Goal: Communication & Community: Answer question/provide support

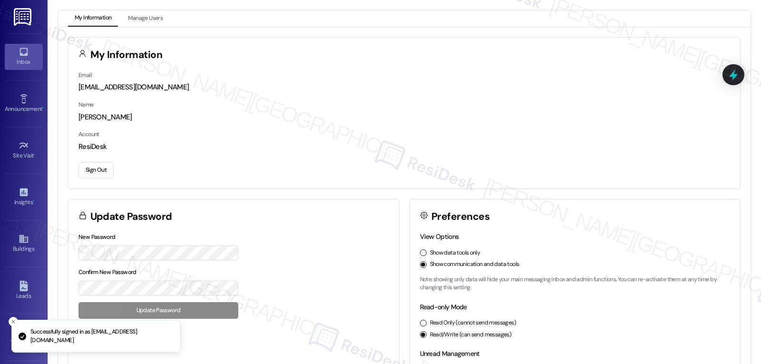
click at [21, 56] on icon at bounding box center [24, 52] width 10 height 10
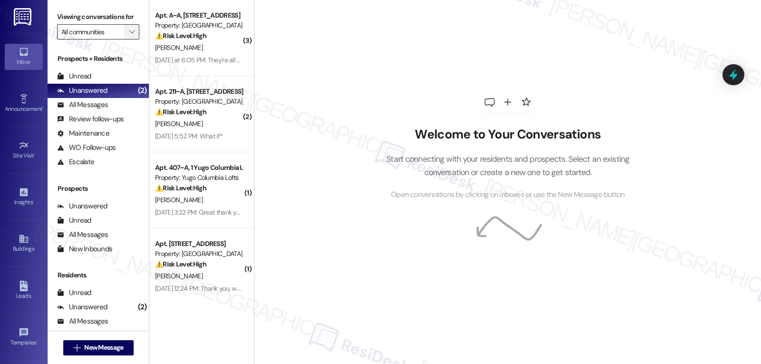
click at [124, 39] on button "" at bounding box center [131, 31] width 15 height 15
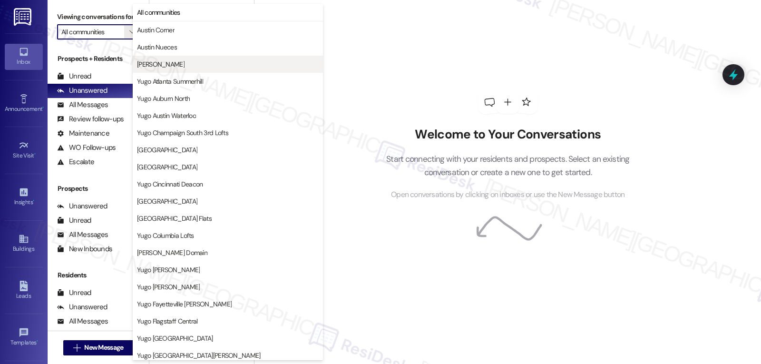
click at [186, 62] on span "[PERSON_NAME]" at bounding box center [228, 64] width 182 height 10
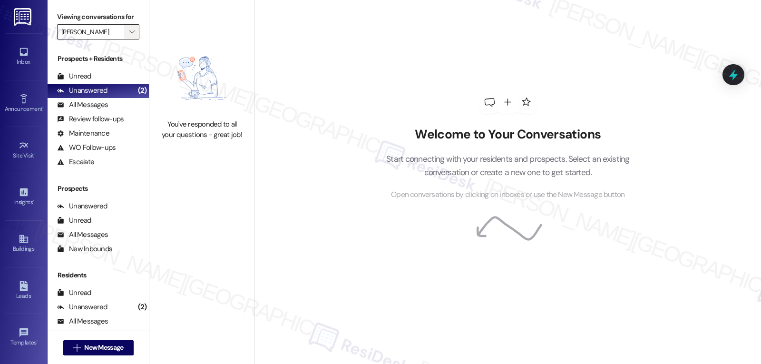
click at [129, 36] on icon "" at bounding box center [131, 32] width 5 height 8
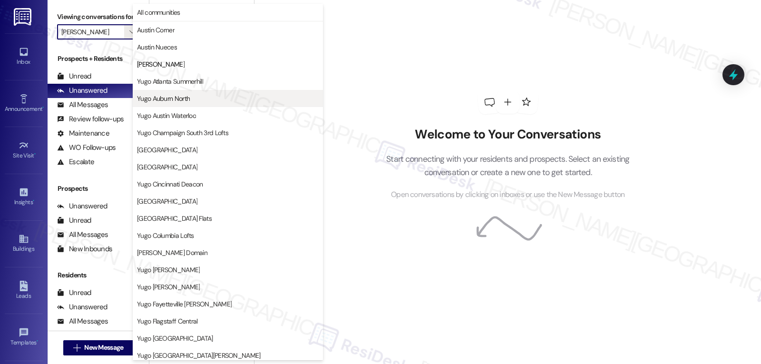
click at [174, 101] on span "Yugo Auburn North" at bounding box center [163, 99] width 53 height 10
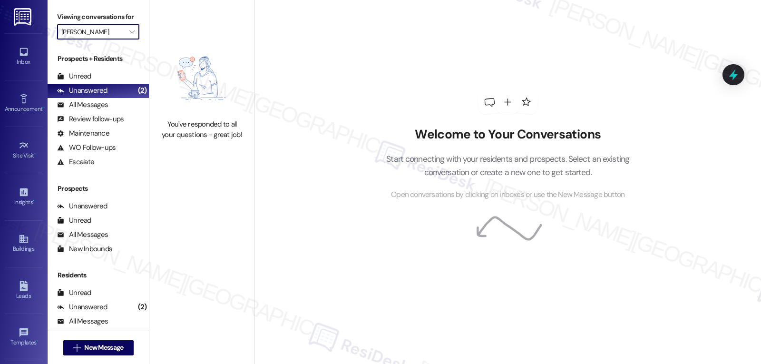
type input "Yugo Auburn North"
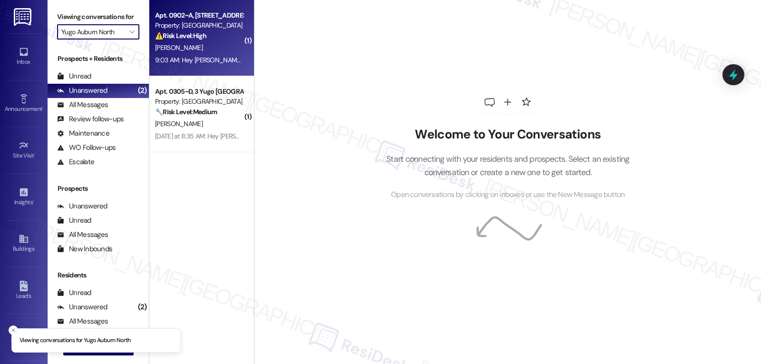
click at [195, 57] on div "9:03 AM: Hey Braxton, we appreciate your text! We'll be back at 11AM to help yo…" at bounding box center [356, 60] width 403 height 9
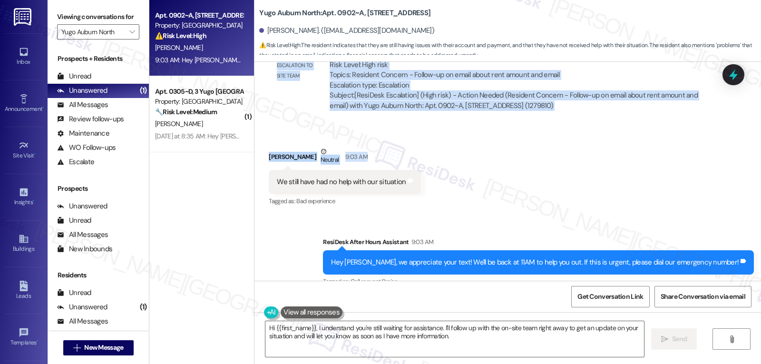
scroll to position [2218, 0]
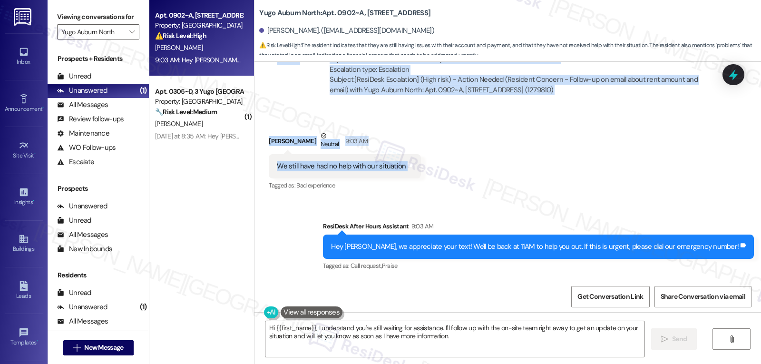
drag, startPoint x: 262, startPoint y: 77, endPoint x: 417, endPoint y: 171, distance: 181.5
click at [417, 171] on div "Survey, sent via SMS Residesk Automated Survey Oct 28, 2024 at 12:35 PM Hi Brax…" at bounding box center [508, 171] width 507 height 219
copy div "Braxton Winstead Aug 13, 2025 at 11:39 PM I have sent 3 emails in the last week…"
click at [398, 332] on textarea "Hi {{first_name}}, I understand you're still waiting for assistance. I'll follo…" at bounding box center [454, 339] width 379 height 36
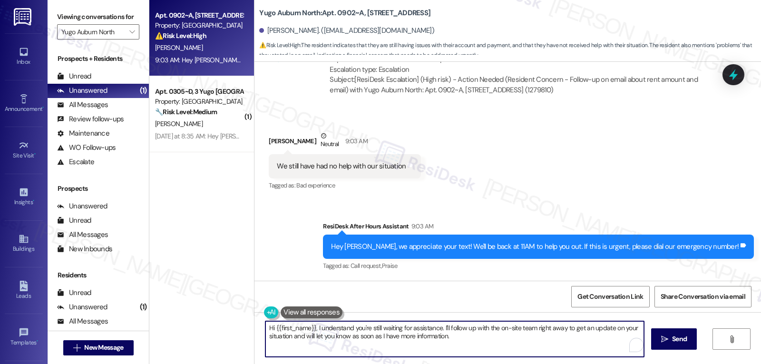
paste textarea "Braxton, I’m really sorry this still hasn’t been resolved and that you’ve had t…"
click at [413, 346] on textarea "Hi Braxton, I’m really sorry this still hasn’t been resolved and that you’ve ha…" at bounding box center [454, 339] width 379 height 36
paste textarea "I’ll keep you updated as soon as I hear back"
type textarea "Hi Braxton, I’m really sorry this still hasn’t been resolved and that you’ve ha…"
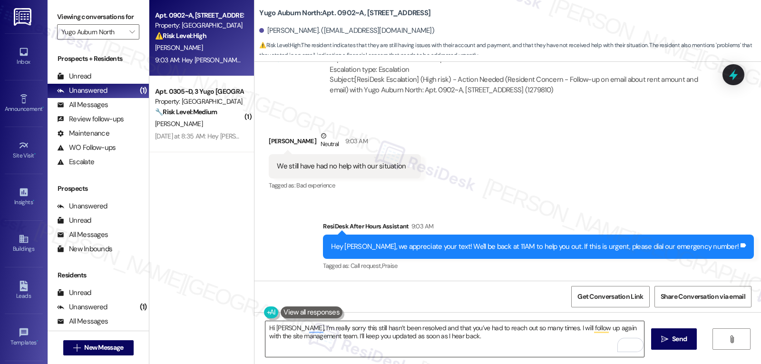
click at [483, 337] on textarea "Hi Braxton, I’m really sorry this still hasn’t been resolved and that you’ve ha…" at bounding box center [454, 339] width 379 height 36
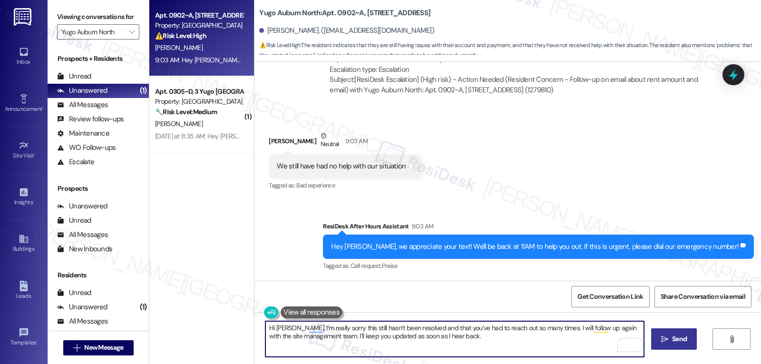
click at [684, 344] on span "Send" at bounding box center [679, 339] width 15 height 10
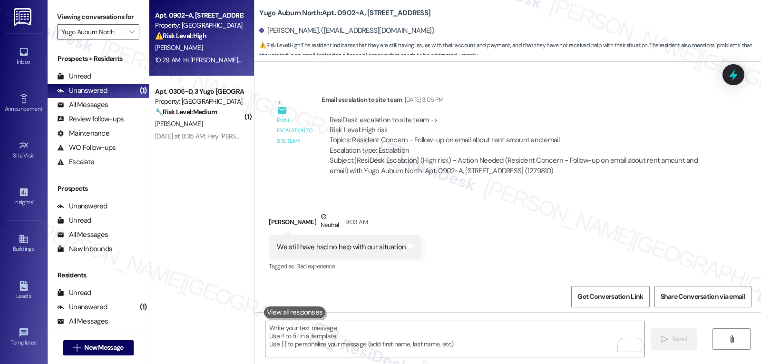
scroll to position [2294, 0]
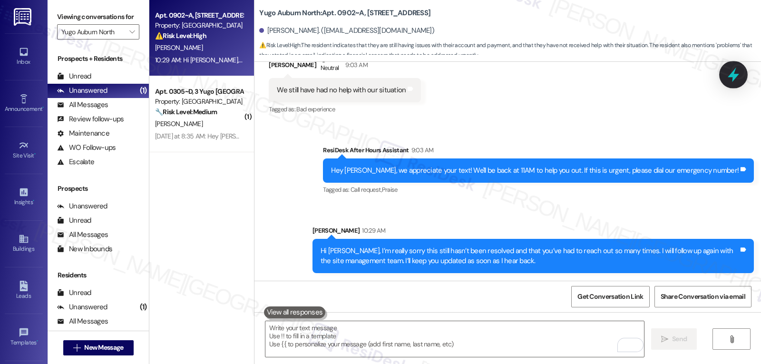
click at [733, 79] on icon at bounding box center [734, 75] width 16 height 16
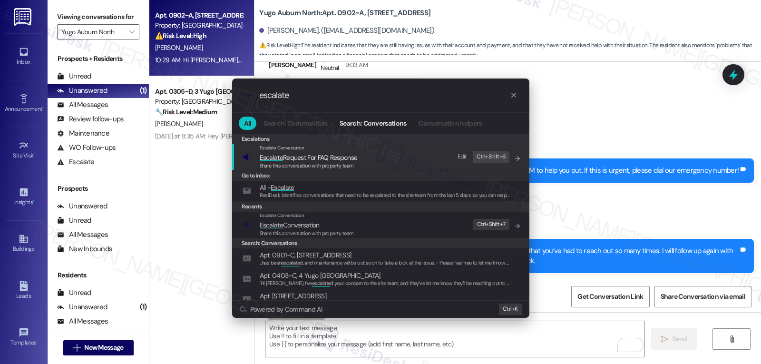
click at [578, 226] on div ".cls-1{fill:#0a055f;}.cls-2{fill:#0cc4c4;} resideskLogoBlueOrange escalate All …" at bounding box center [380, 182] width 761 height 364
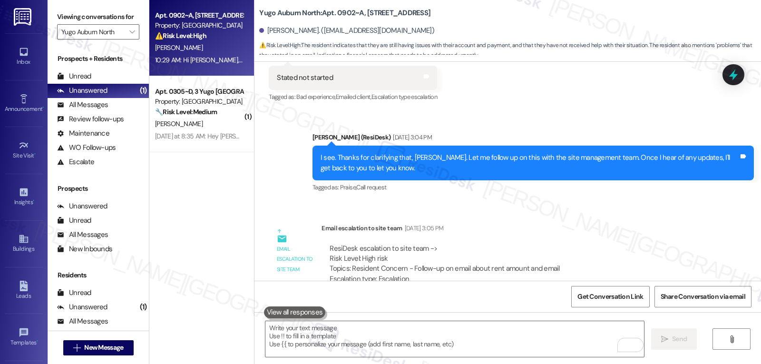
scroll to position [2104, 0]
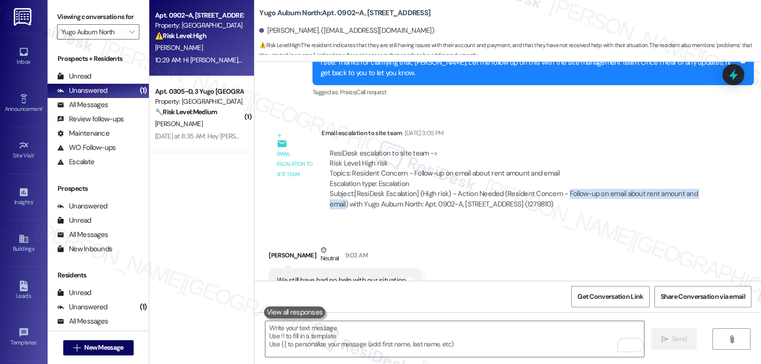
drag, startPoint x: 557, startPoint y: 194, endPoint x: 339, endPoint y: 204, distance: 218.2
click at [339, 204] on div "Subject: [ResiDesk Escalation] (High risk) - Action Needed (Resident Concern - …" at bounding box center [516, 199] width 373 height 20
copy div "Follow-up on email about rent amount and email"
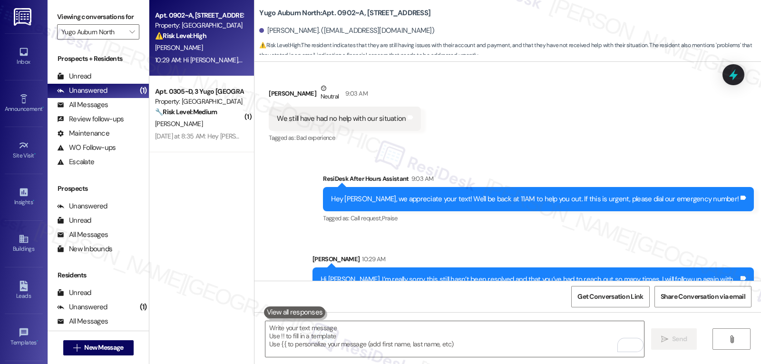
scroll to position [2294, 0]
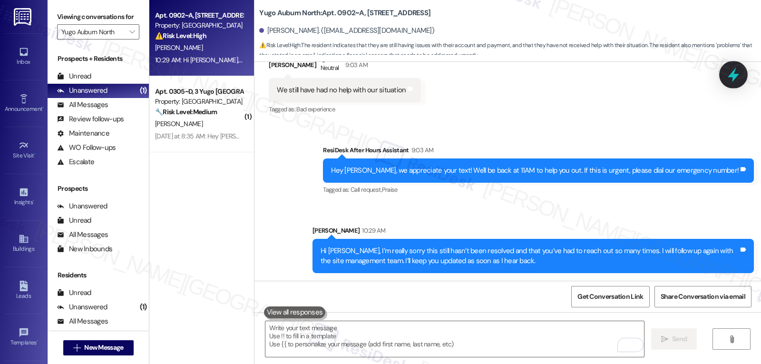
click at [730, 77] on icon at bounding box center [733, 75] width 11 height 15
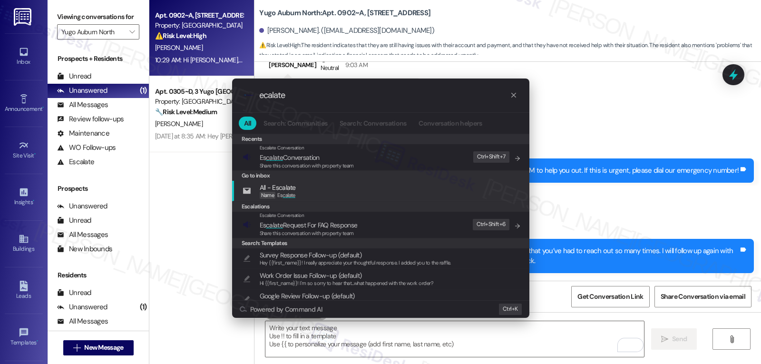
type input "ecalate"
click at [301, 167] on span "Share this conversation with property team" at bounding box center [307, 165] width 94 height 7
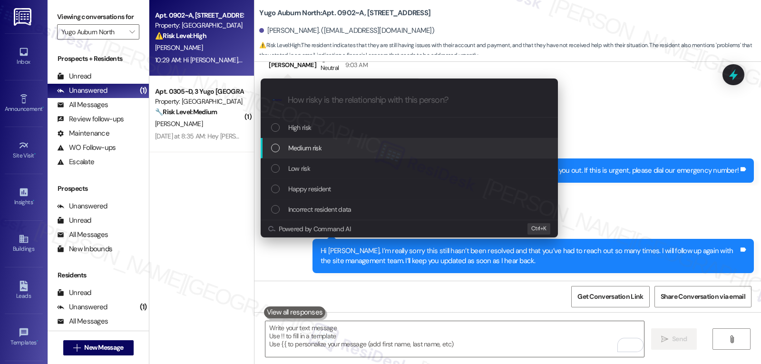
click at [336, 151] on div "Medium risk" at bounding box center [410, 148] width 278 height 10
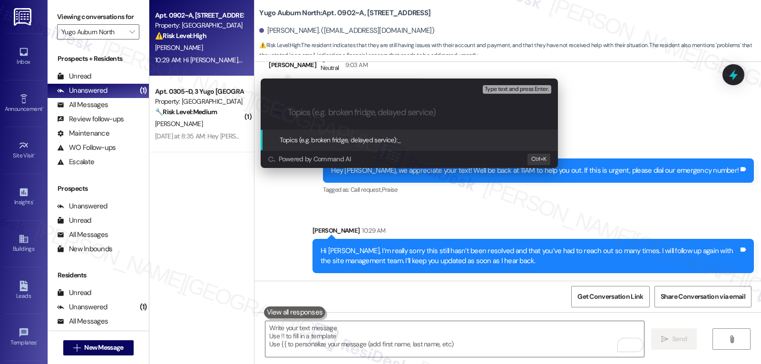
paste input "Follow-up on email about rent amount and email"
type input "Follow-up on email about rent amount and email"
drag, startPoint x: 622, startPoint y: 95, endPoint x: 750, endPoint y: 66, distance: 131.1
click at [623, 95] on div "Escalate Conversation Medium risk Topics (e.g. broken fridge, delayed service) …" at bounding box center [380, 182] width 761 height 364
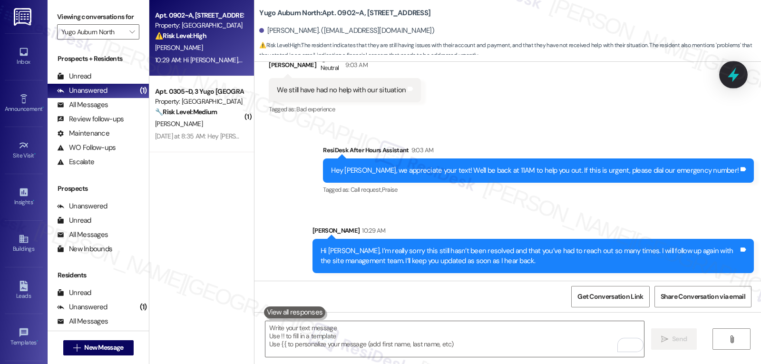
click at [731, 73] on icon at bounding box center [734, 75] width 16 height 16
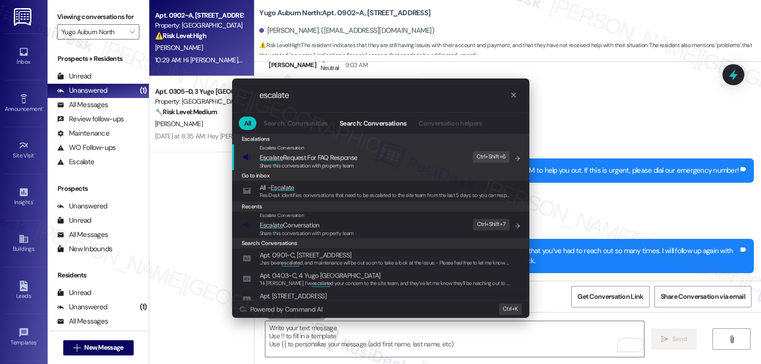
type input "escalate"
click at [304, 158] on span "Escalate Request For FAQ Response" at bounding box center [309, 157] width 98 height 9
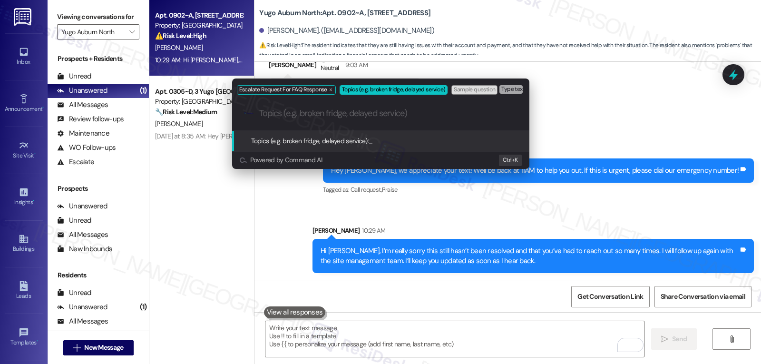
drag, startPoint x: 594, startPoint y: 108, endPoint x: 617, endPoint y: 96, distance: 25.3
click at [596, 107] on div "Escalate Request For FAQ Response Topics (e.g. broken fridge, delayed service) …" at bounding box center [380, 182] width 761 height 364
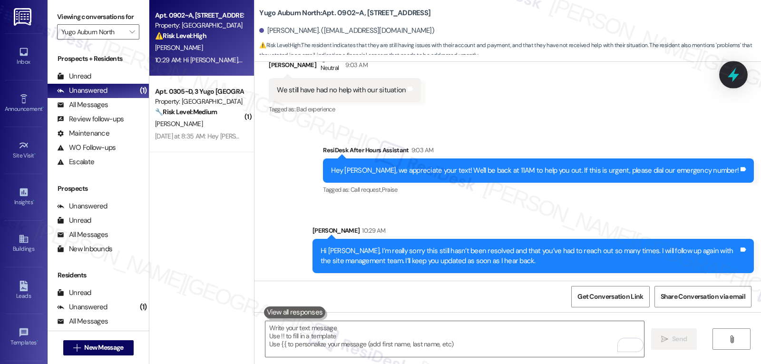
click at [737, 75] on icon at bounding box center [733, 75] width 11 height 15
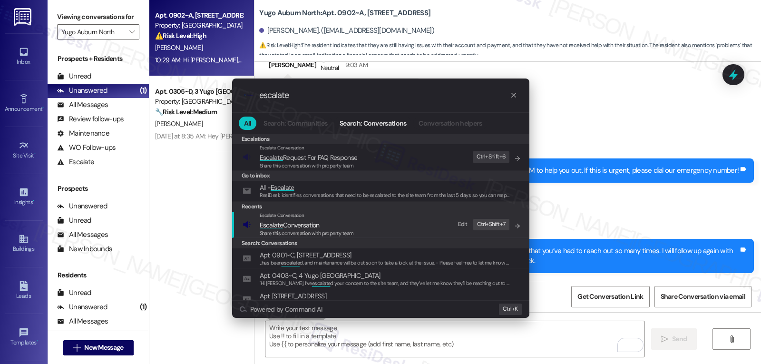
type input "escalate"
click at [303, 230] on span "Share this conversation with property team" at bounding box center [307, 233] width 94 height 7
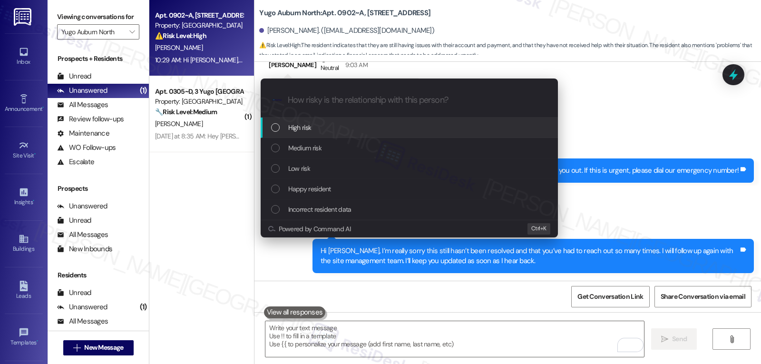
click at [328, 128] on div "High risk" at bounding box center [410, 127] width 278 height 10
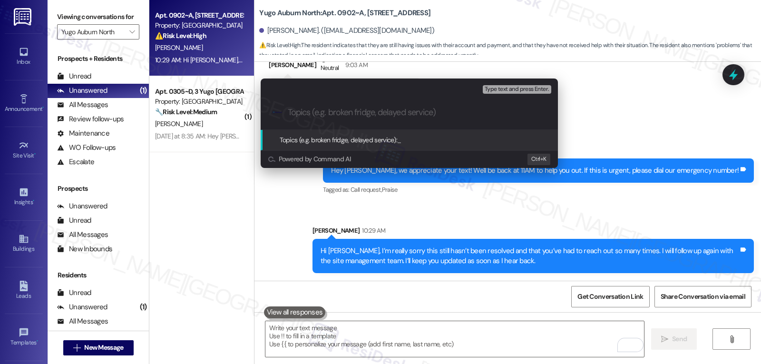
paste input "Follow-up on email about rent amount and email"
type input "Follow-up on email about rent amount and email"
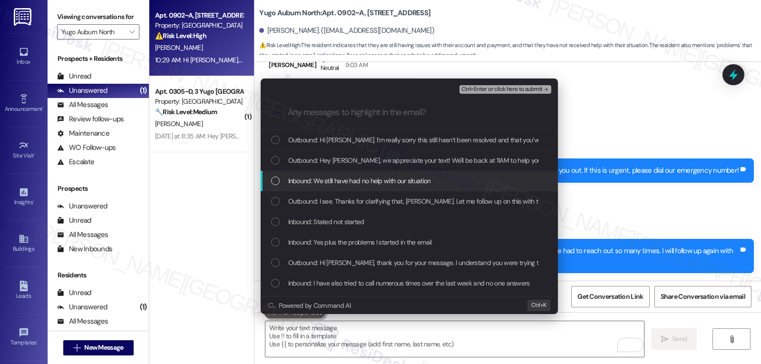
click at [293, 173] on div "Inbound: We still have had no help with our situation" at bounding box center [409, 181] width 297 height 20
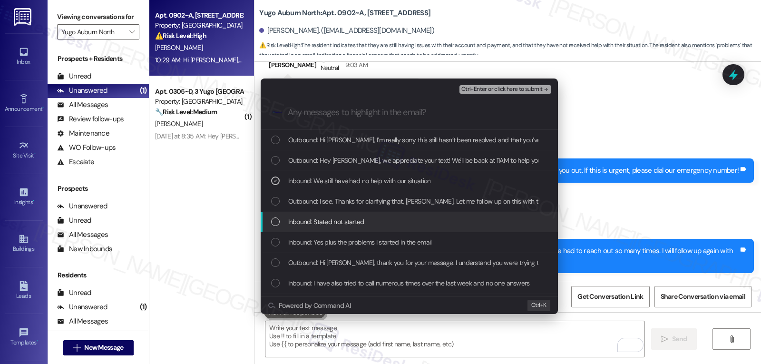
click at [304, 220] on span "Inbound: Stated not started" at bounding box center [326, 221] width 76 height 10
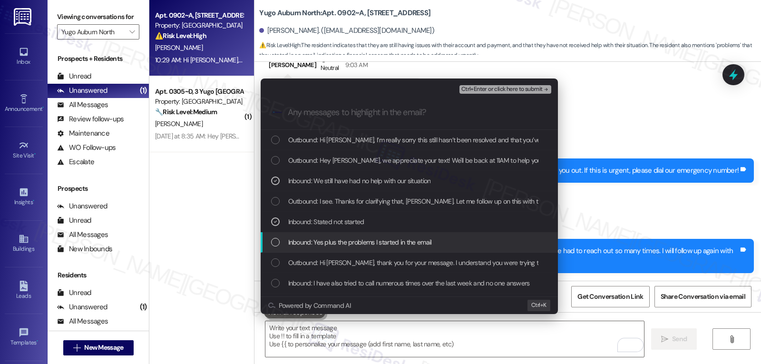
click at [298, 247] on span "Inbound: Yes plus the problems I started in the email" at bounding box center [360, 242] width 144 height 10
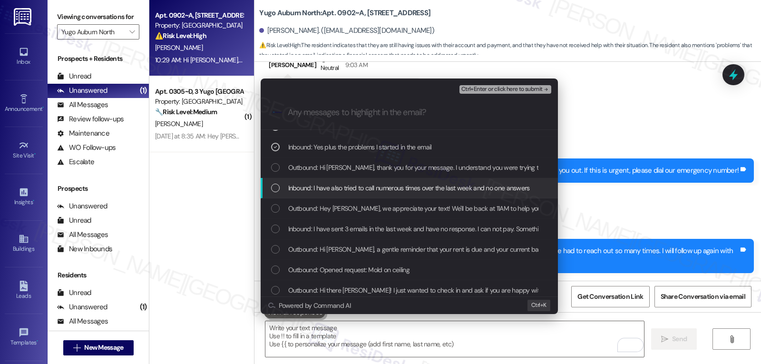
click at [275, 192] on div "List of options" at bounding box center [275, 188] width 9 height 9
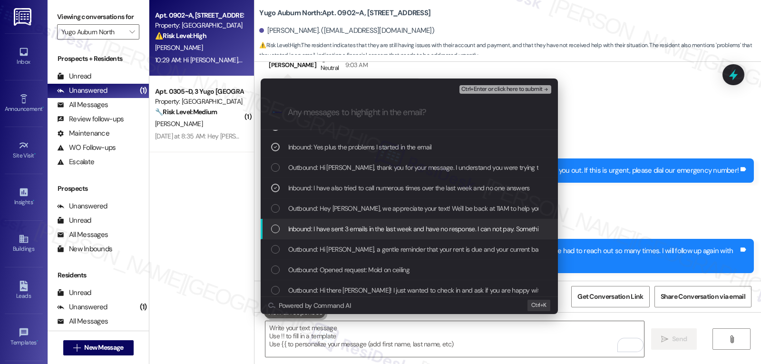
click at [279, 224] on div "Inbound: I have sent 3 emails in the last week and have no response. I can not …" at bounding box center [410, 229] width 278 height 10
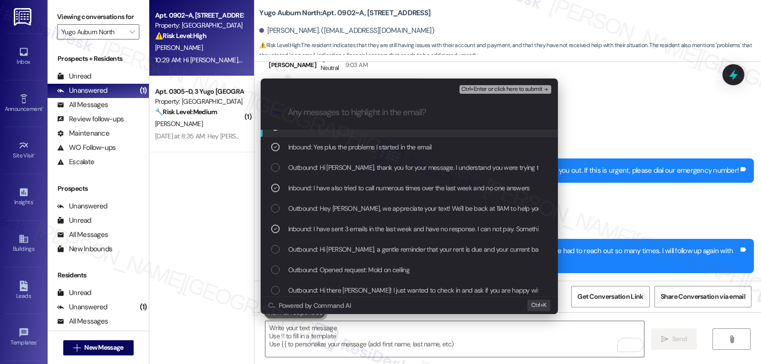
click at [531, 86] on span "Ctrl+Enter or click here to submit" at bounding box center [502, 89] width 81 height 7
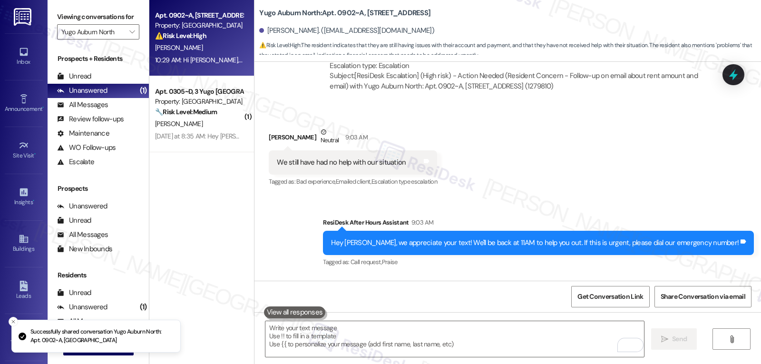
scroll to position [2309, 0]
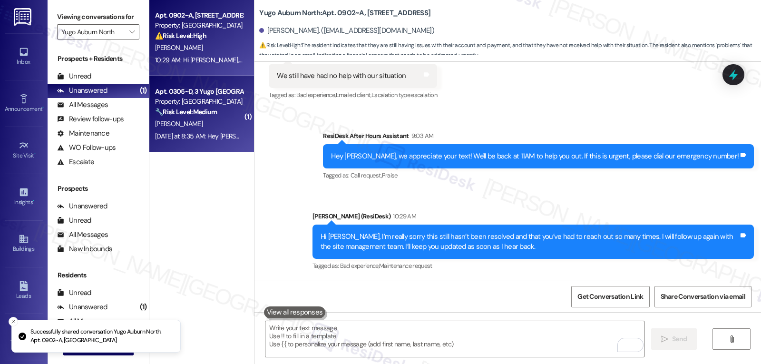
click at [163, 121] on span "J. Pranger" at bounding box center [179, 123] width 48 height 9
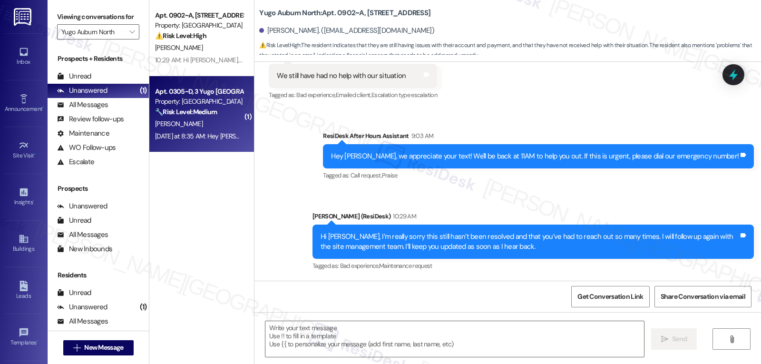
type textarea "Fetching suggested responses. Please feel free to read through the conversation…"
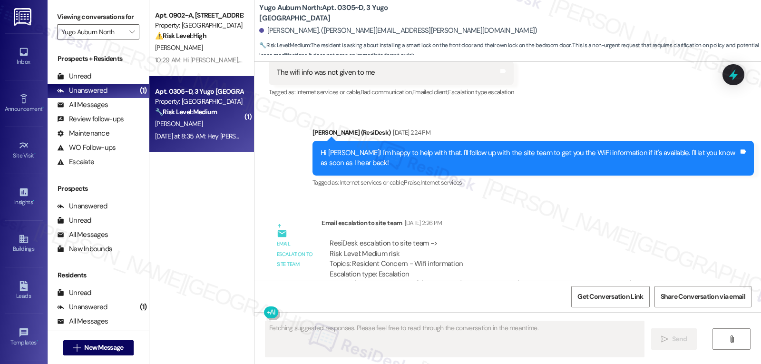
scroll to position [2893, 0]
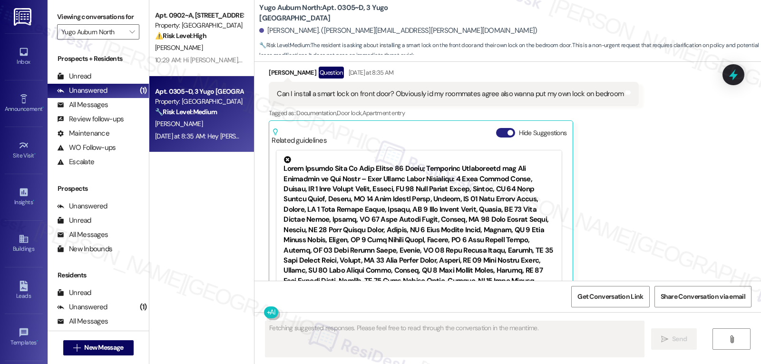
click at [496, 128] on button "Hide Suggestions" at bounding box center [505, 133] width 19 height 10
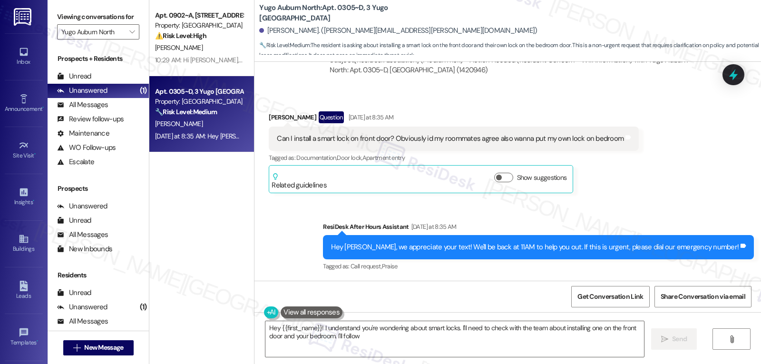
scroll to position [2798, 0]
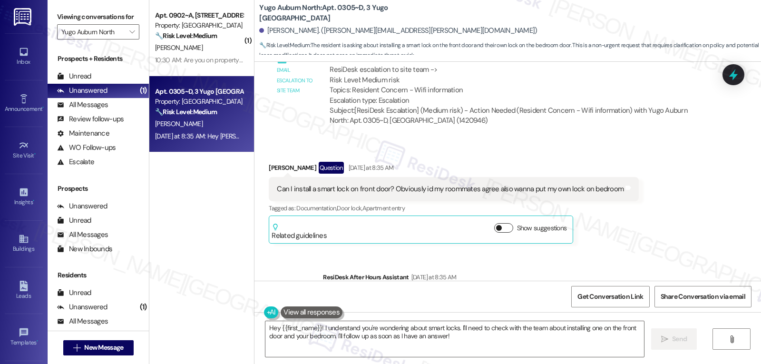
click at [502, 223] on button "Show suggestions" at bounding box center [503, 228] width 19 height 10
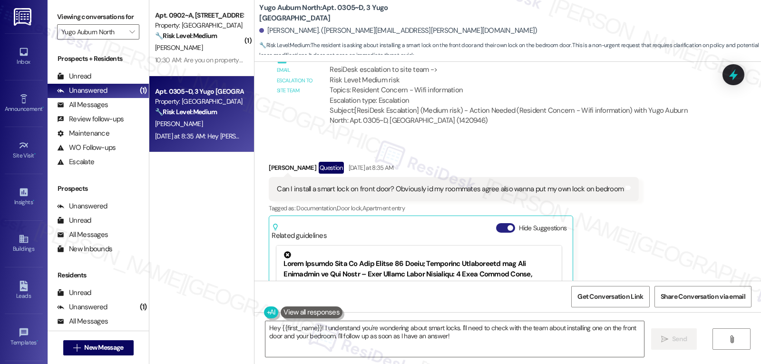
click at [508, 225] on span "button" at bounding box center [511, 228] width 6 height 6
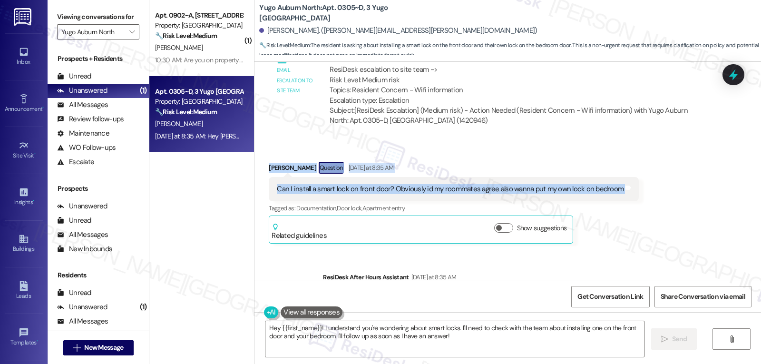
drag, startPoint x: 258, startPoint y: 150, endPoint x: 641, endPoint y: 172, distance: 383.6
click at [641, 172] on div "Received via SMS Jonathan Pranger Question Yesterday at 8:35 AM Can I install a…" at bounding box center [508, 195] width 507 height 110
copy div "Jonathan Pranger Question Yesterday at 8:35 AM Can I install a smart lock on fr…"
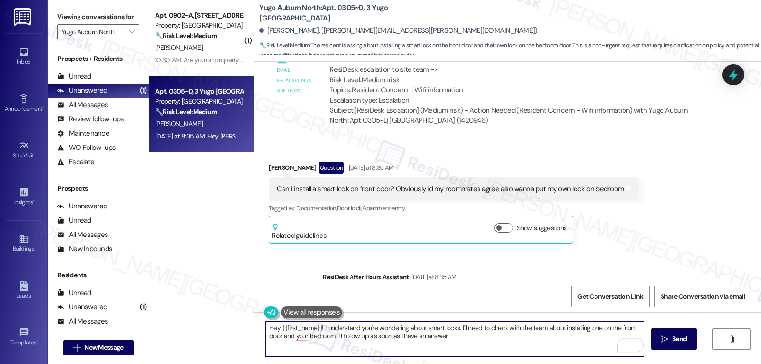
drag, startPoint x: 278, startPoint y: 340, endPoint x: 317, endPoint y: 326, distance: 41.4
click at [317, 326] on textarea "Hey {{first_name}}! I understand you're wondering about smart locks. I'll need …" at bounding box center [454, 339] width 379 height 36
paste textarea "Hi Jonathan, thanks for checking in! For any changes like adding a smart lock o…"
click at [315, 327] on textarea "Hey {{first_name}}! Hi Jonathan, thanks for checking in! For any changes like a…" at bounding box center [454, 339] width 379 height 36
click at [580, 330] on textarea "Hi Jonathan, thanks for checking in! For any changes like adding a smart lock o…" at bounding box center [454, 339] width 379 height 36
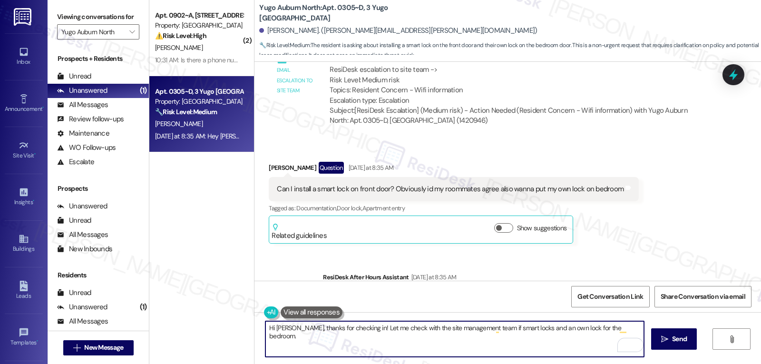
drag, startPoint x: 494, startPoint y: 329, endPoint x: 489, endPoint y: 330, distance: 5.3
click at [489, 330] on textarea "Hi Jonathan, thanks for checking in! Let me check with the site management team…" at bounding box center [454, 339] width 379 height 36
click at [637, 330] on textarea "Hi Jonathan, thanks for checking in! Let me check with the site management team…" at bounding box center [454, 339] width 379 height 36
type textarea "Hi Jonathan, thanks for checking in! Let me check with the site management team…"
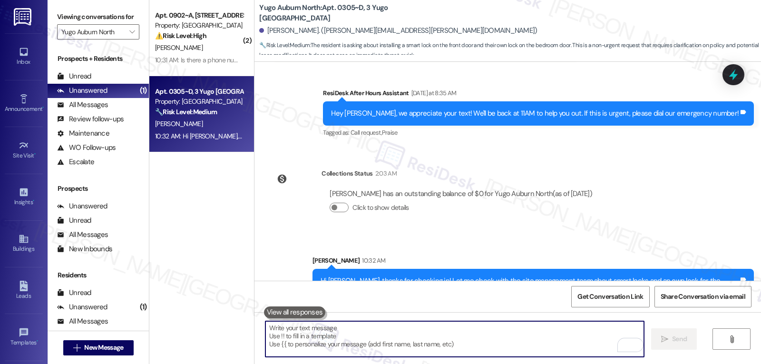
scroll to position [2992, 0]
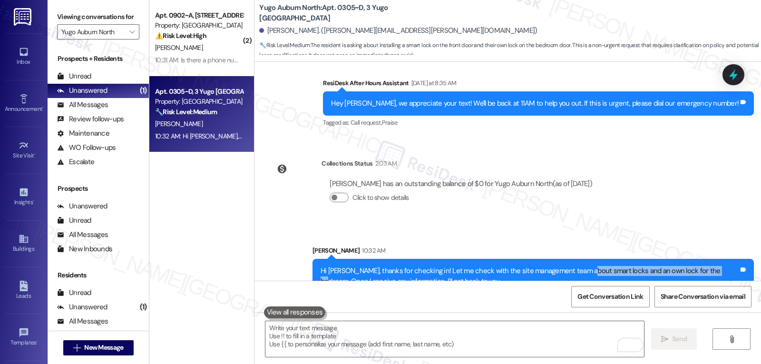
drag, startPoint x: 576, startPoint y: 251, endPoint x: 708, endPoint y: 249, distance: 131.8
click at [708, 266] on div "Hi Jonathan, thanks for checking in! Let me check with the site management team…" at bounding box center [530, 276] width 418 height 20
copy div "smart locks and an own lock for the bedroom"
click at [737, 63] on div at bounding box center [733, 74] width 29 height 27
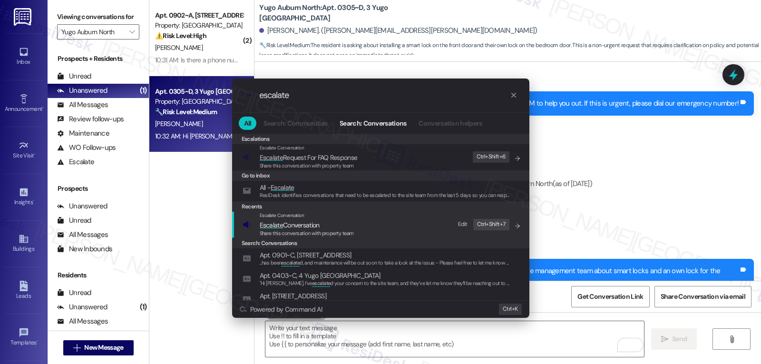
type input "escalate"
click at [317, 226] on span "Escalate Conversation" at bounding box center [290, 225] width 60 height 9
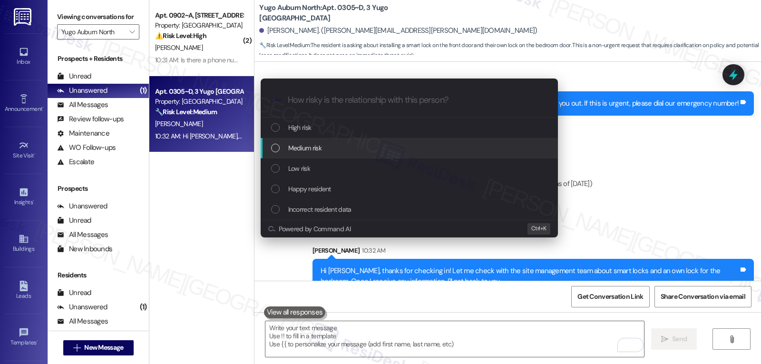
click at [316, 153] on span "Medium risk" at bounding box center [304, 148] width 33 height 10
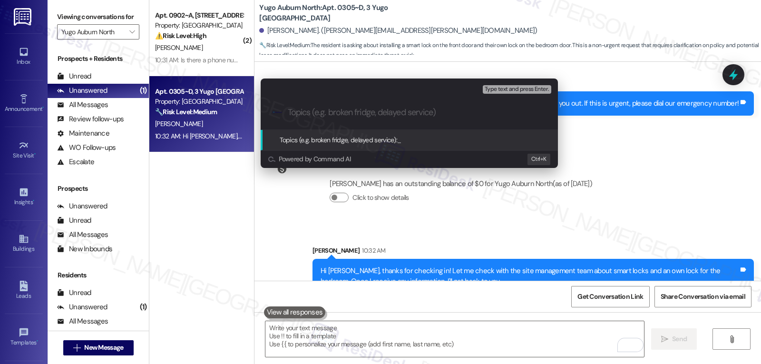
paste input "smart locks and an own lock for the bedroom"
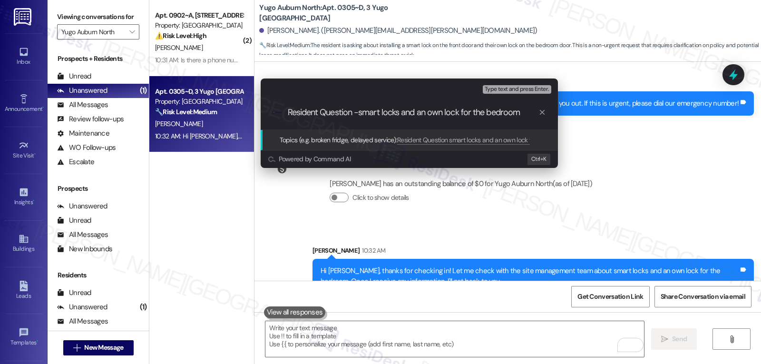
type input "Resident Question - smart locks and an own lock for the bedroom"
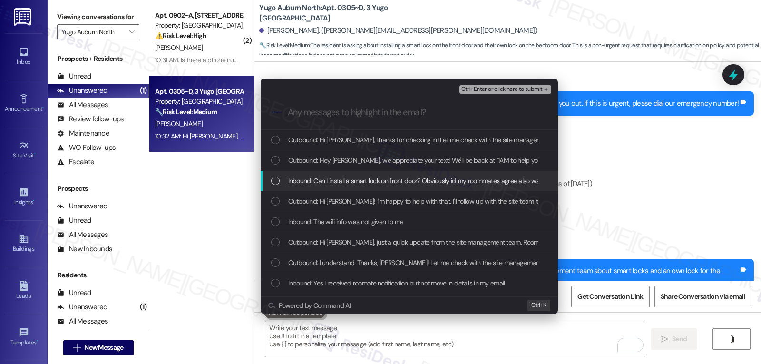
click at [338, 184] on span "Inbound: Can I install a smart lock on front door? Obviously id my roommates ag…" at bounding box center [460, 181] width 345 height 10
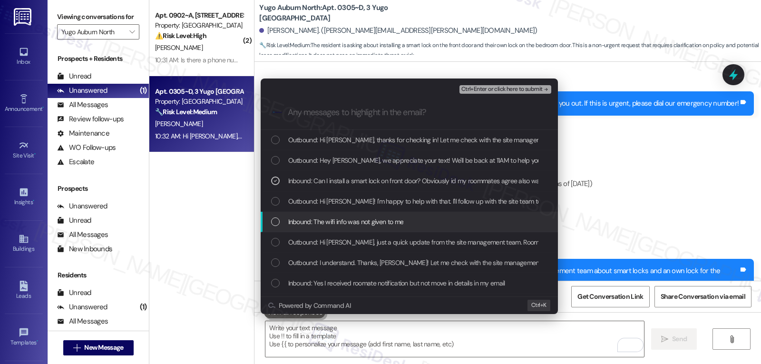
click at [356, 226] on span "Inbound: The wifi info was not given to me" at bounding box center [346, 221] width 116 height 10
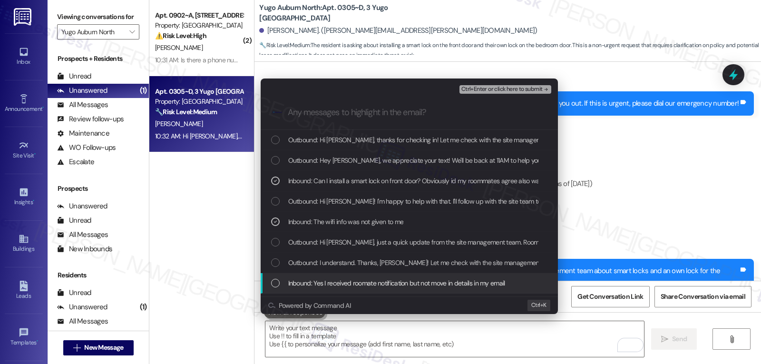
drag, startPoint x: 327, startPoint y: 276, endPoint x: 517, endPoint y: 197, distance: 205.5
click at [327, 277] on div "Inbound: Yes I received roomate notification but not move in details in my email" at bounding box center [409, 283] width 297 height 20
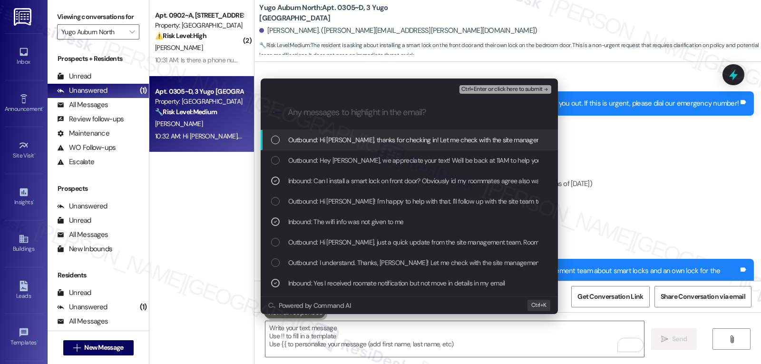
click at [510, 88] on span "Ctrl+Enter or click here to submit" at bounding box center [502, 89] width 81 height 7
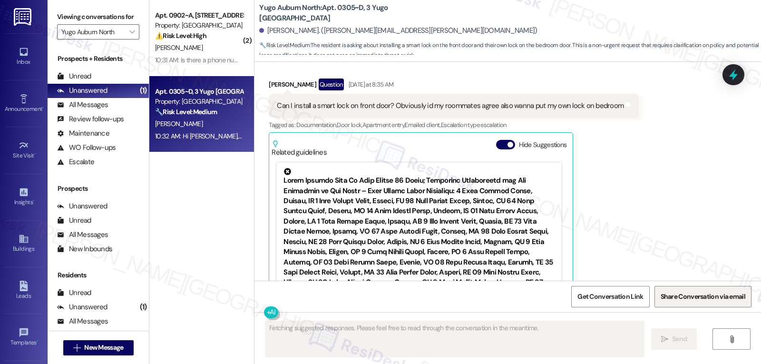
scroll to position [2893, 0]
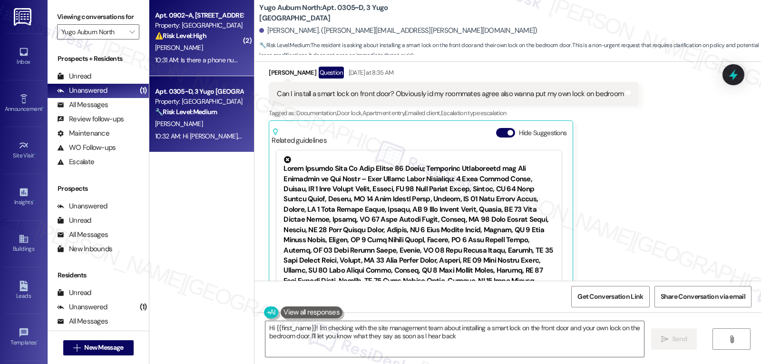
type textarea "Hi {{first_name}}! I'm checking with the site management team about installing …"
click at [236, 31] on div "⚠️ Risk Level: High The resident is requesting contact information for someone …" at bounding box center [199, 36] width 88 height 10
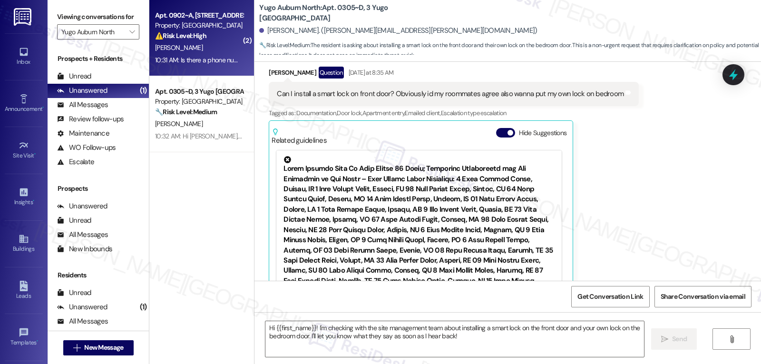
type textarea "Fetching suggested responses. Please feel free to read through the conversation…"
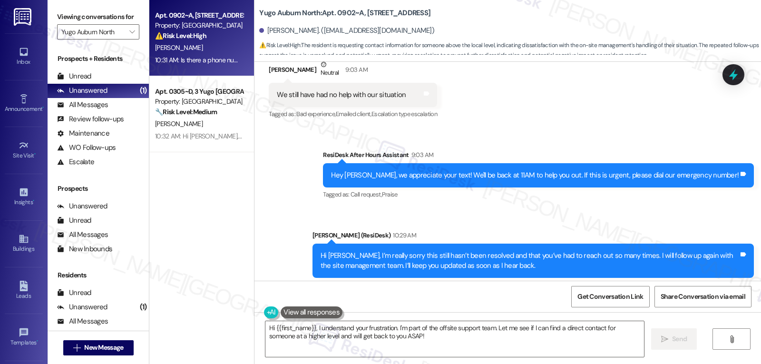
scroll to position [2575, 0]
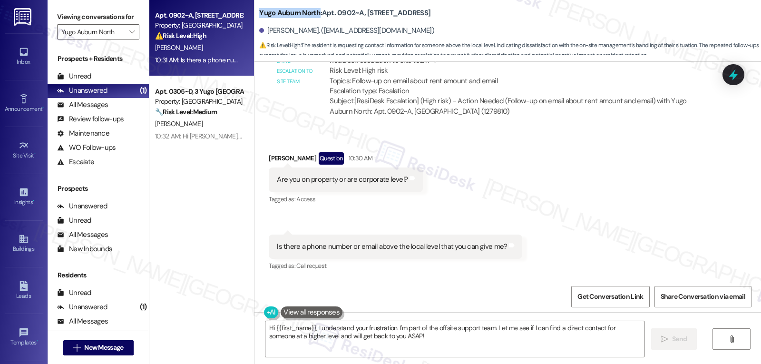
drag, startPoint x: 249, startPoint y: 12, endPoint x: 312, endPoint y: 14, distance: 62.8
click at [312, 14] on div "Yugo Auburn North: Apt. 0902~A, 9 Yugo Auburn North Braxton Winstead. (sarjurpa…" at bounding box center [508, 28] width 507 height 52
copy b "Yugo Auburn North"
click at [418, 347] on textarea "Hi {{first_name}}, I understand your frustration. I'm part of the offsite suppo…" at bounding box center [454, 339] width 379 height 36
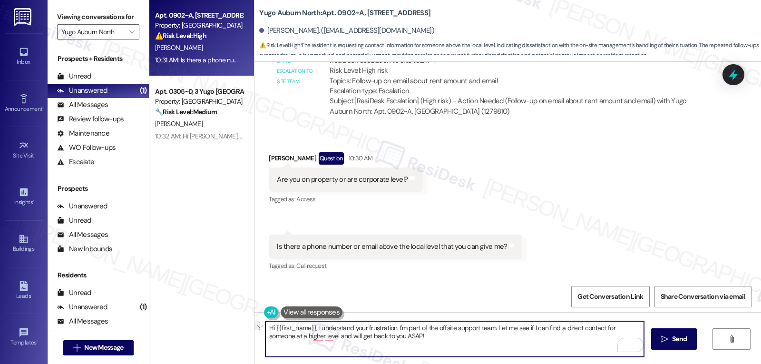
drag, startPoint x: 393, startPoint y: 328, endPoint x: 222, endPoint y: 337, distance: 171.5
click at [222, 337] on div "Apt. 0902~A, 9 Yugo Auburn North Property: Yugo Auburn North ⚠️ Risk Level: Hig…" at bounding box center [455, 182] width 612 height 364
click at [415, 341] on textarea "Hi {{first_name}}, I understand your frustration. I'm part of the offsite suppo…" at bounding box center [454, 339] width 379 height 36
click at [281, 335] on textarea "Hi {{first_name}}, I understand your frustration. I'm part of the offsite suppo…" at bounding box center [454, 339] width 379 height 36
click at [394, 327] on textarea "Hi {{first_name}}, I understand your frustration. I'm part of the offsite suppo…" at bounding box center [454, 339] width 379 height 36
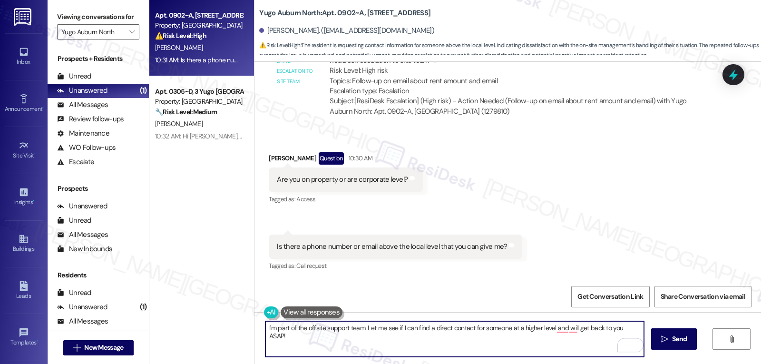
click at [357, 328] on textarea "I'm part of the offsite support team. Let me see if I can find a direct contact…" at bounding box center [454, 339] width 379 height 36
click at [463, 344] on textarea "I'm part of the offsite support team. Let me see if I can find a direct contact…" at bounding box center [454, 339] width 379 height 36
click at [636, 330] on textarea "I'm part of the offsite support team. Let me see if I can find a direct contact…" at bounding box center [454, 339] width 379 height 36
click at [305, 337] on textarea "I'm part of the offsite support team. Let me see if I can find a direct contact…" at bounding box center [454, 339] width 379 height 36
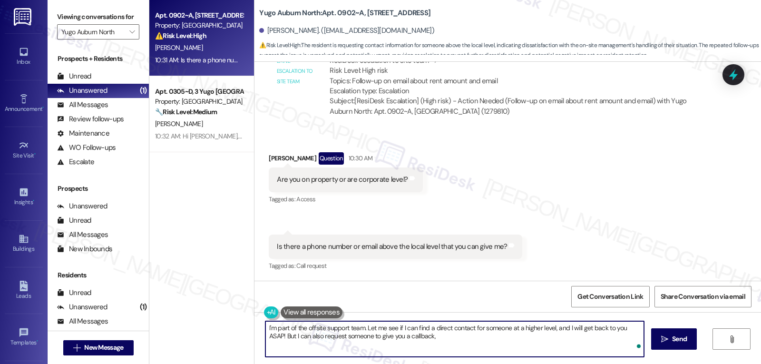
click at [429, 344] on textarea "I'm part of the offsite support team. Let me see if I can find a direct contact…" at bounding box center [454, 339] width 379 height 36
type textarea "I'm part of the offsite support team. Let me see if I can find a direct contact…"
click at [676, 347] on button " Send" at bounding box center [674, 338] width 46 height 21
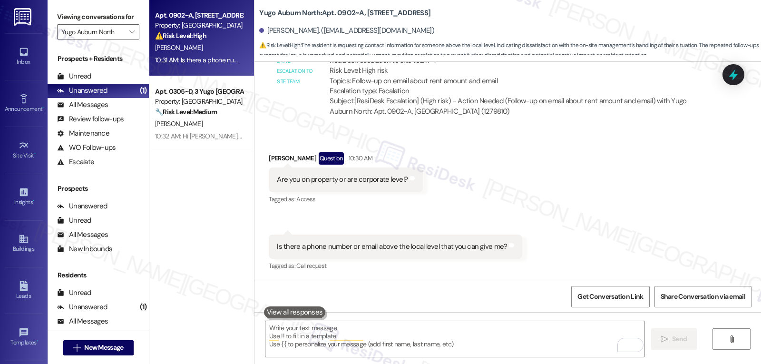
scroll to position [2575, 0]
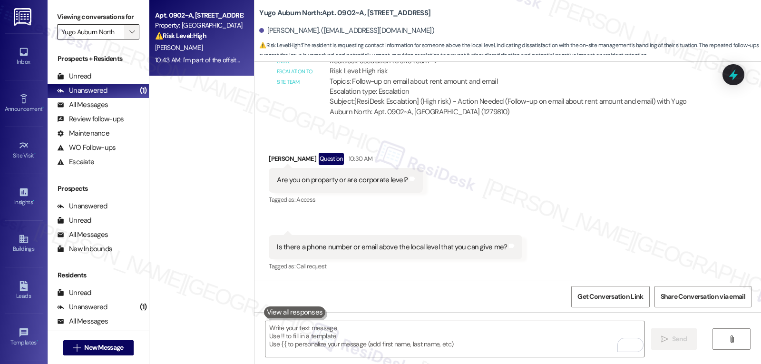
click at [131, 39] on button "" at bounding box center [131, 31] width 15 height 15
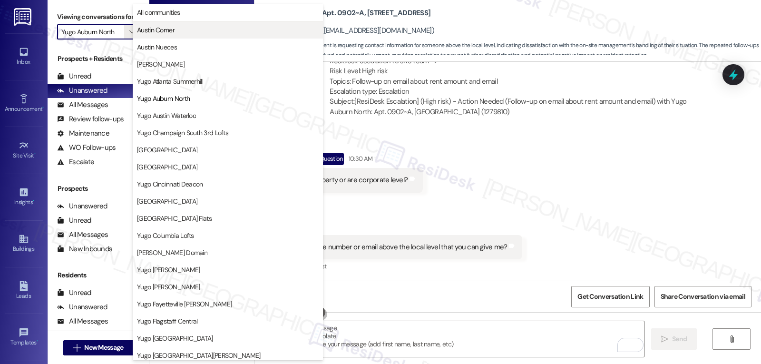
click at [187, 28] on span "Austin Corner" at bounding box center [228, 30] width 182 height 10
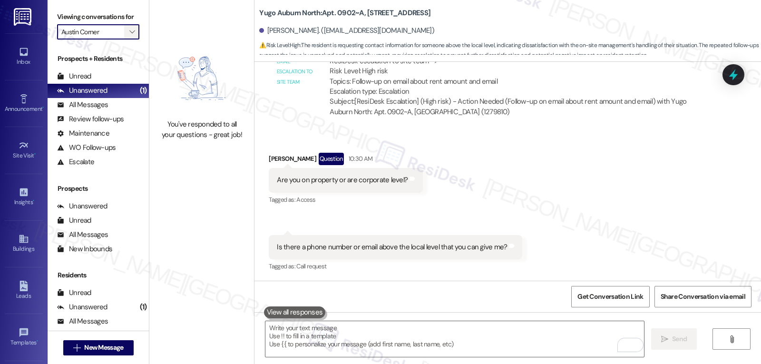
click at [129, 36] on icon "" at bounding box center [131, 32] width 5 height 8
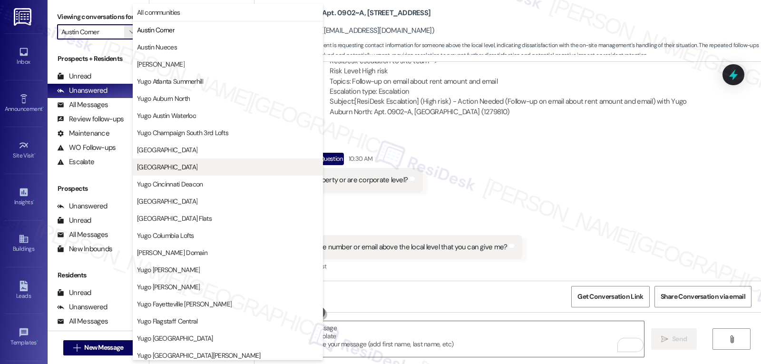
click at [197, 169] on span "[GEOGRAPHIC_DATA]" at bounding box center [167, 167] width 60 height 10
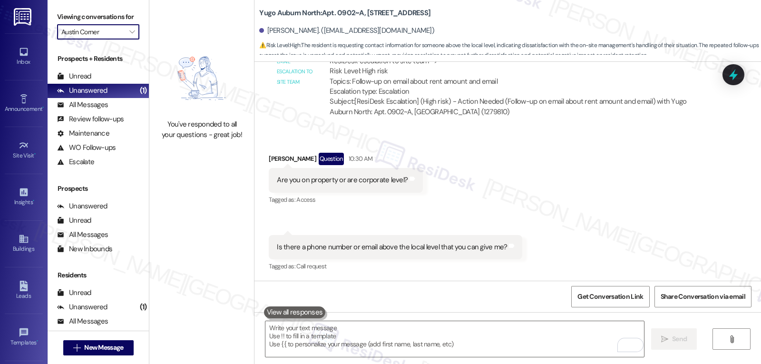
type input "[GEOGRAPHIC_DATA]"
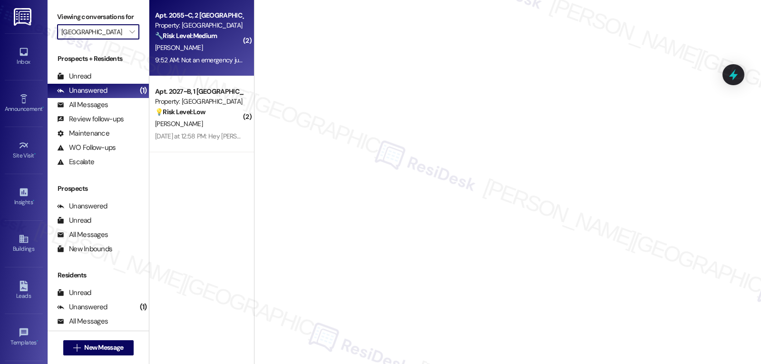
click at [217, 51] on div "[PERSON_NAME]" at bounding box center [199, 48] width 90 height 12
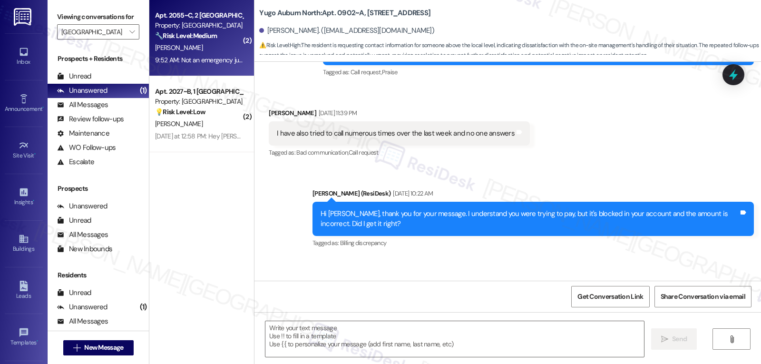
scroll to position [2336, 0]
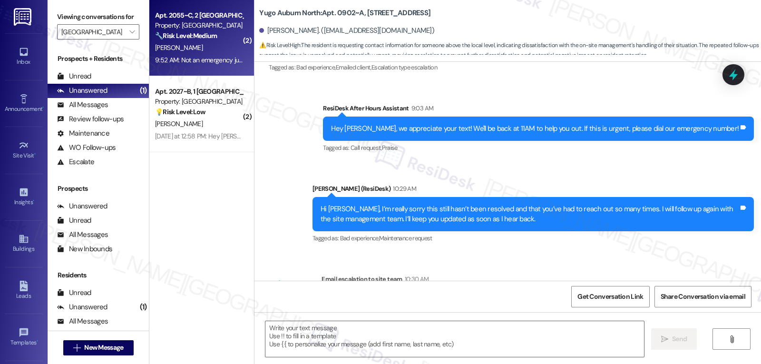
type textarea "Fetching suggested responses. Please feel free to read through the conversation…"
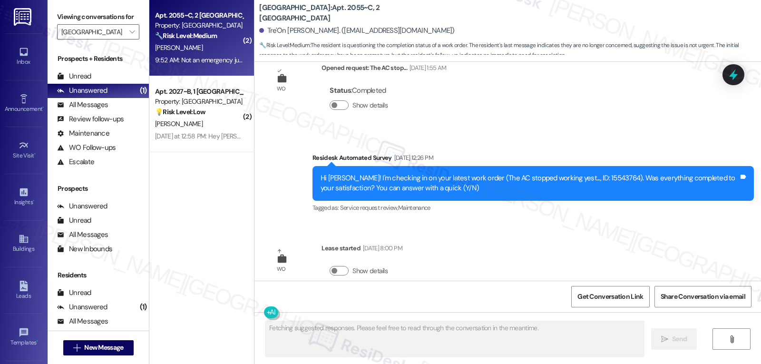
scroll to position [3029, 0]
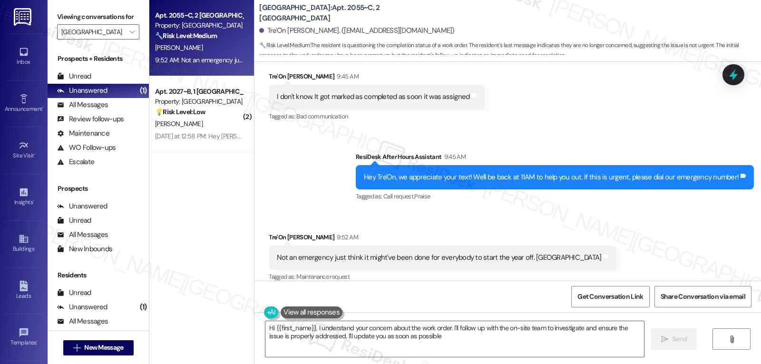
type textarea "Hi {{first_name}}, I understand your concern about the work order. I'll follow …"
click at [660, 96] on div "Received via SMS Tre'On Russell 9:45 AM I don't know. It got marked as complete…" at bounding box center [508, 90] width 507 height 80
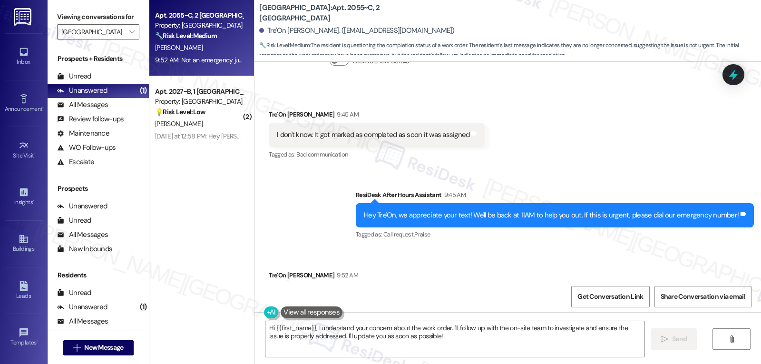
scroll to position [3029, 0]
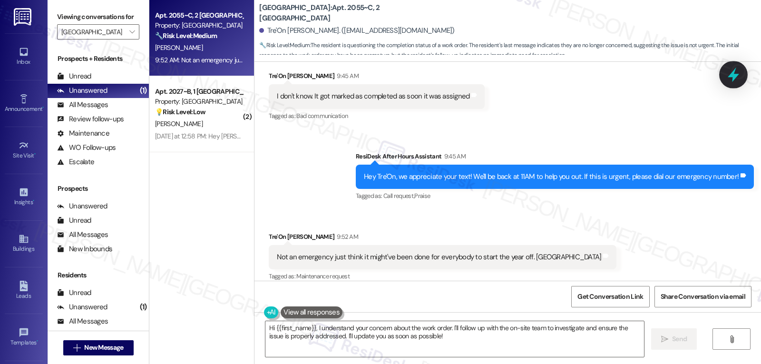
drag, startPoint x: 734, startPoint y: 78, endPoint x: 745, endPoint y: 75, distance: 11.0
click at [734, 78] on icon at bounding box center [733, 74] width 9 height 11
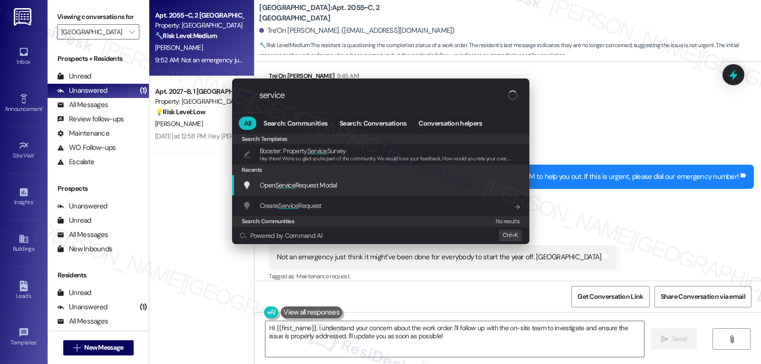
type input "service"
click at [317, 189] on span "Open Service Request Modal" at bounding box center [299, 185] width 78 height 9
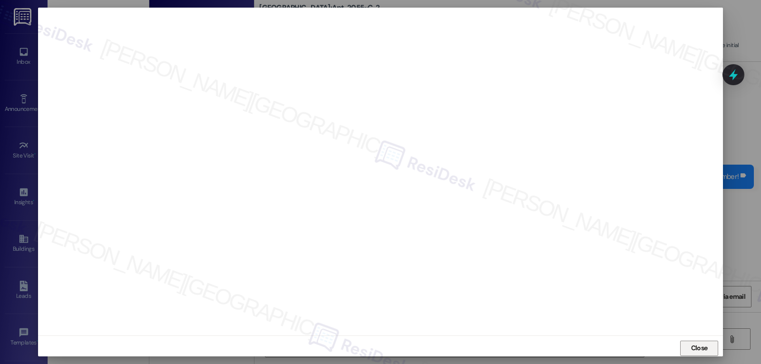
click at [708, 353] on span "Close" at bounding box center [699, 348] width 20 height 10
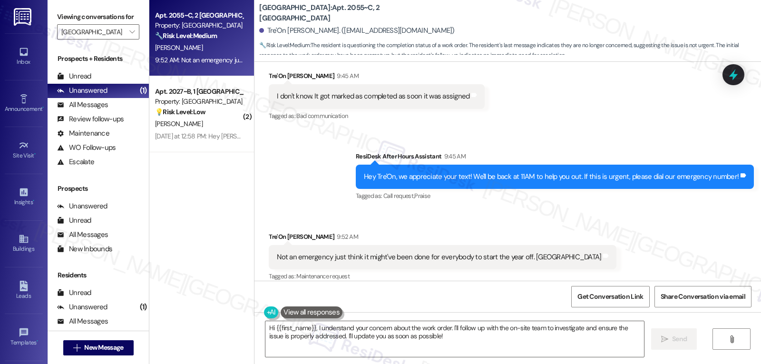
click at [259, 6] on b "Yugo Charlotte College Downs: Apt. 2055~C, 2 Yugo Charlotte College Downs" at bounding box center [354, 13] width 190 height 20
drag, startPoint x: 253, startPoint y: 6, endPoint x: 347, endPoint y: 6, distance: 94.2
click at [347, 6] on b "Yugo Charlotte College Downs: Apt. 2055~C, 2 Yugo Charlotte College Downs" at bounding box center [354, 13] width 190 height 20
copy b "[GEOGRAPHIC_DATA]"
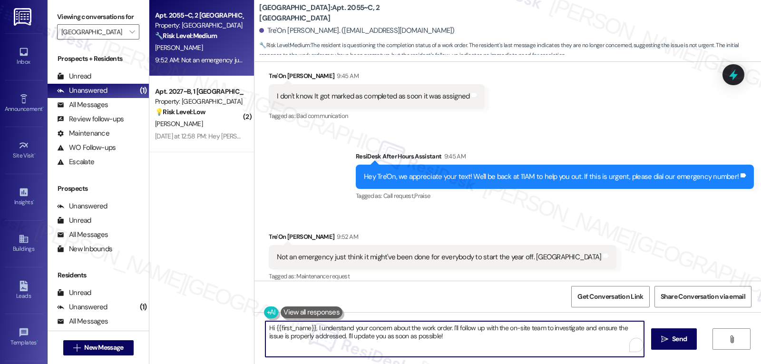
drag, startPoint x: 449, startPoint y: 327, endPoint x: 555, endPoint y: 377, distance: 117.3
click at [555, 364] on html "Inbox Go to Inbox Announcement • Send A Text Announcement Site Visit • Go to Si…" at bounding box center [380, 182] width 761 height 364
drag, startPoint x: 340, startPoint y: 336, endPoint x: 554, endPoint y: 343, distance: 213.7
click at [554, 343] on textarea "Hi {{first_name}}, I understand your concern about the work order. According to…" at bounding box center [454, 339] width 379 height 36
click at [447, 327] on textarea "Hi {{first_name}}, I understand your concern about the work order. According to…" at bounding box center [454, 339] width 379 height 36
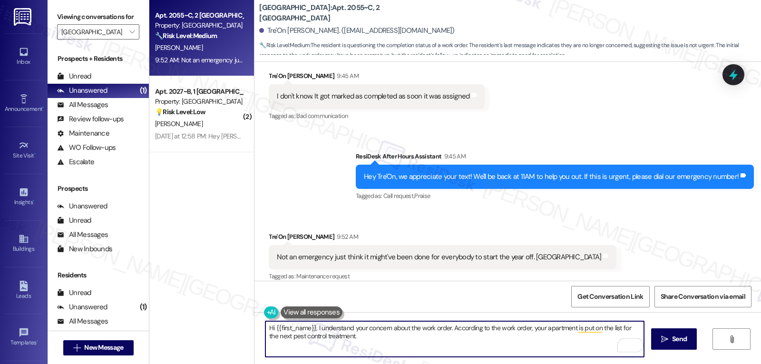
paste textarea "I know it could be a bit confusing, but based on the notes."
click at [448, 327] on textarea "Hi {{first_name}}, I understand your concern about the work order. I know it co…" at bounding box center [454, 339] width 379 height 36
drag, startPoint x: 604, startPoint y: 328, endPoint x: 279, endPoint y: 338, distance: 325.1
click at [279, 338] on textarea "Hi {{first_name}}, I understand your concern about the work order. I know it co…" at bounding box center [454, 339] width 379 height 36
click at [482, 344] on textarea "Hi {{first_name}}, I understand your concern about the work order. I know it co…" at bounding box center [454, 339] width 379 height 36
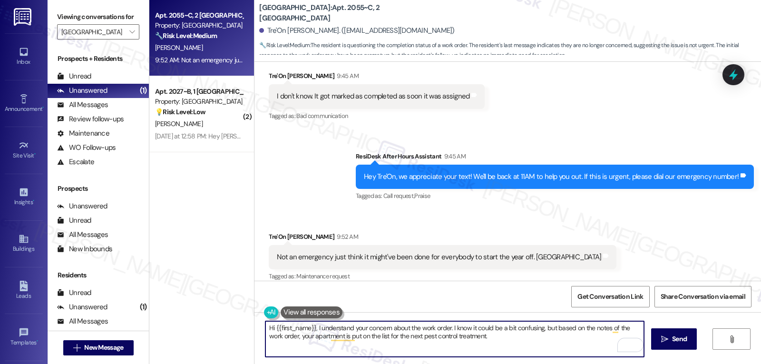
click at [522, 344] on textarea "Hi {{first_name}}, I understand your concern about the work order. I know it co…" at bounding box center [454, 339] width 379 height 36
paste textarea "If anything comes up or if you have any questions, just give me a shout. I’m he…"
click at [469, 336] on textarea "Hi {{first_name}}, I understand your concern about the work order. I know it co…" at bounding box center [454, 339] width 379 height 36
drag, startPoint x: 590, startPoint y: 346, endPoint x: 601, endPoint y: 346, distance: 11.4
click at [599, 346] on textarea "Hi {{first_name}}, I understand your concern about the work order. I know it co…" at bounding box center [454, 339] width 379 height 36
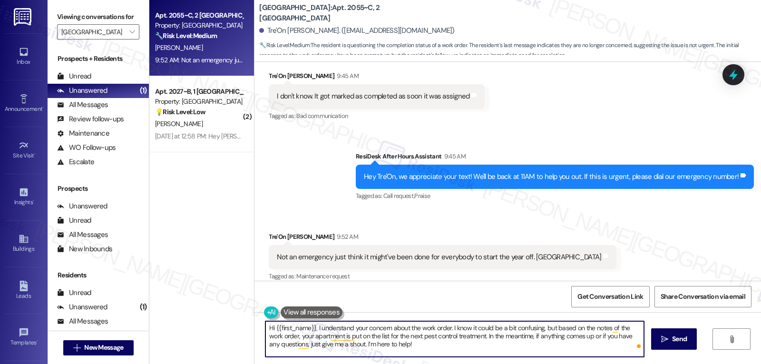
click at [602, 346] on textarea "Hi {{first_name}}, I understand your concern about the work order. I know it co…" at bounding box center [454, 339] width 379 height 36
type textarea "Hi {{first_name}}, I understand your concern about the work order. I know it co…"
click at [663, 341] on icon "" at bounding box center [664, 339] width 7 height 8
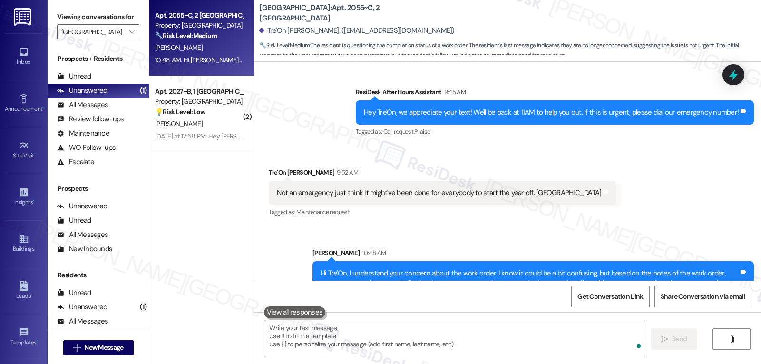
scroll to position [3116, 0]
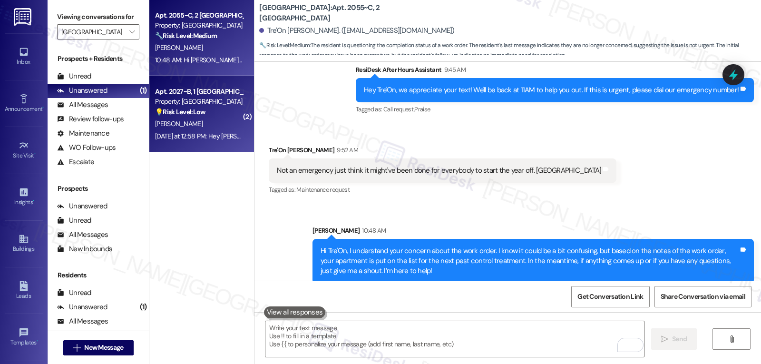
click at [193, 148] on div "Apt. 2027~B, 1 Yugo Charlotte College Downs Property: Yugo Charlotte College Do…" at bounding box center [201, 114] width 105 height 76
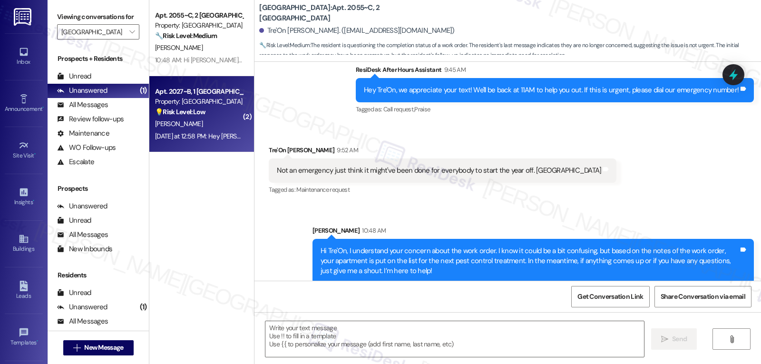
type textarea "Fetching suggested responses. Please feel free to read through the conversation…"
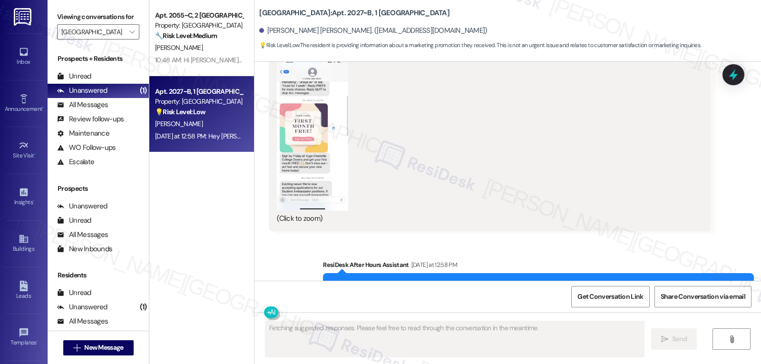
scroll to position [2111, 0]
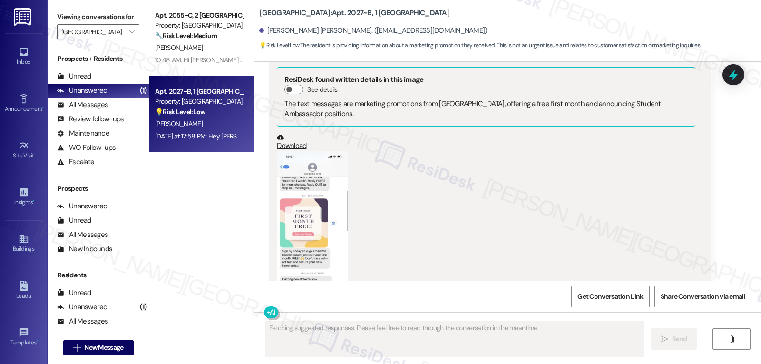
click at [316, 203] on button "Zoom image" at bounding box center [312, 228] width 71 height 155
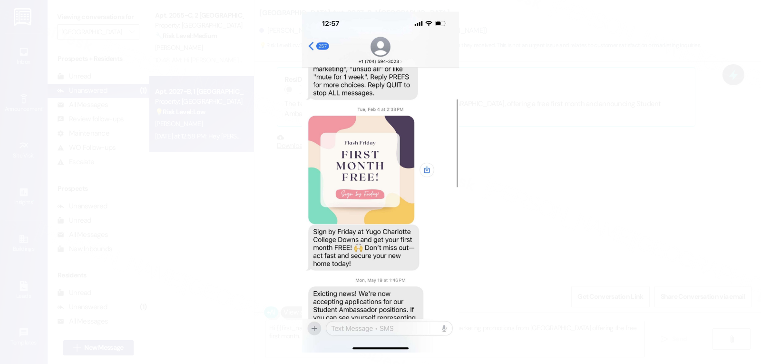
click at [563, 197] on button "Unzoom image" at bounding box center [380, 182] width 761 height 364
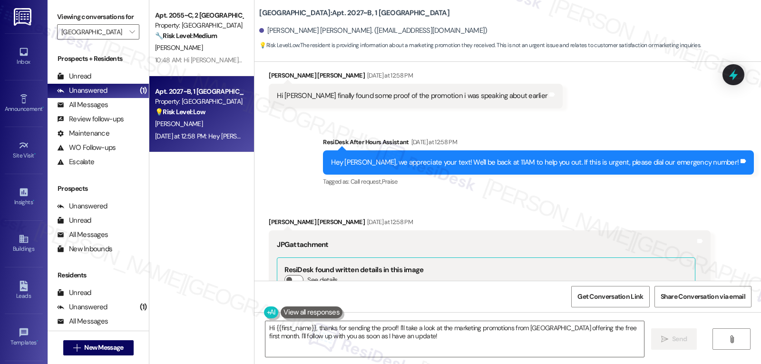
scroll to position [1825, 0]
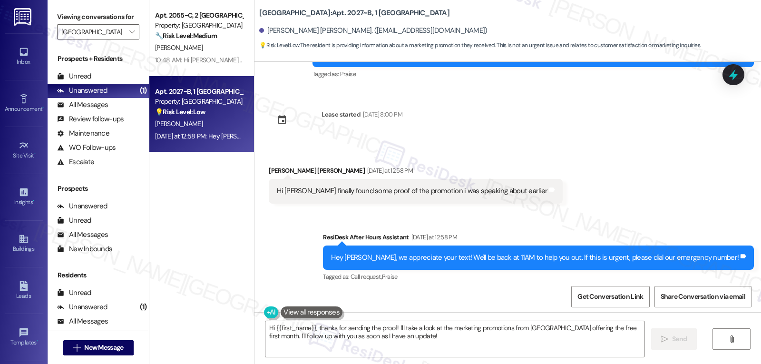
click at [269, 166] on div "Smith Huneycutt Yesterday at 12:58 PM" at bounding box center [416, 172] width 294 height 13
click at [265, 158] on div "Received via SMS Smith Huneycutt Yesterday at 12:58 PM Hi Sarah finally found s…" at bounding box center [416, 184] width 308 height 52
copy div "Smith"
click at [333, 337] on textarea "Hi {{first_name}}, thanks for sending the proof! I'll take a look at the market…" at bounding box center [454, 339] width 379 height 36
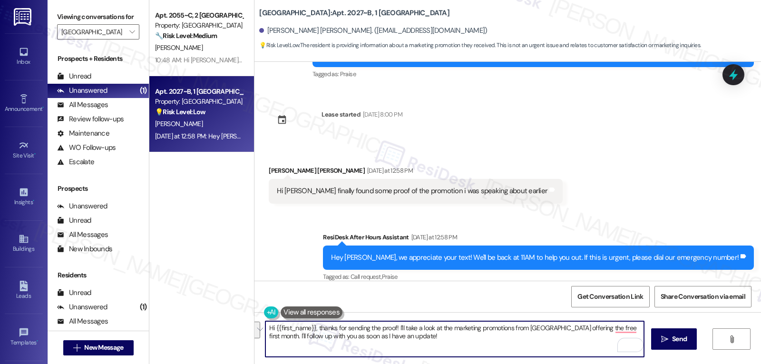
click at [483, 348] on textarea "Hi {{first_name}}, thanks for sending the proof! I'll take a look at the market…" at bounding box center [454, 339] width 379 height 36
drag, startPoint x: 491, startPoint y: 342, endPoint x: 229, endPoint y: 310, distance: 263.6
click at [229, 310] on div "Apt. 2055~C, 2 Yugo Charlotte College Downs Property: Yugo Charlotte College Do…" at bounding box center [455, 182] width 612 height 364
click at [324, 352] on textarea "Hi {{first_name}}, thanks for sending the proof! I'll take a look at the market…" at bounding box center [454, 339] width 379 height 36
drag, startPoint x: 318, startPoint y: 338, endPoint x: 244, endPoint y: 322, distance: 75.5
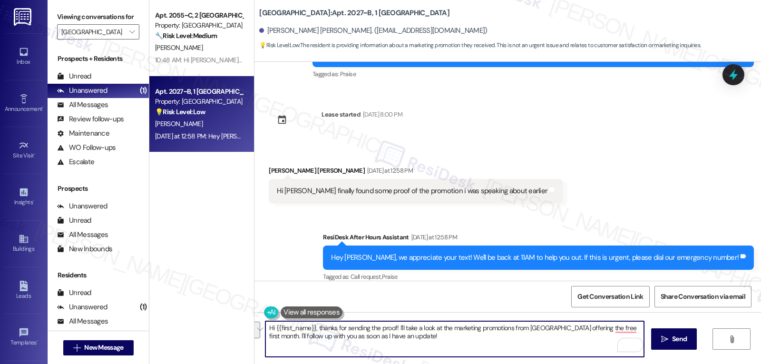
click at [245, 323] on div "Apt. 2055~C, 2 Yugo Charlotte College Downs Property: Yugo Charlotte College Do…" at bounding box center [455, 182] width 612 height 364
paste textarea "Smith"
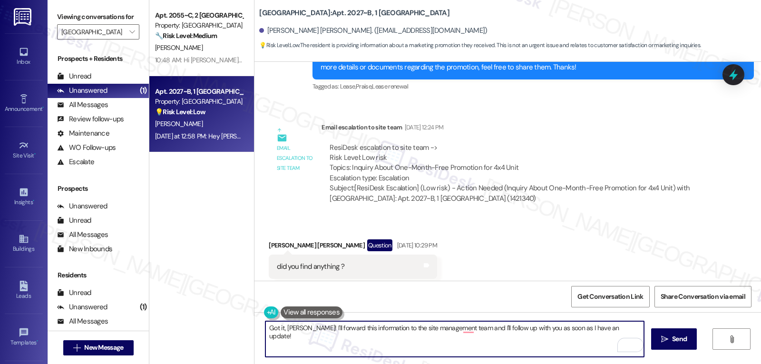
scroll to position [874, 0]
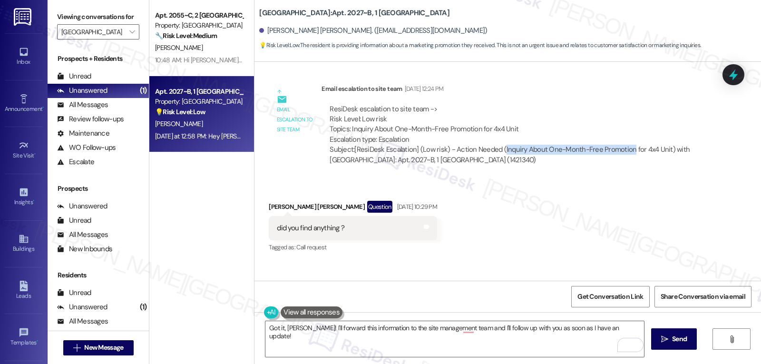
drag, startPoint x: 495, startPoint y: 128, endPoint x: 622, endPoint y: 128, distance: 127.5
click at [622, 145] on div "Subject: [ResiDesk Escalation] (Low risk) - Action Needed (Inquiry About One-Mo…" at bounding box center [516, 155] width 373 height 20
copy div "Inquiry About One-Month-Free Promotion"
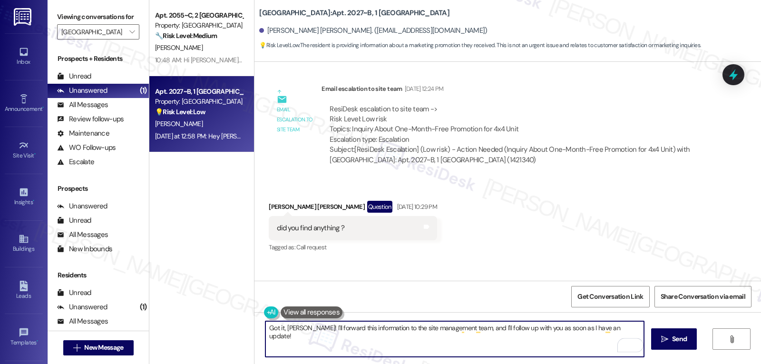
type textarea "Got it, [PERSON_NAME]! I'll forward this information to the site management tea…"
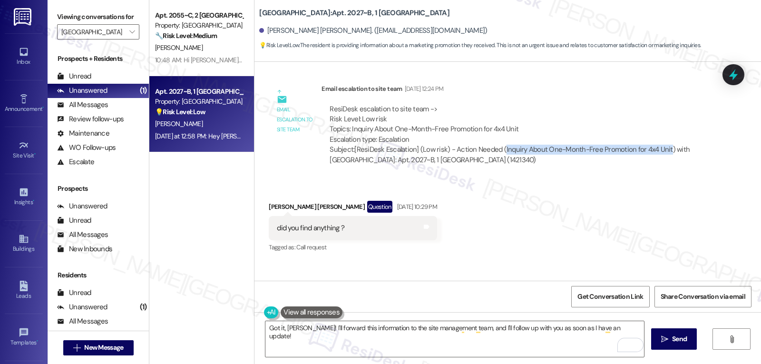
drag, startPoint x: 495, startPoint y: 128, endPoint x: 659, endPoint y: 127, distance: 163.7
click at [659, 145] on div "Subject: [ResiDesk Escalation] (Low risk) - Action Needed (Inquiry About One-Mo…" at bounding box center [516, 155] width 373 height 20
copy div "Inquiry About One-Month-Free Promotion for 4x4 Unit"
click at [673, 338] on span "Send" at bounding box center [679, 339] width 15 height 10
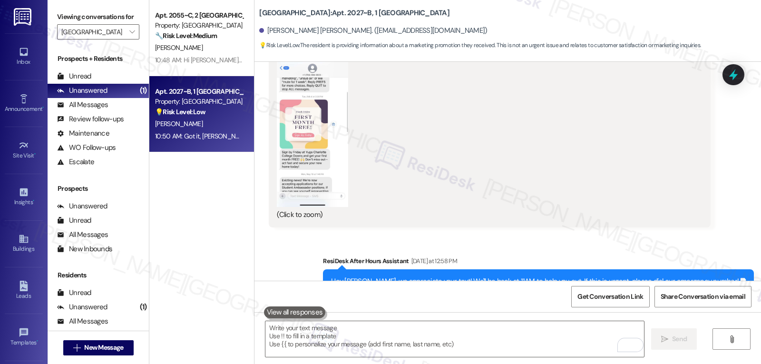
scroll to position [2367, 0]
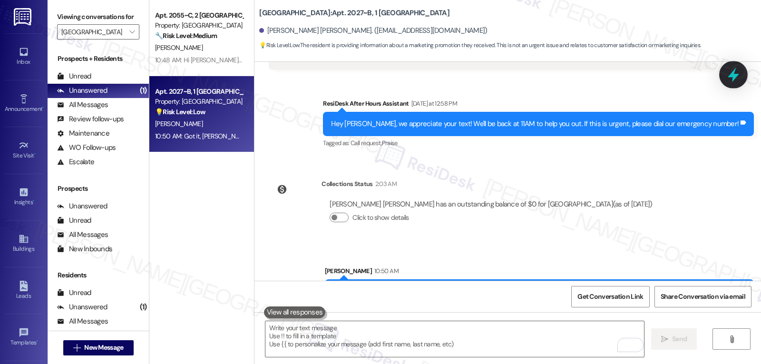
click at [727, 70] on icon at bounding box center [734, 75] width 16 height 16
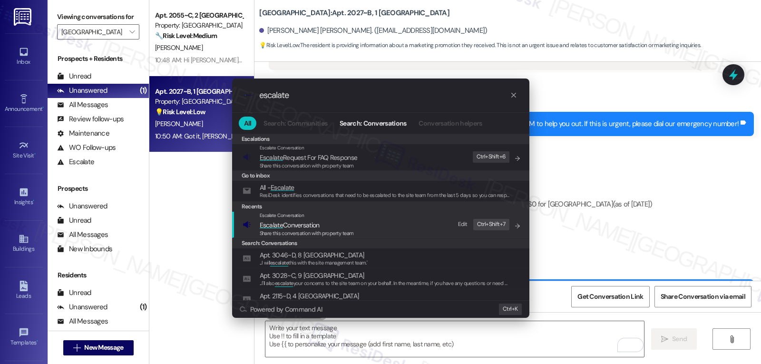
type input "escalate"
click at [282, 222] on span "Escalate" at bounding box center [271, 225] width 23 height 9
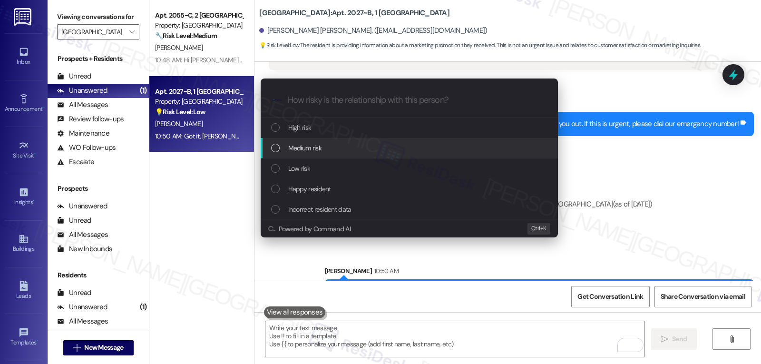
click at [329, 143] on div "Medium risk" at bounding box center [410, 148] width 278 height 10
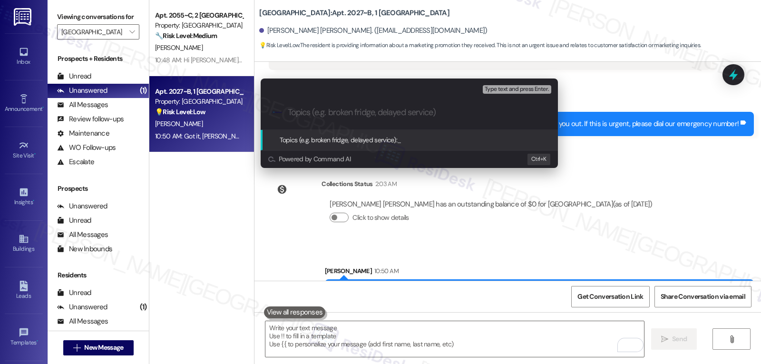
paste input "Inquiry About One-Month-Free Promotion for 4x4 Unit"
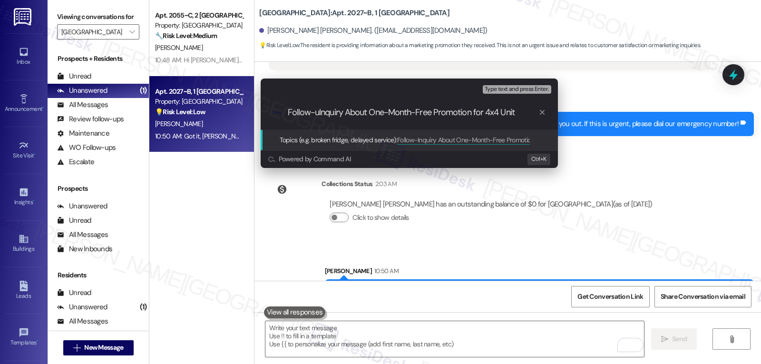
type input "Follow-upInquiry About One-Month-Free Promotion for 4x4 Unit"
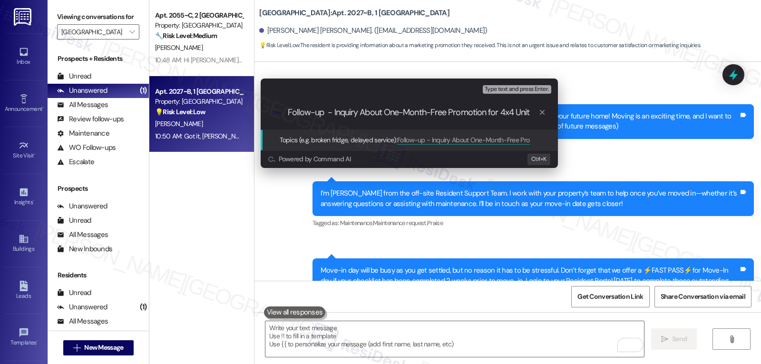
scroll to position [2367, 0]
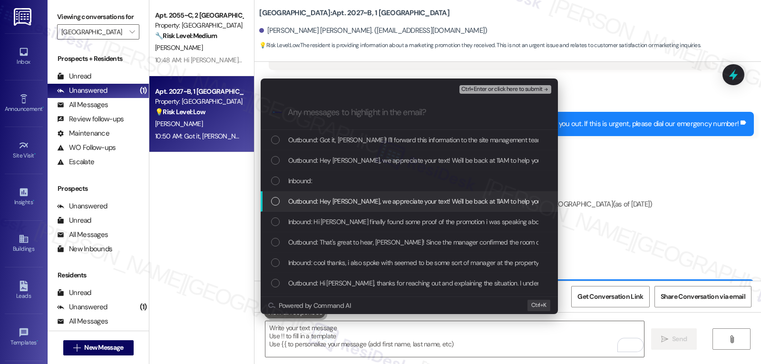
click at [334, 194] on div "Outbound: Hey [PERSON_NAME], we appreciate your text! We'll be back at 11AM to …" at bounding box center [409, 201] width 297 height 20
click at [338, 181] on div "Inbound:" at bounding box center [410, 181] width 278 height 10
click at [274, 198] on icon "List of options" at bounding box center [275, 201] width 7 height 7
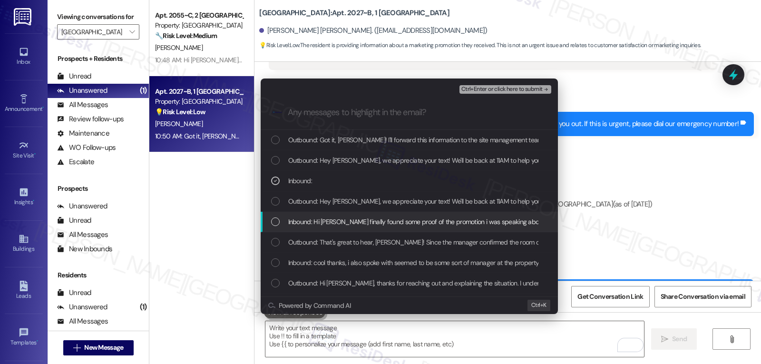
click at [268, 226] on div "Inbound: Hi [PERSON_NAME] finally found some proof of the promotion i was speak…" at bounding box center [409, 222] width 297 height 20
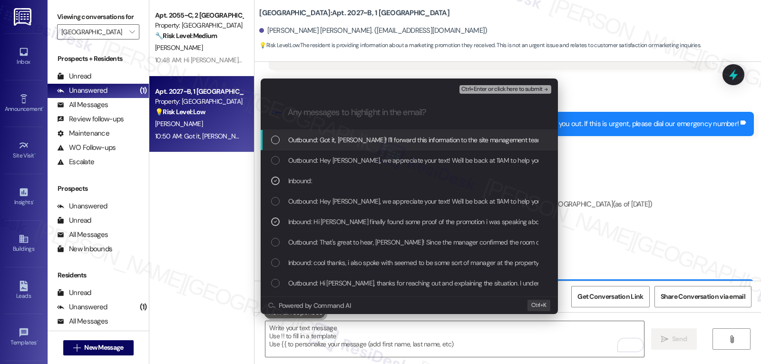
click at [490, 89] on span "Ctrl+Enter or click here to submit" at bounding box center [502, 89] width 81 height 7
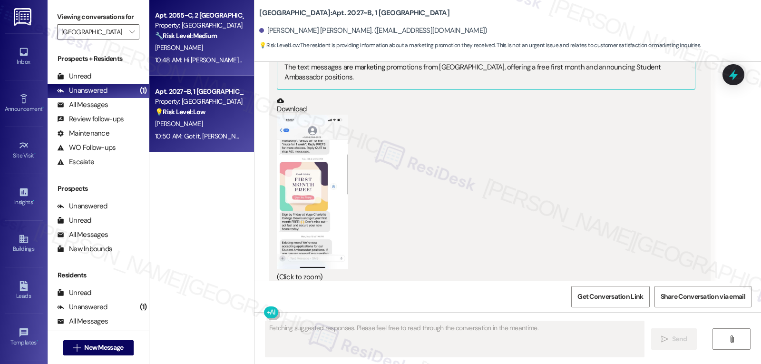
scroll to position [2147, 0]
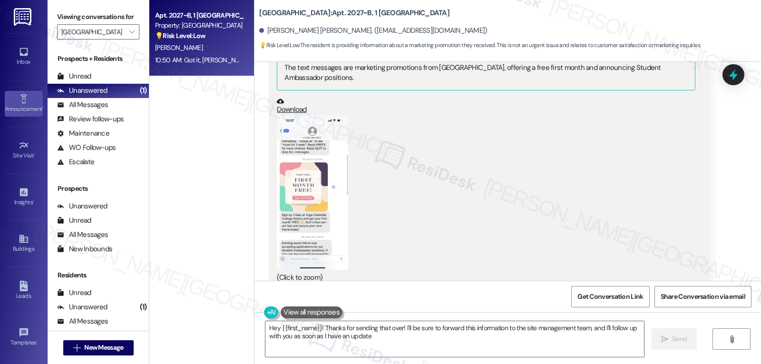
type textarea "Hey {{first_name}}! Thanks for sending that over! I'll be sure to forward this …"
click at [129, 36] on icon "" at bounding box center [131, 32] width 5 height 8
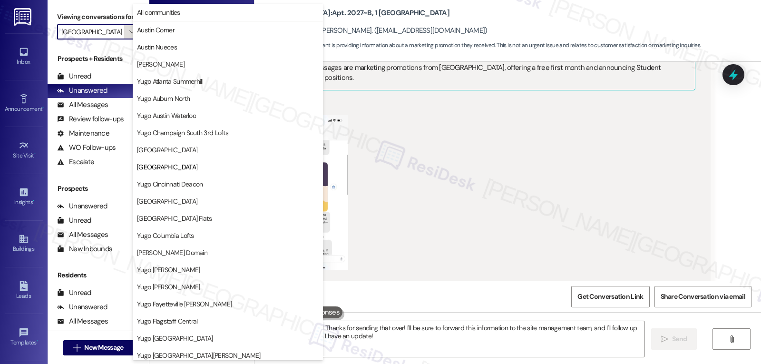
scroll to position [155, 0]
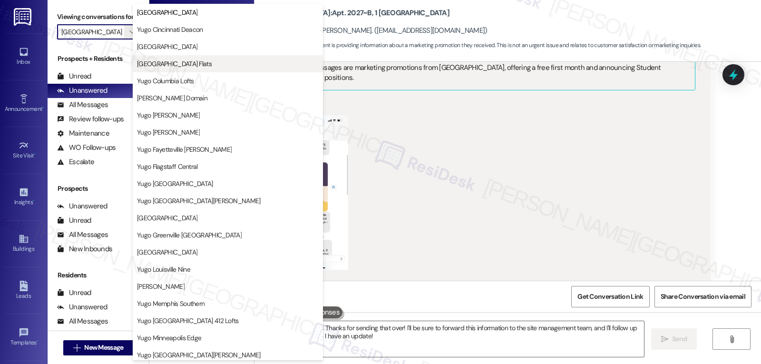
click at [175, 69] on button "[GEOGRAPHIC_DATA] Flats" at bounding box center [228, 63] width 190 height 17
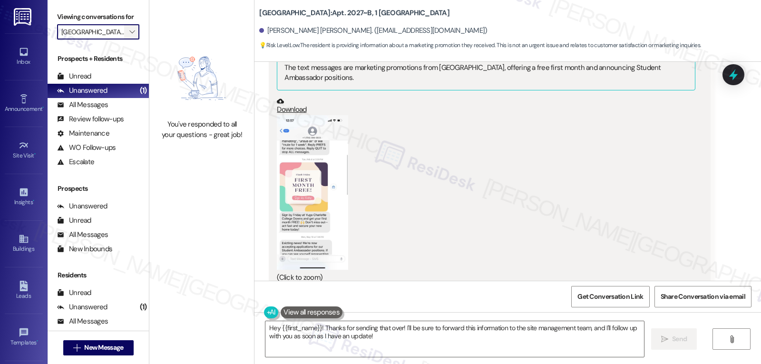
click at [129, 39] on span "" at bounding box center [132, 31] width 9 height 15
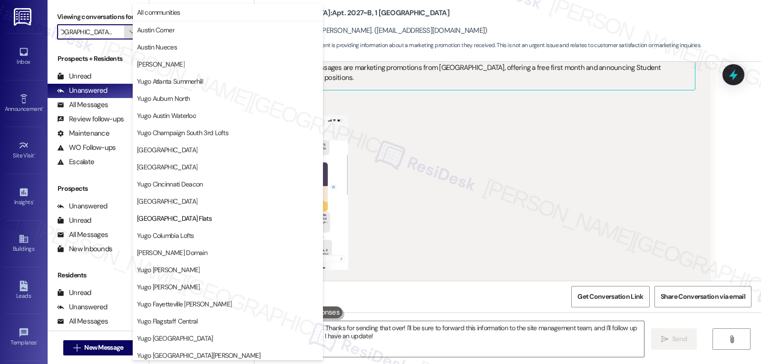
scroll to position [155, 0]
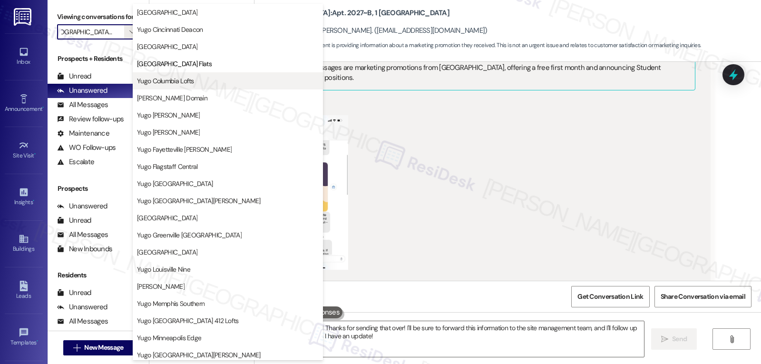
click at [191, 85] on span "Yugo Columbia Lofts" at bounding box center [165, 81] width 57 height 10
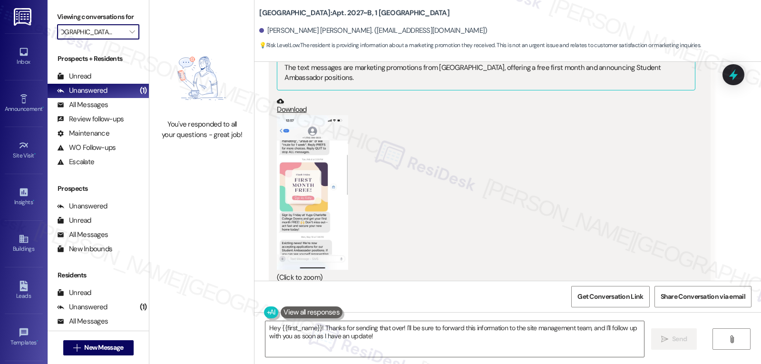
type input "Yugo Columbia Lofts"
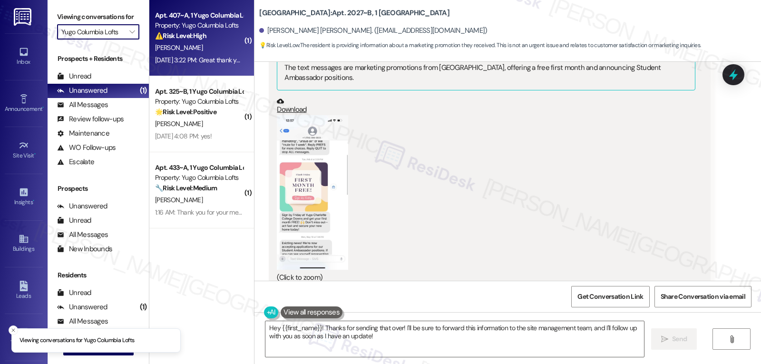
click at [194, 51] on div "[PERSON_NAME]" at bounding box center [199, 48] width 90 height 12
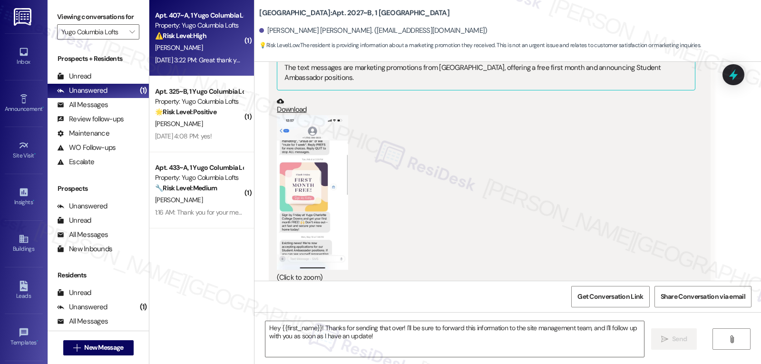
scroll to position [0, 0]
type textarea "Fetching suggested responses. Please feel free to read through the conversation…"
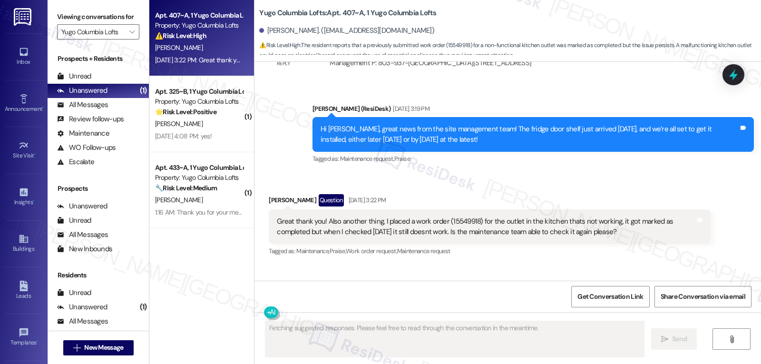
scroll to position [1462, 0]
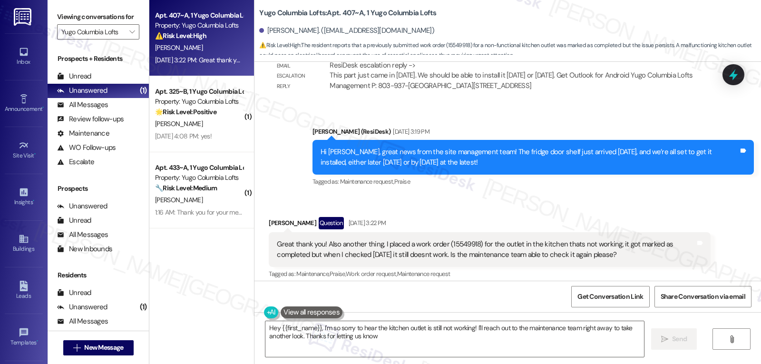
type textarea "Hey {{first_name}}, I'm so sorry to hear the kitchen outlet is still not workin…"
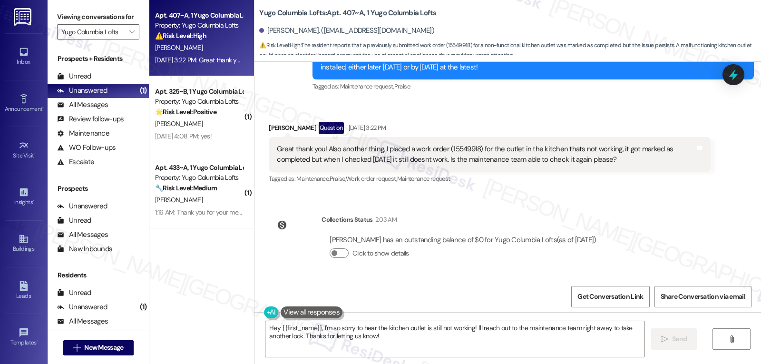
click at [460, 148] on div "Great thank you! Also another thing, I placed a work order (15549918) for the o…" at bounding box center [486, 154] width 418 height 20
drag, startPoint x: 460, startPoint y: 148, endPoint x: 608, endPoint y: 226, distance: 167.5
click at [604, 226] on div "Collections Status 2:03 AM" at bounding box center [463, 221] width 283 height 13
click at [730, 78] on icon at bounding box center [734, 75] width 16 height 16
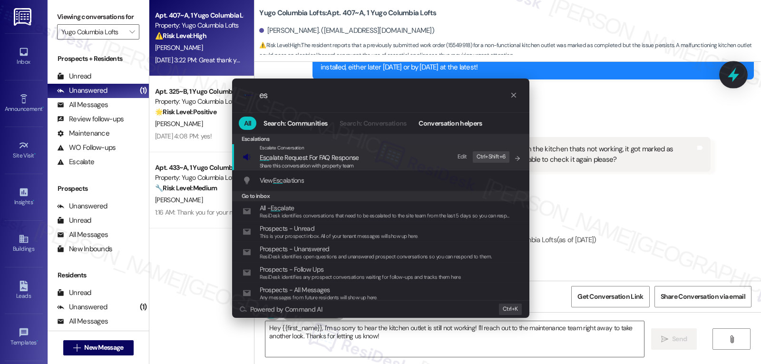
type input "e"
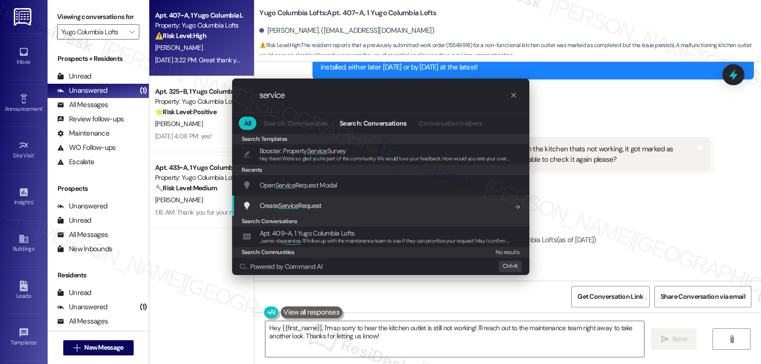
type input "service"
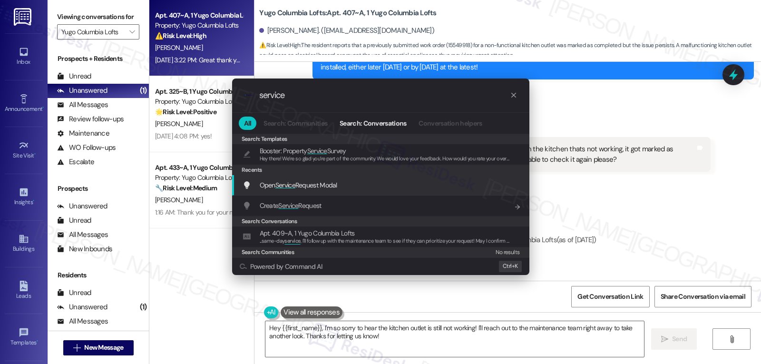
click at [320, 192] on div "Open Service Request Modal Add shortcut" at bounding box center [380, 185] width 297 height 20
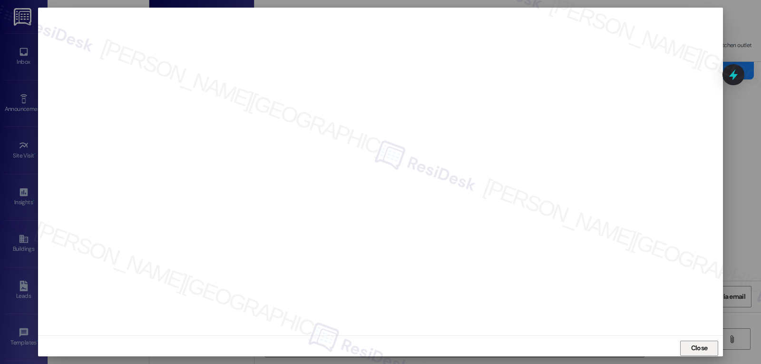
click at [693, 352] on span "Close" at bounding box center [699, 348] width 17 height 10
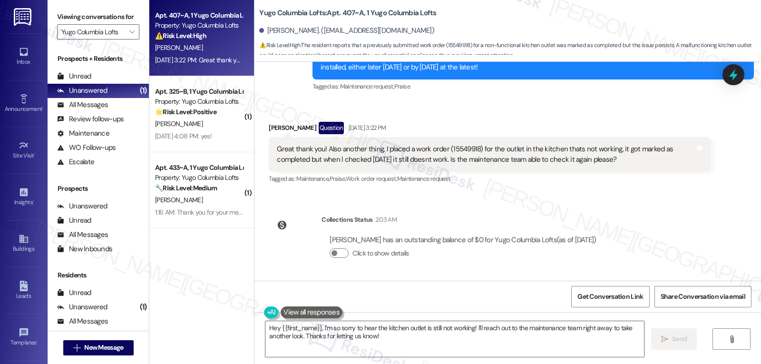
click at [275, 129] on div "[PERSON_NAME] Question [DATE] 3:22 PM" at bounding box center [490, 129] width 442 height 15
copy div "[PERSON_NAME]"
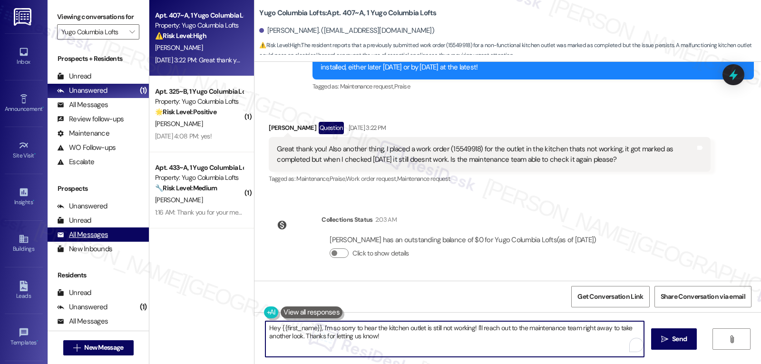
drag, startPoint x: 346, startPoint y: 337, endPoint x: 72, endPoint y: 245, distance: 288.9
click at [108, 264] on div "Viewing conversations for Yugo Columbia Lofts  Prospects + Residents Unread (0…" at bounding box center [405, 182] width 714 height 364
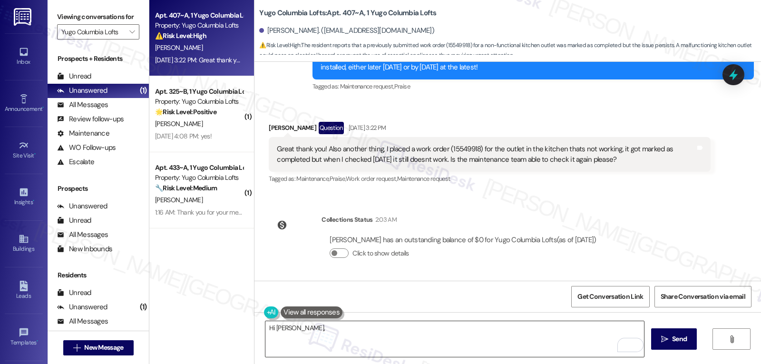
click at [329, 343] on textarea "Hi [PERSON_NAME]," at bounding box center [454, 339] width 379 height 36
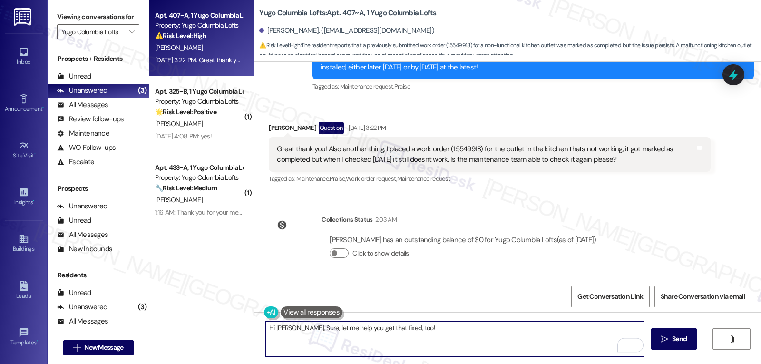
click at [431, 331] on textarea "Hi [PERSON_NAME], Sure, let me help you get that fixed, too!" at bounding box center [454, 339] width 379 height 36
click at [596, 334] on textarea "Hi [PERSON_NAME], Sure, let me help you get that fixed, too! It looks like the …" at bounding box center [454, 339] width 379 height 36
type textarea "Hi [PERSON_NAME], Sure, let me help you get that fixed, too! It looks like the …"
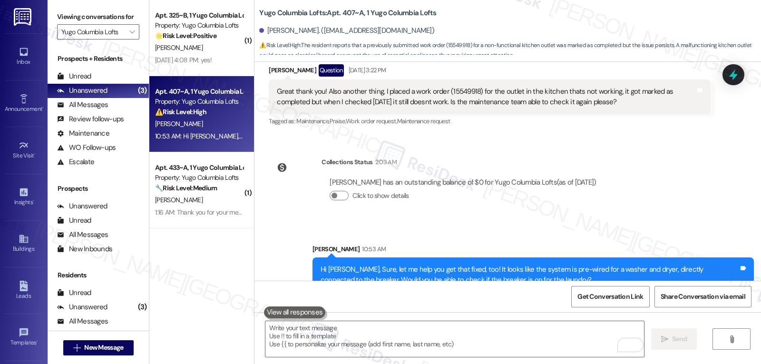
scroll to position [1634, 0]
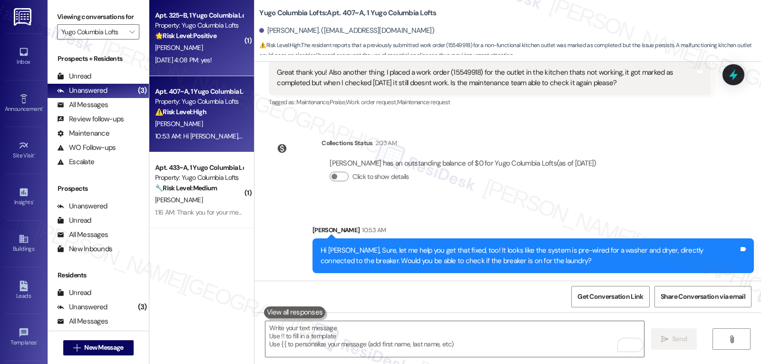
click at [216, 51] on div "[PERSON_NAME]" at bounding box center [199, 48] width 90 height 12
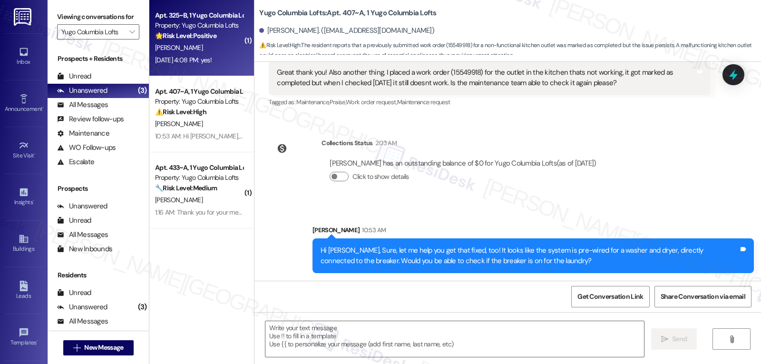
type textarea "Fetching suggested responses. Please feel free to read through the conversation…"
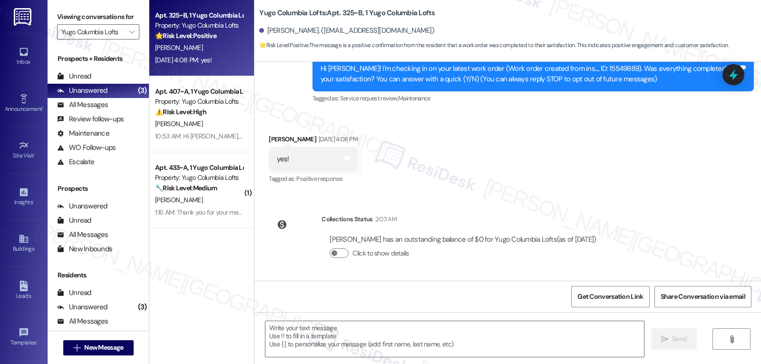
scroll to position [27, 0]
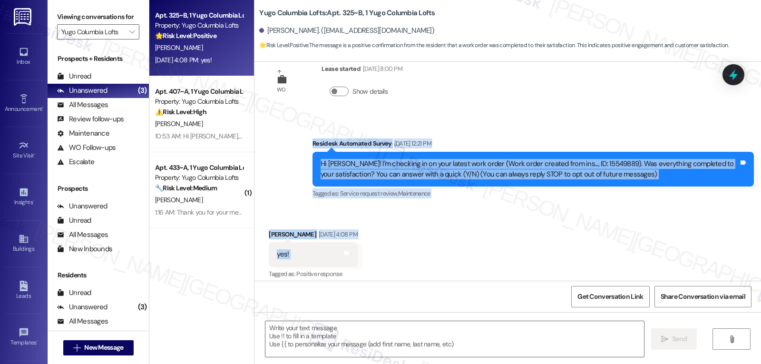
drag, startPoint x: 306, startPoint y: 144, endPoint x: 340, endPoint y: 257, distance: 118.0
click at [340, 257] on div "WO Lease started [DATE] 8:00 PM Show details Survey, sent via SMS Residesk Auto…" at bounding box center [508, 171] width 507 height 219
copy div "Residesk Automated Survey [DATE] 12:21 PM Hi [PERSON_NAME]! I'm checking in on …"
click at [324, 346] on textarea at bounding box center [454, 339] width 379 height 36
paste textarea "Great, thanks for letting us know, [PERSON_NAME]! I’m glad everything was taken…"
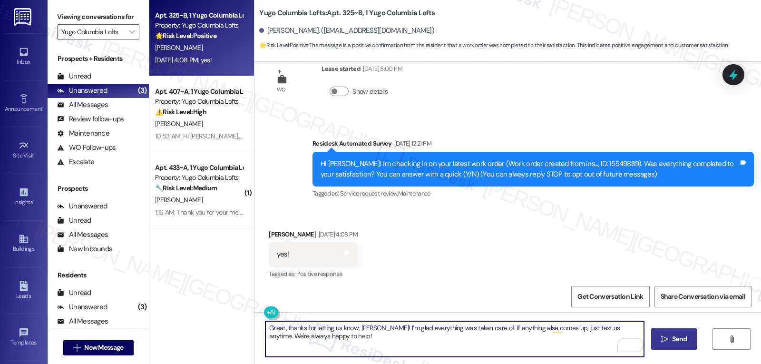
type textarea "Great, thanks for letting us know, [PERSON_NAME]! I’m glad everything was taken…"
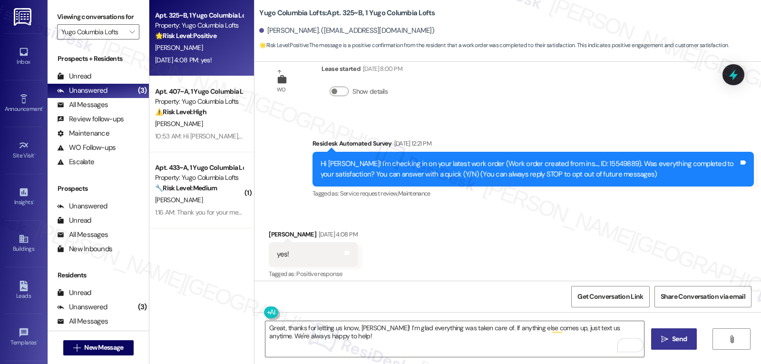
click at [660, 332] on button " Send" at bounding box center [674, 338] width 46 height 21
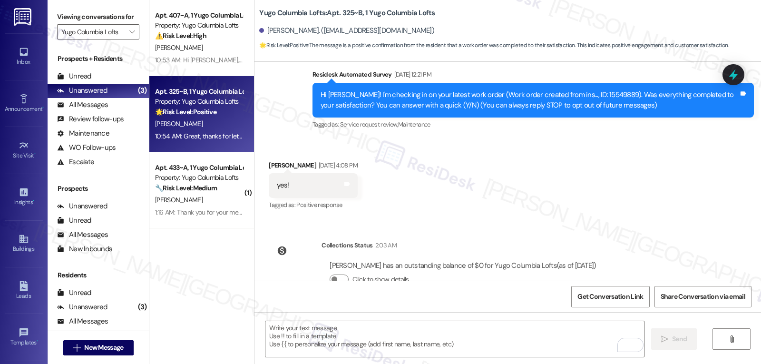
scroll to position [199, 0]
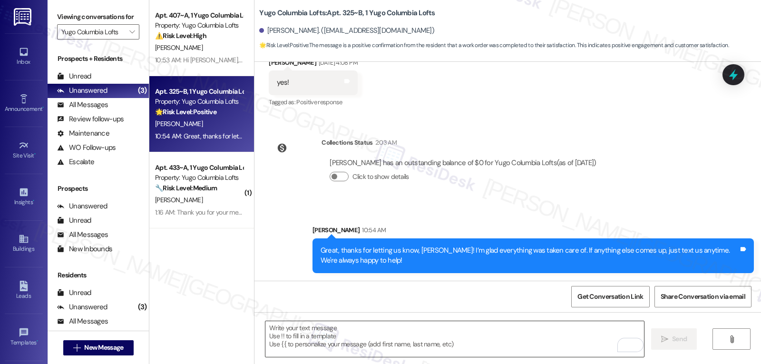
click at [451, 336] on textarea "To enrich screen reader interactions, please activate Accessibility in Grammarl…" at bounding box center [454, 339] width 379 height 36
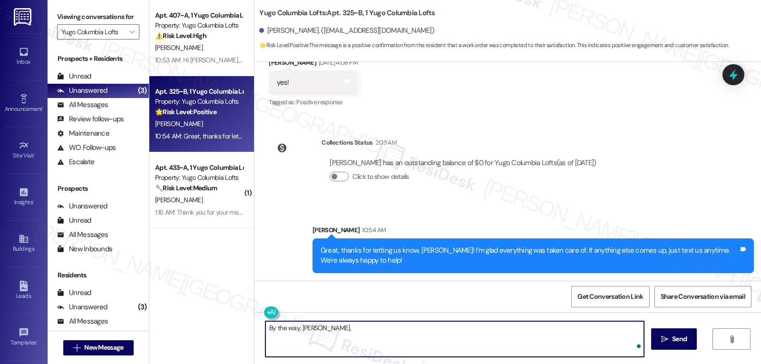
paste textarea "I hope you’re enjoying your time at {{property}}! Has it been meeting your expe…"
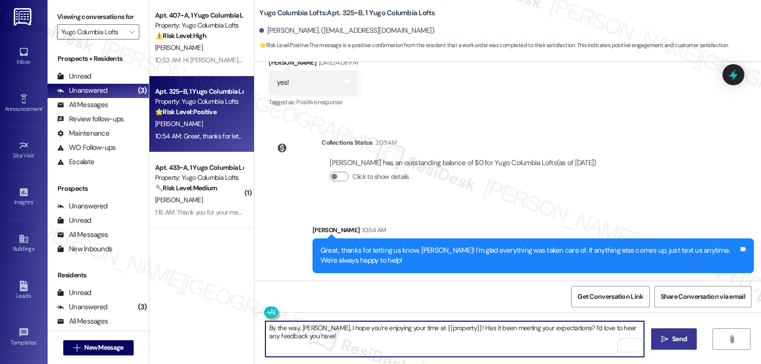
type textarea "By the way, [PERSON_NAME], I hope you’re enjoying your time at {{property}}! Ha…"
click at [673, 341] on span "Send" at bounding box center [679, 339] width 15 height 10
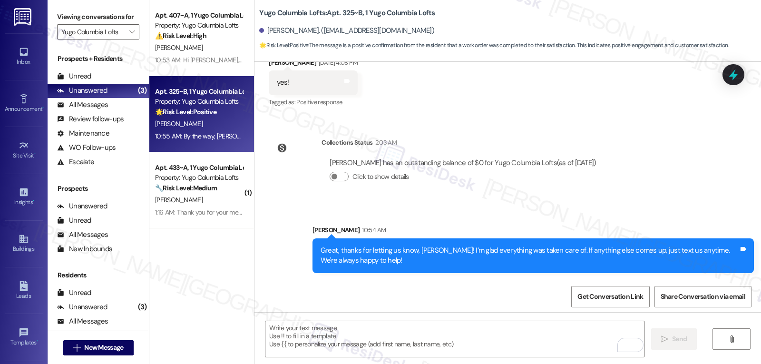
scroll to position [275, 0]
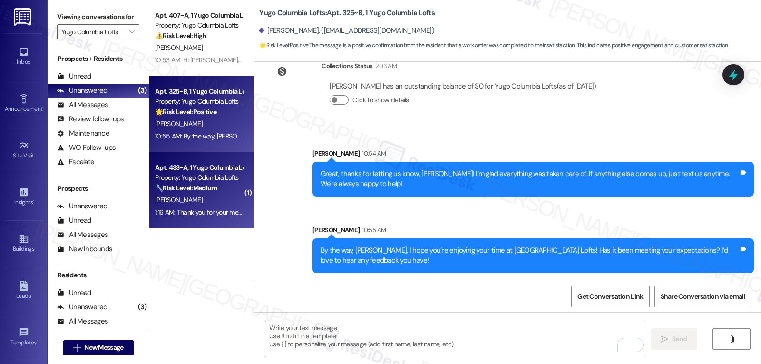
click at [204, 184] on strong "🔧 Risk Level: Medium" at bounding box center [186, 188] width 62 height 9
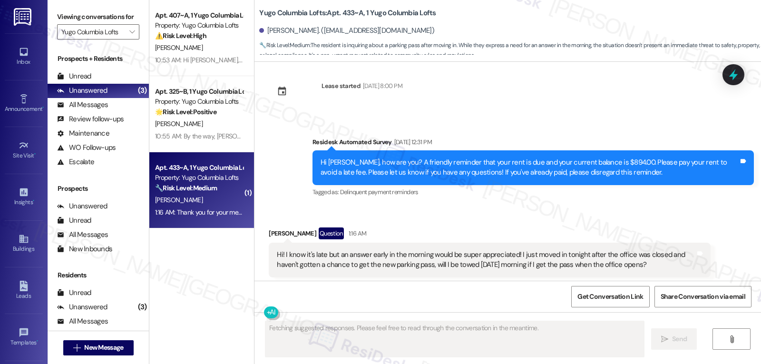
scroll to position [1111, 0]
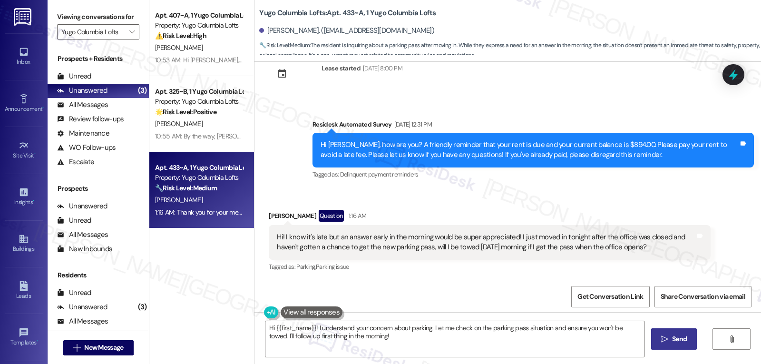
drag, startPoint x: 261, startPoint y: 217, endPoint x: 670, endPoint y: 249, distance: 410.9
click at [670, 249] on div "Received via SMS [PERSON_NAME] Question 1:16 AM Hi! I know it's late but an ans…" at bounding box center [490, 242] width 456 height 78
copy div "[PERSON_NAME] Question 1:16 AM Hi! I know it's late but an answer early in the …"
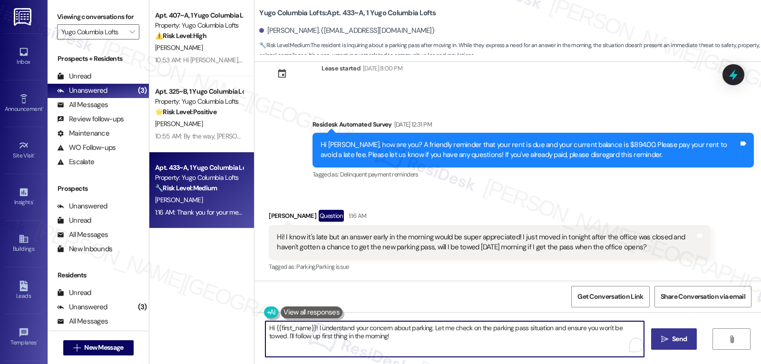
drag, startPoint x: 351, startPoint y: 343, endPoint x: 665, endPoint y: 386, distance: 317.0
click at [665, 364] on html "Inbox Go to Inbox Announcement • Send A Text Announcement Site Visit • Go to Si…" at bounding box center [380, 182] width 761 height 364
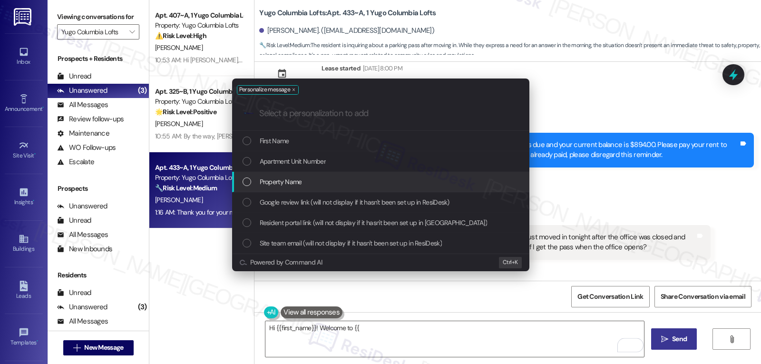
click at [314, 187] on div "Property Name" at bounding box center [382, 182] width 278 height 10
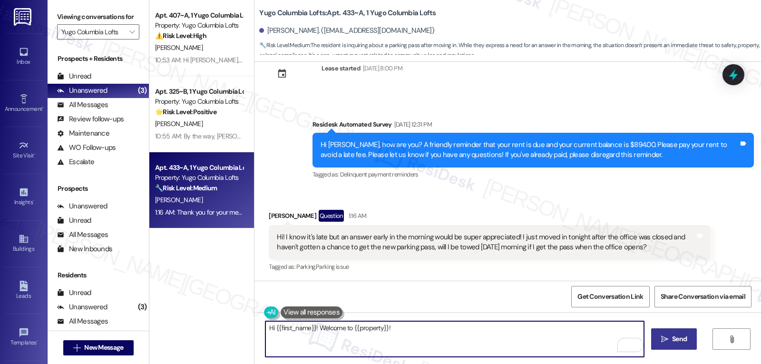
click at [457, 341] on textarea "Hi {{first_name}}! Welcome to {{property}}!" at bounding box center [454, 339] width 379 height 36
paste textarea "😊 Thanks for reaching out."
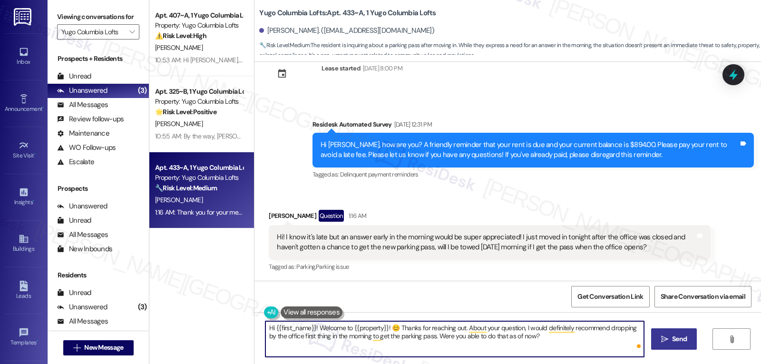
type textarea "Hi {{first_name}}! Welcome to {{property}}! 😊 Thanks for reaching out. About yo…"
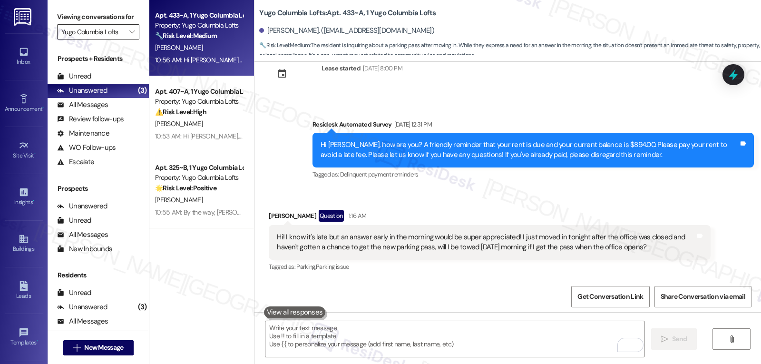
click at [112, 39] on input "Yugo Columbia Lofts" at bounding box center [92, 31] width 63 height 15
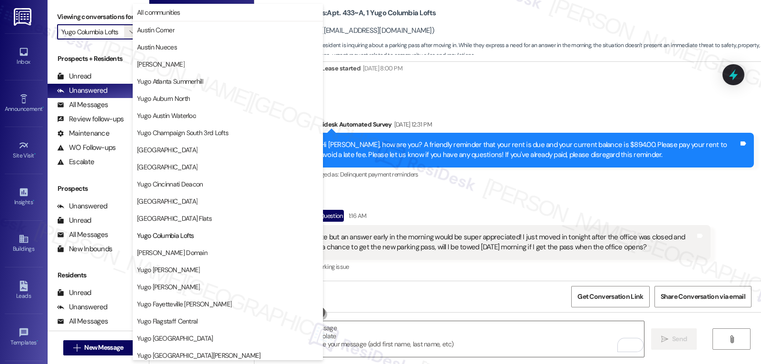
scroll to position [155, 0]
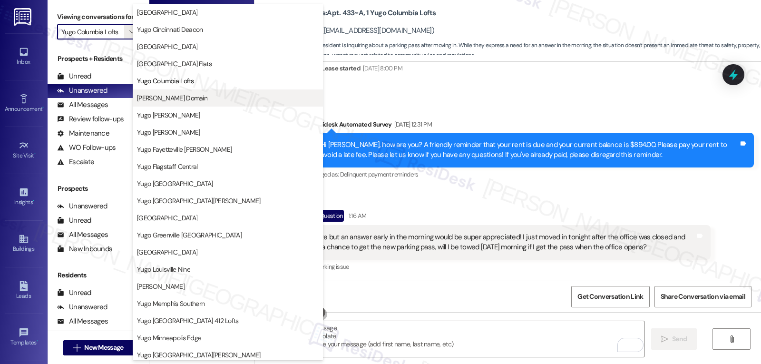
click at [187, 98] on span "[PERSON_NAME] Domain" at bounding box center [172, 98] width 70 height 10
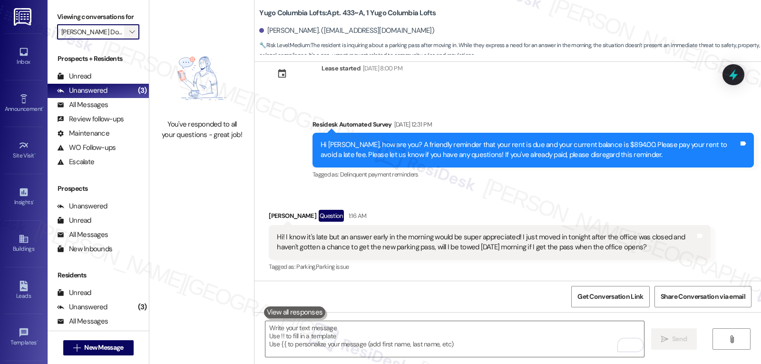
click at [128, 39] on span "" at bounding box center [132, 31] width 9 height 15
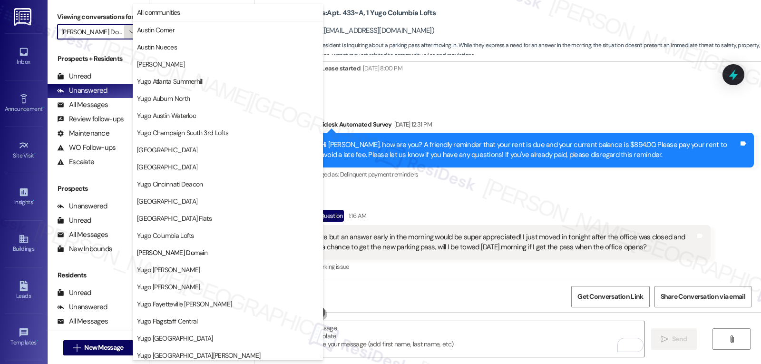
scroll to position [155, 0]
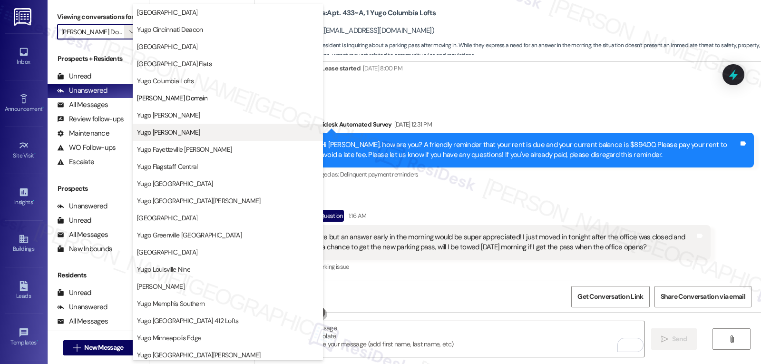
click at [199, 131] on span "Yugo [PERSON_NAME]" at bounding box center [228, 133] width 182 height 10
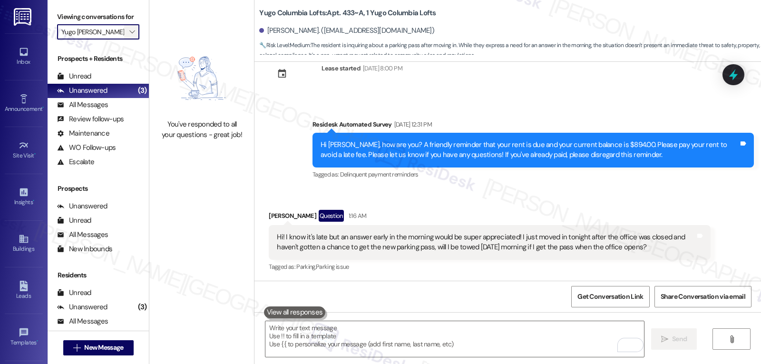
click at [129, 36] on icon "" at bounding box center [131, 32] width 5 height 8
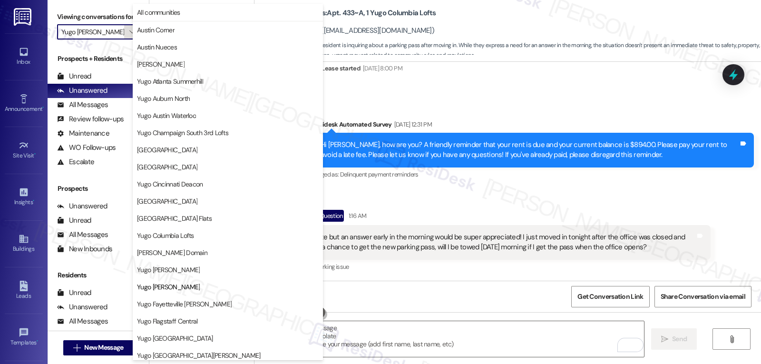
scroll to position [155, 0]
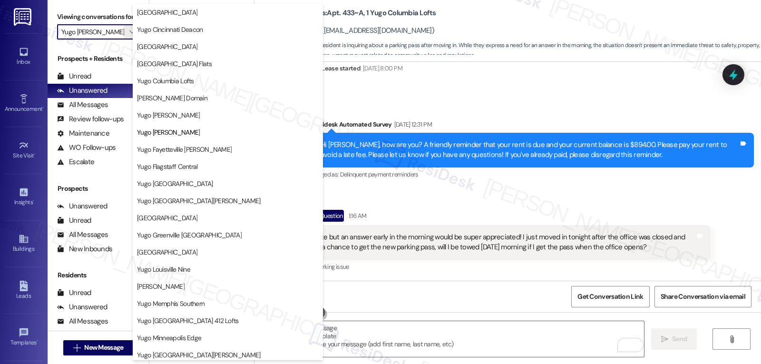
drag, startPoint x: 179, startPoint y: 152, endPoint x: 187, endPoint y: 154, distance: 7.4
click at [180, 152] on span "Yugo Fayetteville [PERSON_NAME]" at bounding box center [184, 150] width 95 height 10
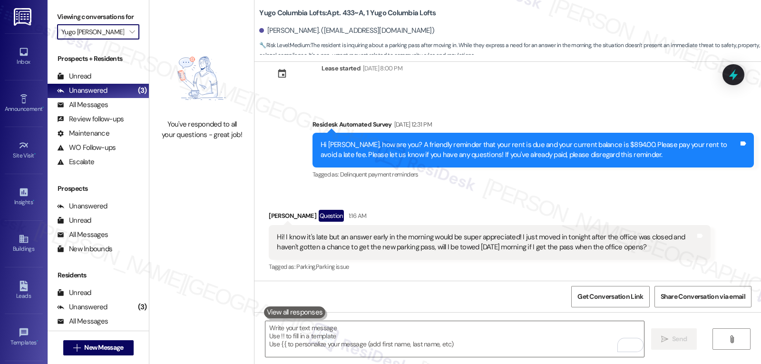
type input "Yugo Fayetteville [PERSON_NAME]"
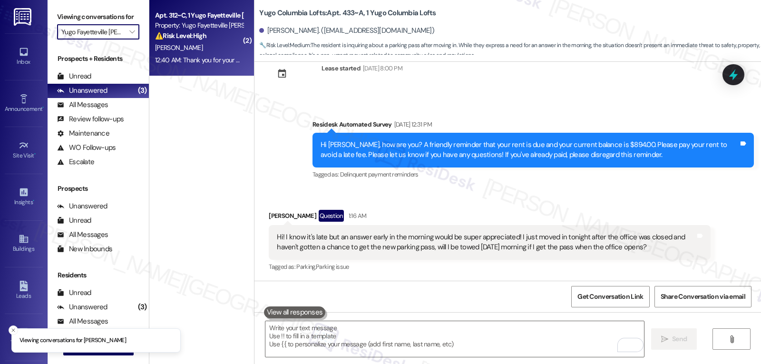
click at [171, 45] on span "[PERSON_NAME]" at bounding box center [179, 47] width 48 height 9
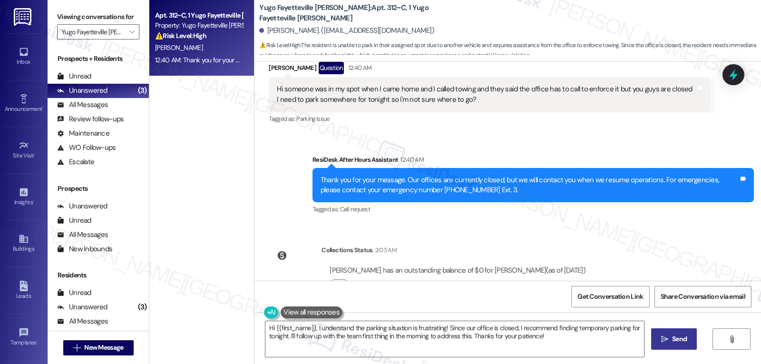
scroll to position [2016, 0]
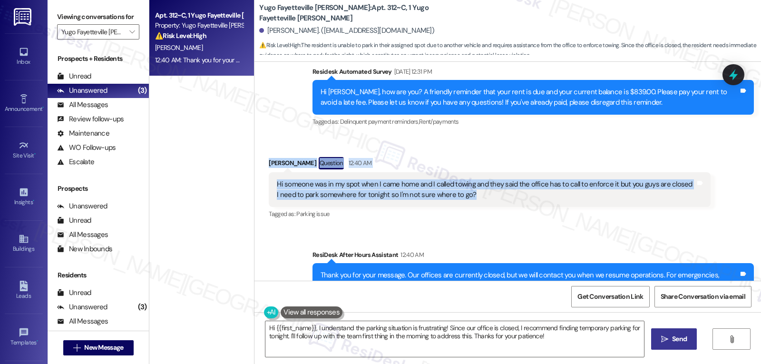
drag, startPoint x: 259, startPoint y: 132, endPoint x: 571, endPoint y: 172, distance: 314.6
click at [571, 172] on div "Received via SMS [PERSON_NAME] Question 12:40 AM Hi someone was in my spot when…" at bounding box center [490, 189] width 456 height 78
copy div "[PERSON_NAME] Question 12:40 AM Hi someone was in my spot when I came home and …"
click at [326, 336] on textarea "Hi {{first_name}}, I understand the parking situation is frustrating! Since our…" at bounding box center [454, 339] width 379 height 36
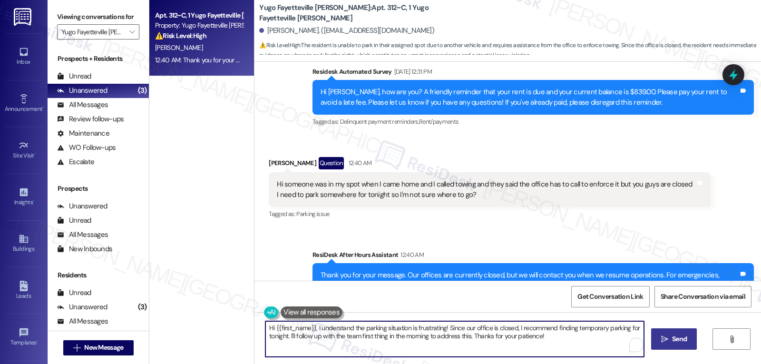
paste textarea "[PERSON_NAME], I’m sorry you’re dealing with this so late at night."
click at [325, 329] on textarea "Hi [PERSON_NAME], I’m sorry you’re dealing with this so late at night." at bounding box center [454, 339] width 379 height 36
type textarea "Hi [PERSON_NAME], I’m sorry you were dealing with this so late at night. Were y…"
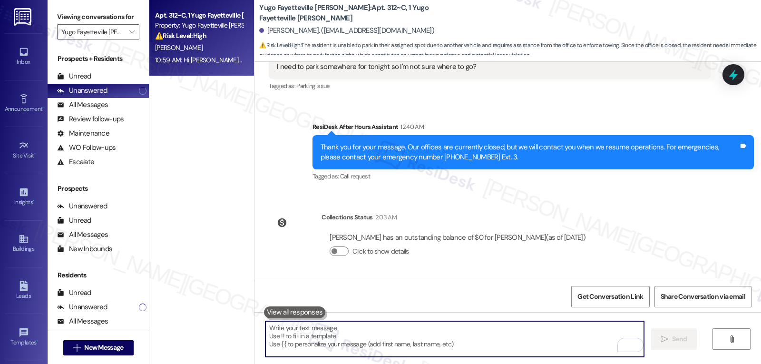
scroll to position [2177, 0]
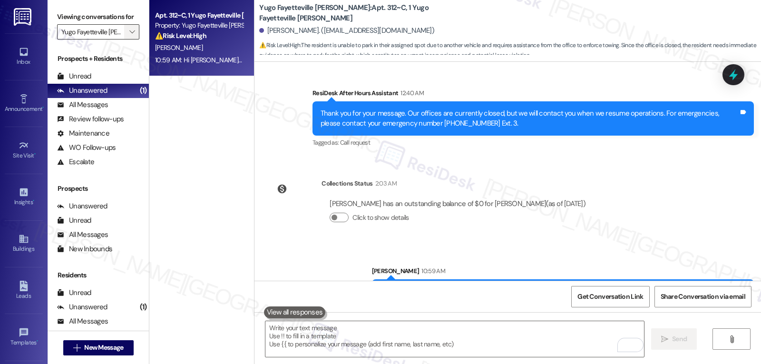
click at [128, 39] on span "" at bounding box center [132, 31] width 9 height 15
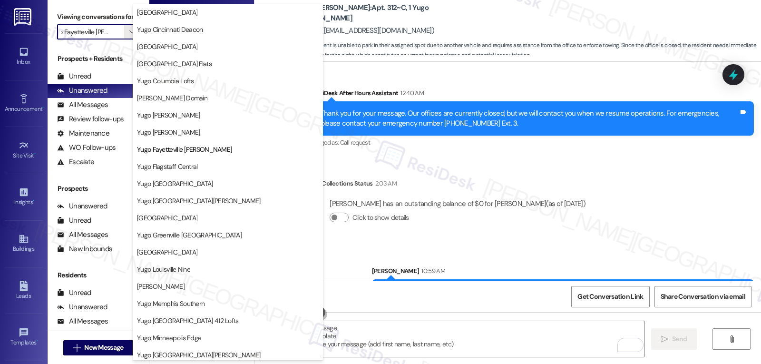
scroll to position [0, 0]
click at [178, 205] on span "Yugo [GEOGRAPHIC_DATA][PERSON_NAME]" at bounding box center [199, 201] width 124 height 10
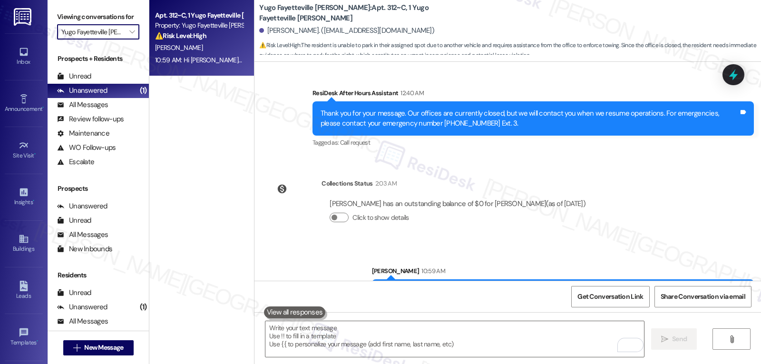
type input "Yugo [GEOGRAPHIC_DATA][PERSON_NAME]"
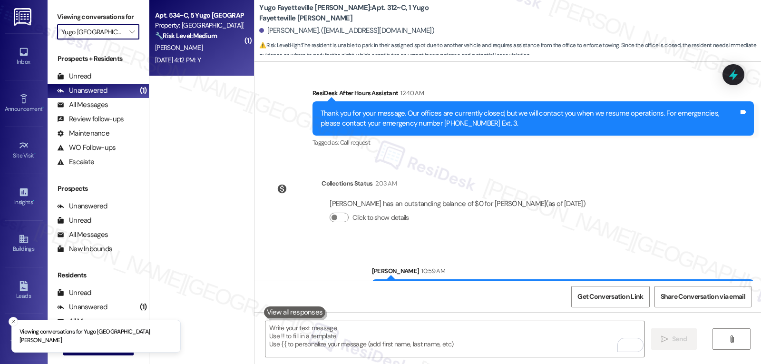
click at [197, 40] on div "🔧 Risk Level: Medium The resident responded 'Y' to a follow-up question about a…" at bounding box center [199, 36] width 88 height 10
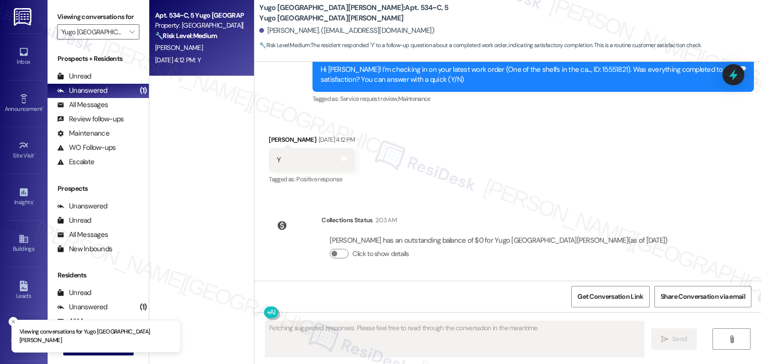
scroll to position [483, 0]
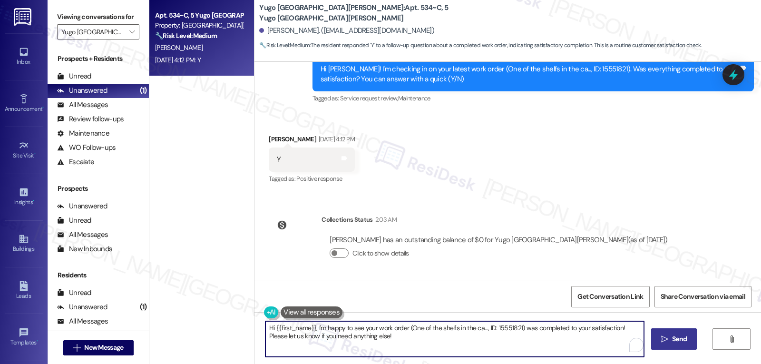
click at [390, 340] on textarea "Hi {{first_name}}, I'm happy to see your work order (One of the shelfs in the c…" at bounding box center [454, 339] width 379 height 36
type textarea "Hi {{first_name}}, I'm happy to see your work order (One of the shelfs in the c…"
click at [672, 341] on span "Send" at bounding box center [679, 339] width 15 height 10
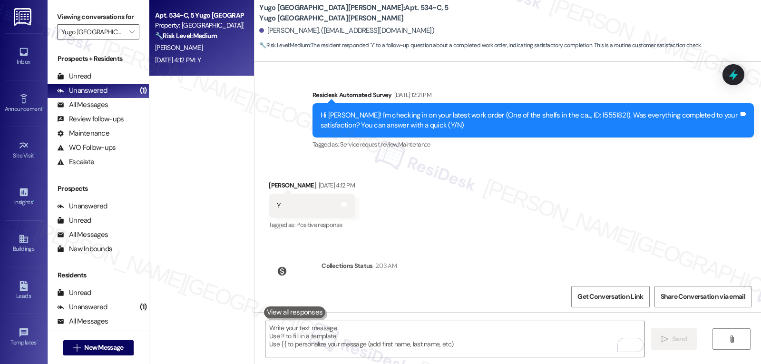
scroll to position [396, 0]
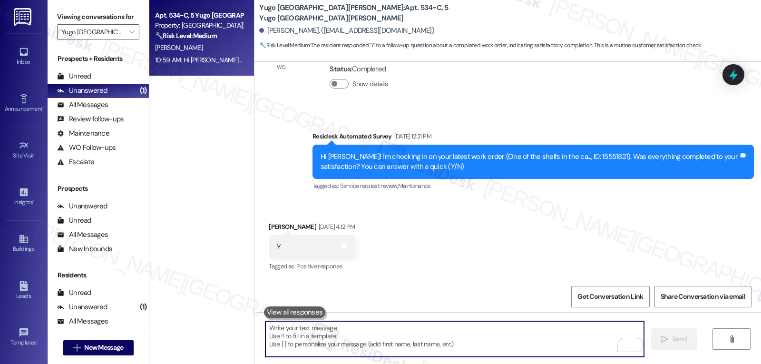
click at [332, 345] on textarea "To enrich screen reader interactions, please activate Accessibility in Grammarl…" at bounding box center [454, 339] width 379 height 36
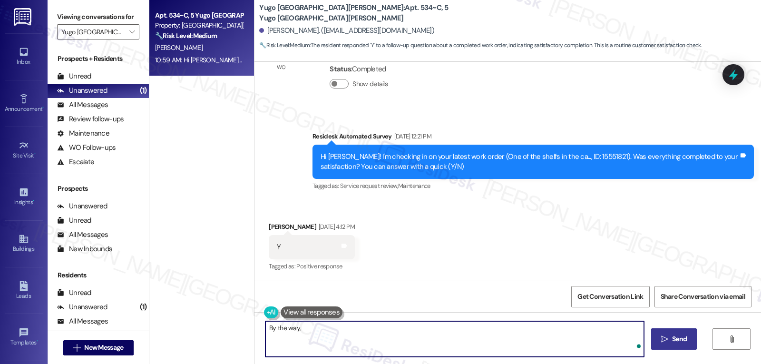
paste textarea "I’d love to know—has your experience at {{property}} been what you expected? Yo…"
click at [339, 329] on textarea "By the way, I’d love to know—has your experience at {{property}} been what you …" at bounding box center [454, 339] width 379 height 36
click at [415, 342] on textarea "By the way, I’d love to know, [PERSON_NAME], has your experience at {{property}…" at bounding box center [454, 339] width 379 height 36
type textarea "By the way, I’d love to know, [PERSON_NAME], has your experience at {{property}…"
click at [684, 338] on span "Send" at bounding box center [679, 339] width 15 height 10
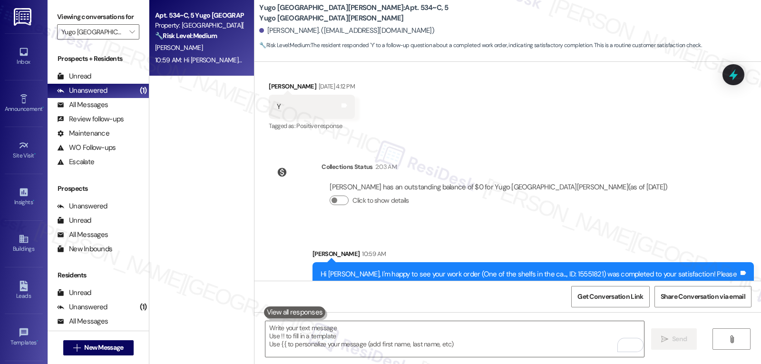
scroll to position [560, 0]
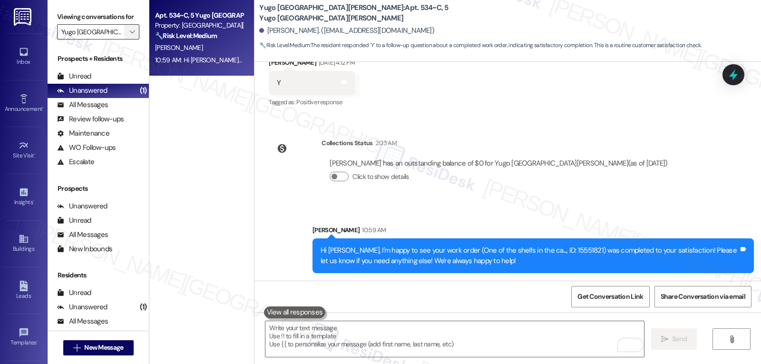
click at [128, 39] on span "" at bounding box center [132, 31] width 9 height 15
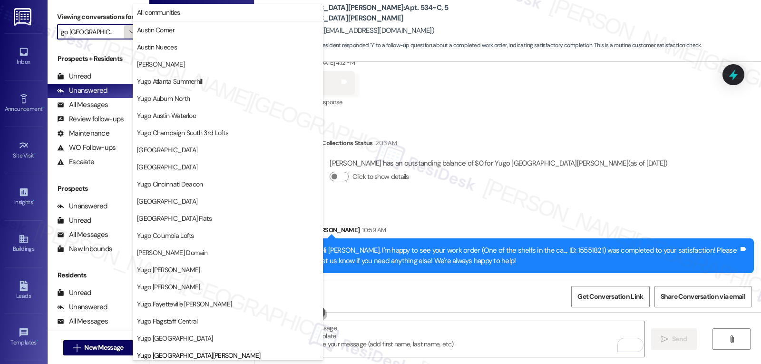
scroll to position [326, 0]
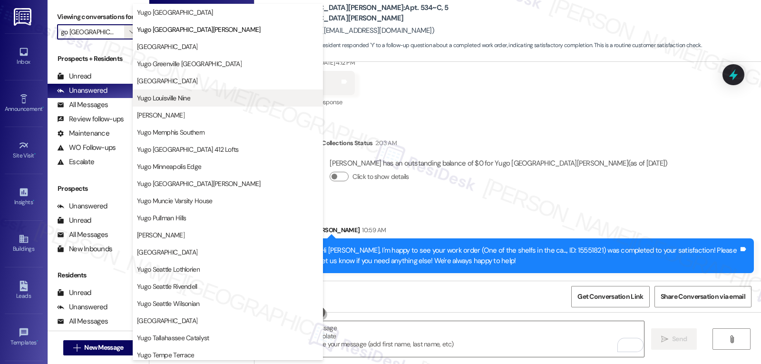
click at [185, 102] on span "Yugo Louisville Nine" at bounding box center [163, 98] width 53 height 10
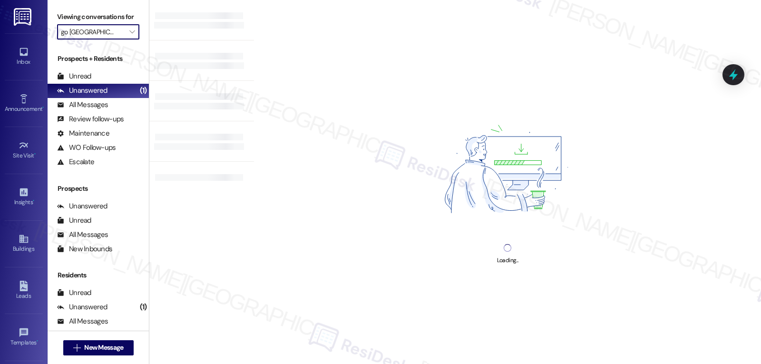
type input "Yugo Louisville Nine"
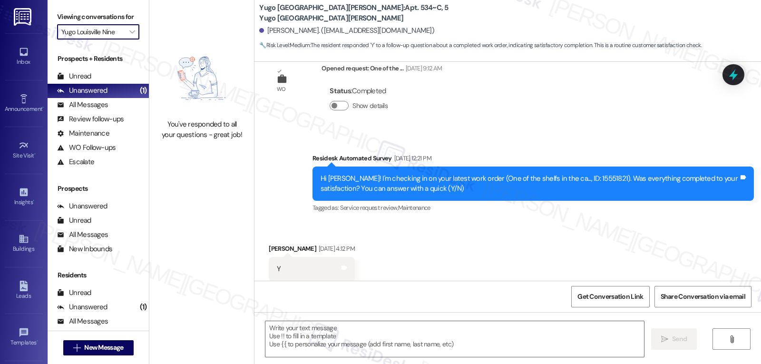
type textarea "Fetching suggested responses. Please feel free to read through the conversation…"
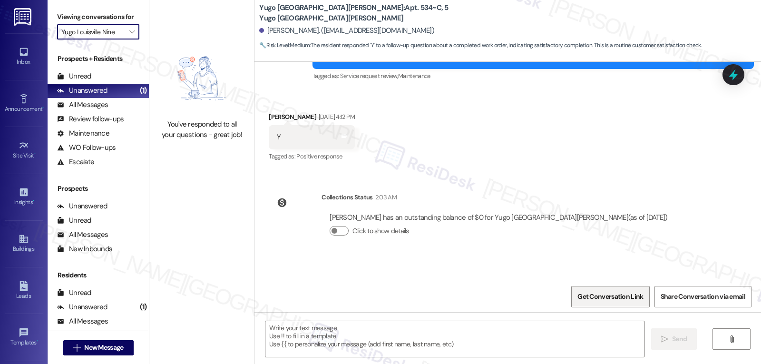
scroll to position [574, 0]
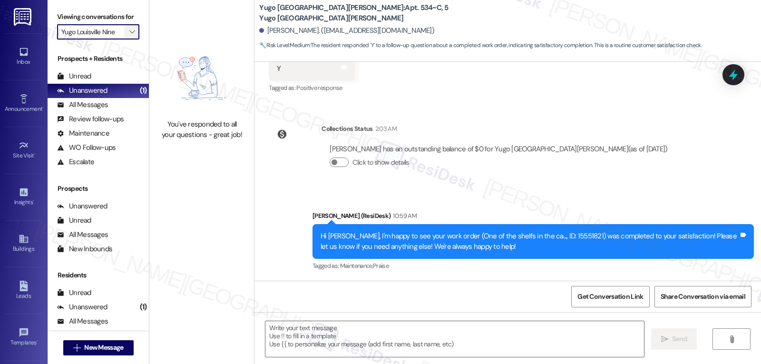
click at [129, 39] on span "" at bounding box center [132, 31] width 9 height 15
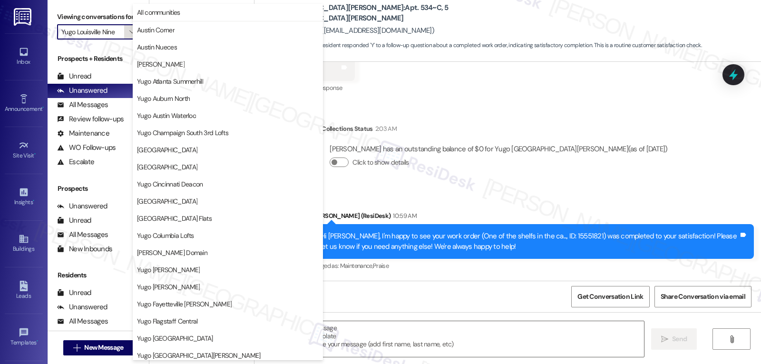
scroll to position [326, 0]
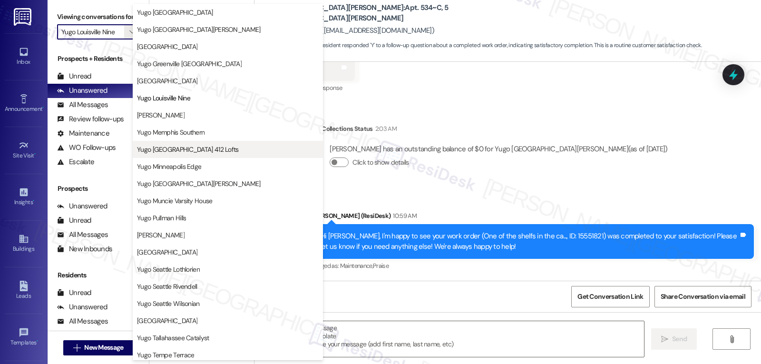
click at [191, 150] on span "Yugo [GEOGRAPHIC_DATA] 412 Lofts" at bounding box center [188, 150] width 102 height 10
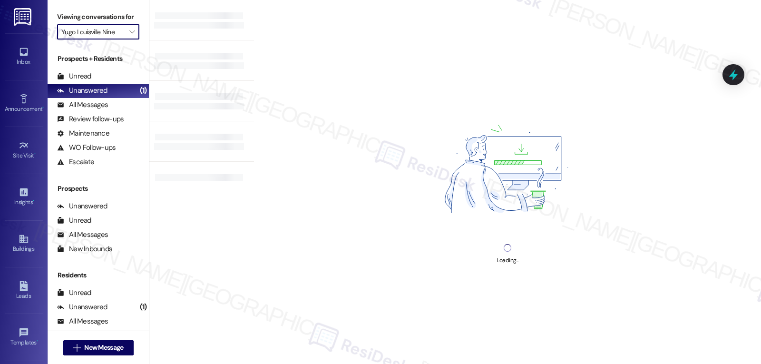
type input "Yugo [GEOGRAPHIC_DATA] 412 Lofts"
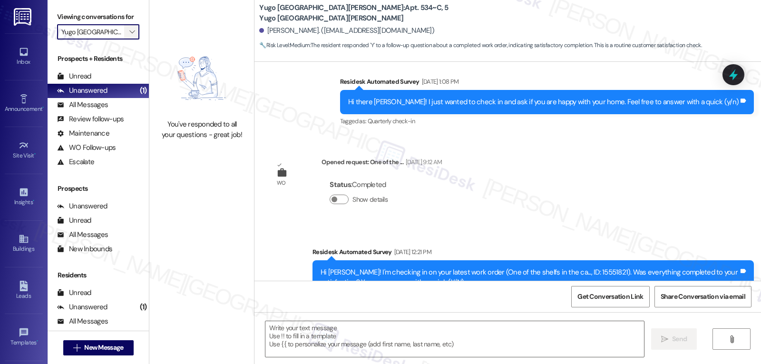
type textarea "Fetching suggested responses. Please feel free to read through the conversation…"
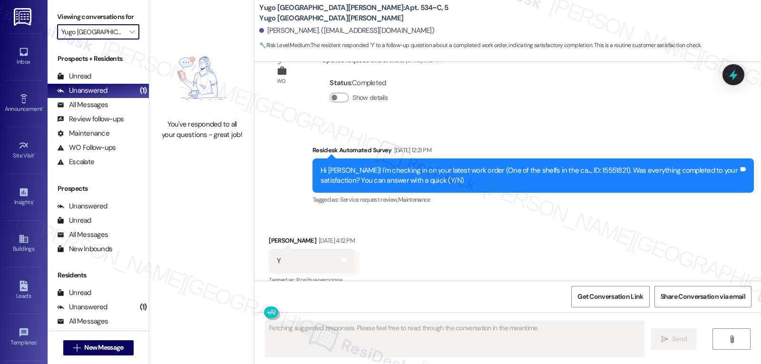
scroll to position [396, 0]
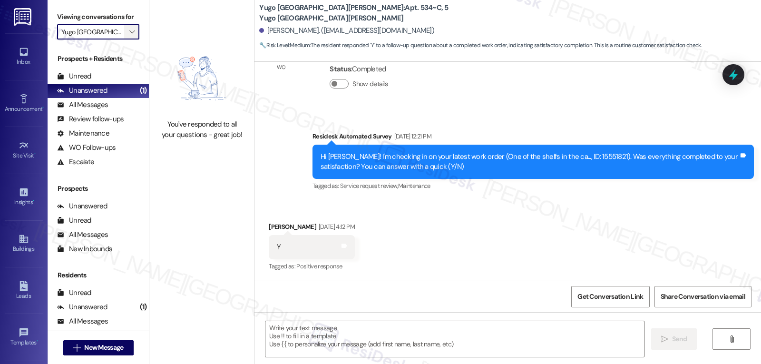
click at [129, 36] on icon "" at bounding box center [131, 32] width 5 height 8
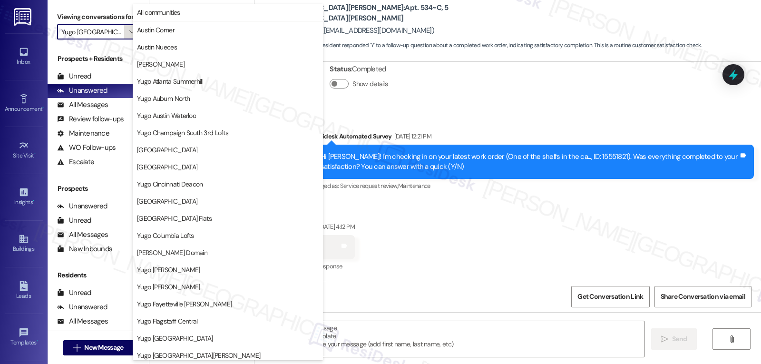
scroll to position [326, 0]
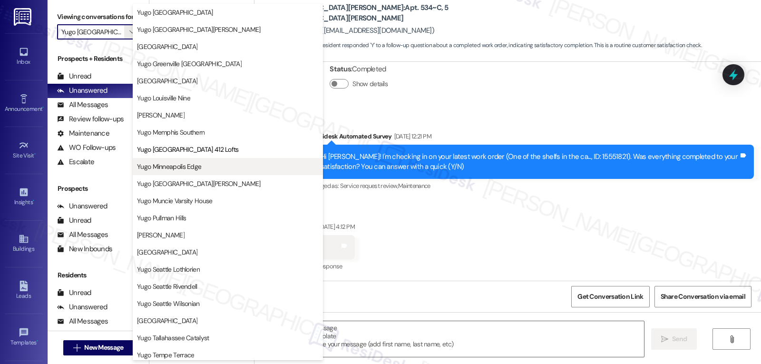
click at [184, 169] on span "Yugo Minneapolis Edge" at bounding box center [169, 167] width 64 height 10
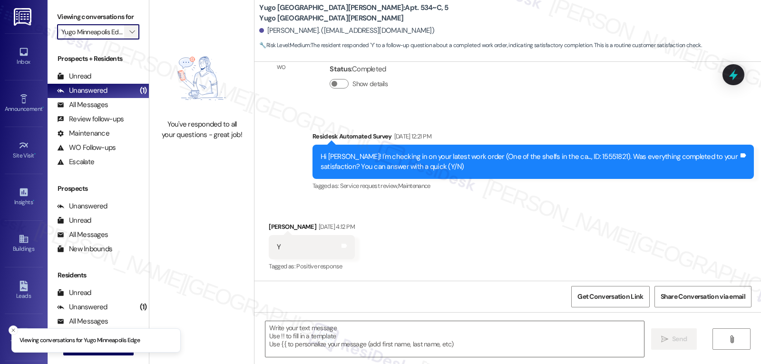
click at [124, 39] on button "" at bounding box center [131, 31] width 15 height 15
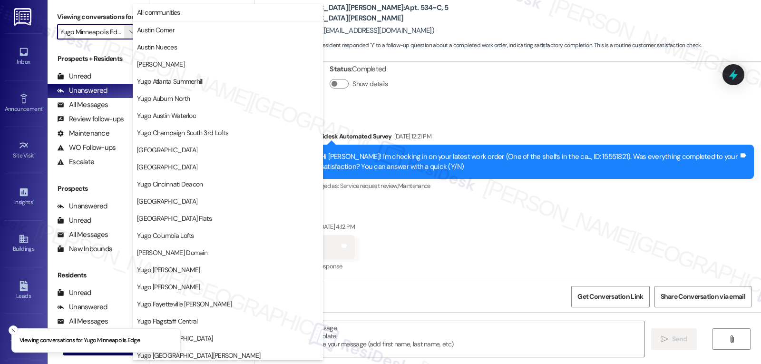
scroll to position [326, 0]
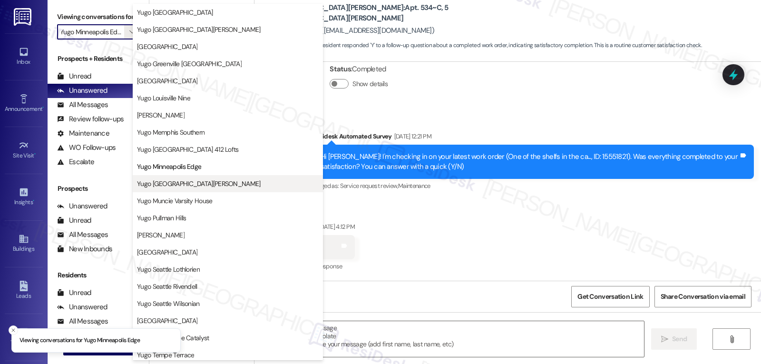
click at [212, 188] on span "Yugo [GEOGRAPHIC_DATA][PERSON_NAME]" at bounding box center [199, 184] width 124 height 10
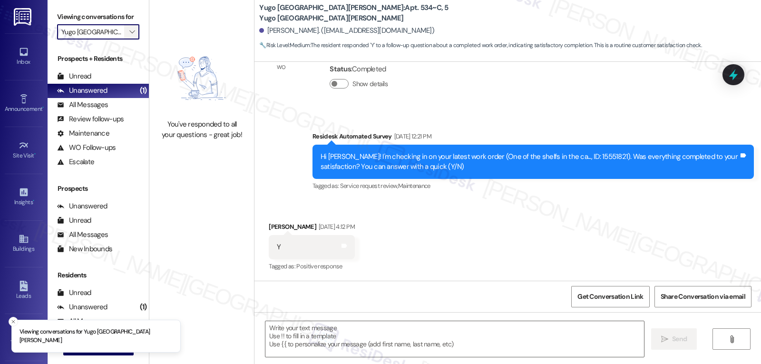
click at [128, 39] on span "" at bounding box center [132, 31] width 9 height 15
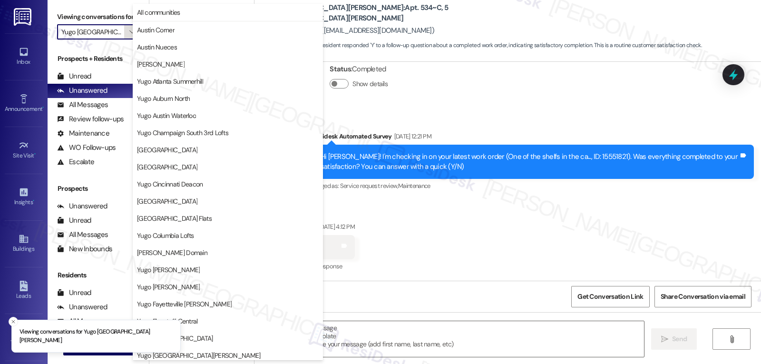
scroll to position [398, 0]
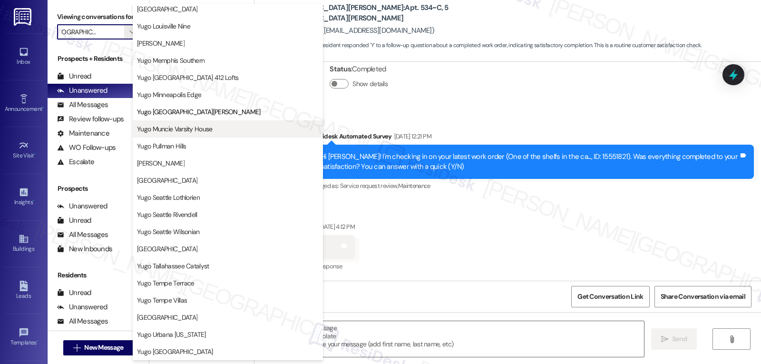
click at [201, 132] on span "Yugo Muncie Varsity House" at bounding box center [175, 129] width 76 height 10
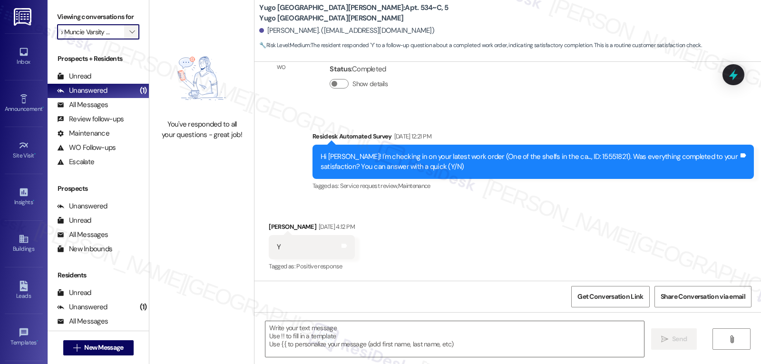
scroll to position [0, 19]
click at [128, 39] on span "" at bounding box center [132, 31] width 9 height 15
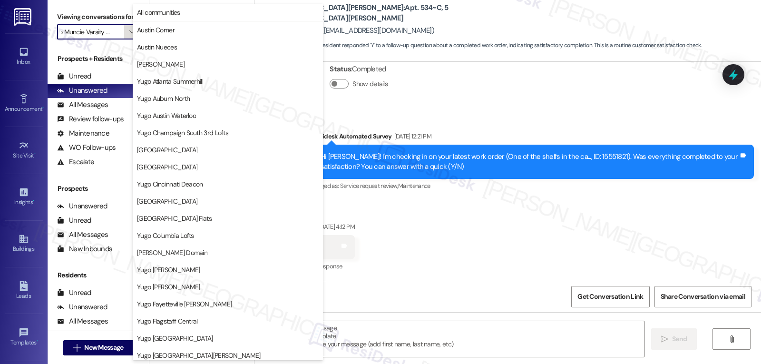
scroll to position [398, 0]
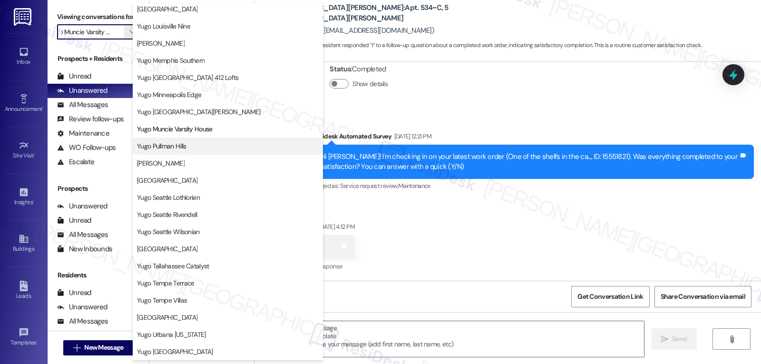
click at [171, 145] on span "Yugo Pullman Hills" at bounding box center [161, 146] width 49 height 10
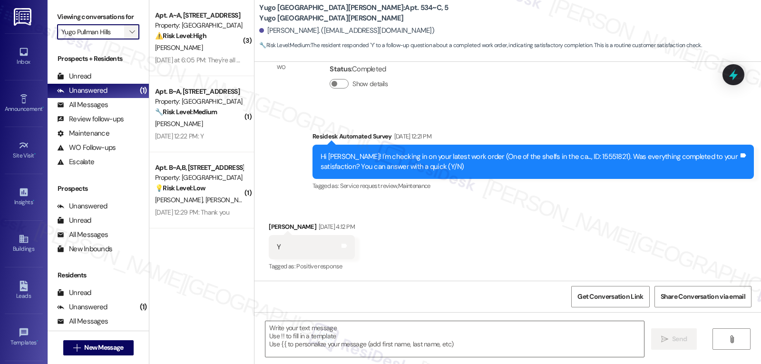
click at [129, 36] on icon "" at bounding box center [131, 32] width 5 height 8
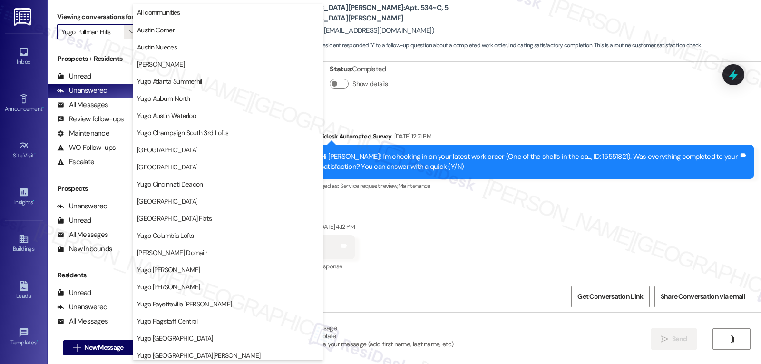
scroll to position [398, 0]
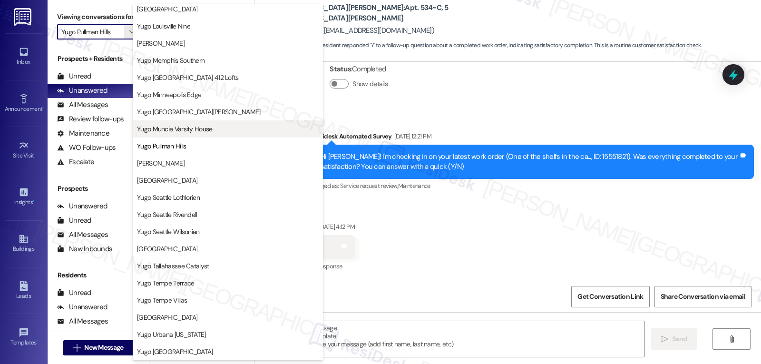
click at [170, 132] on span "Yugo Muncie Varsity House" at bounding box center [175, 129] width 76 height 10
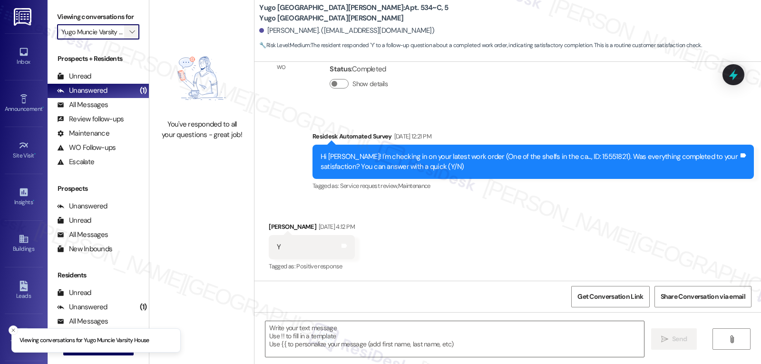
click at [129, 36] on icon "" at bounding box center [131, 32] width 5 height 8
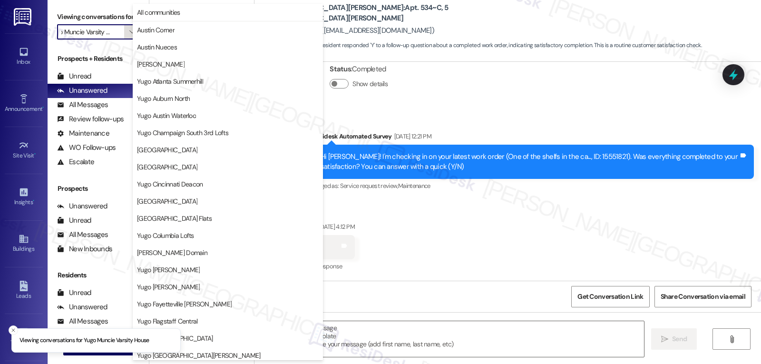
scroll to position [398, 0]
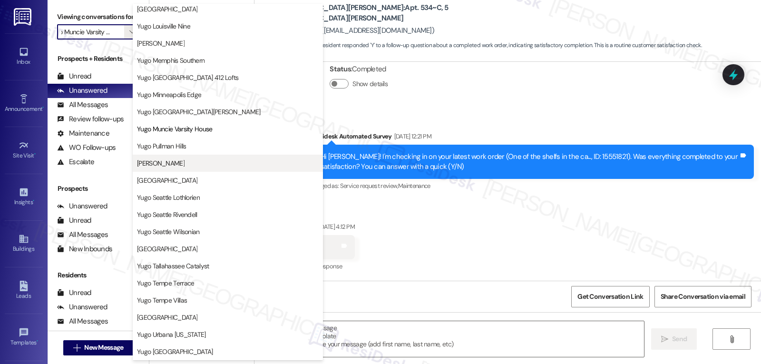
click at [191, 168] on button "[PERSON_NAME]" at bounding box center [228, 163] width 190 height 17
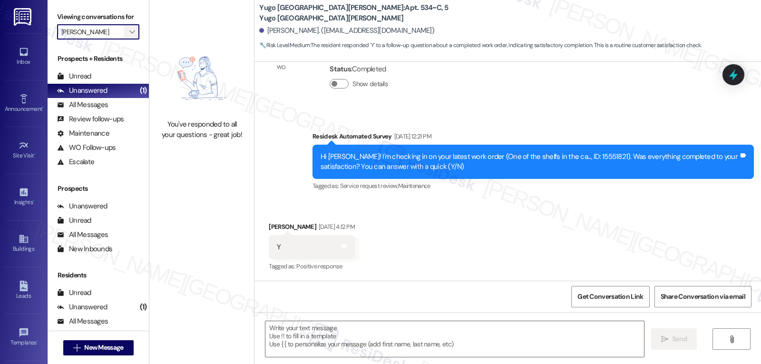
click at [129, 36] on icon "" at bounding box center [131, 32] width 5 height 8
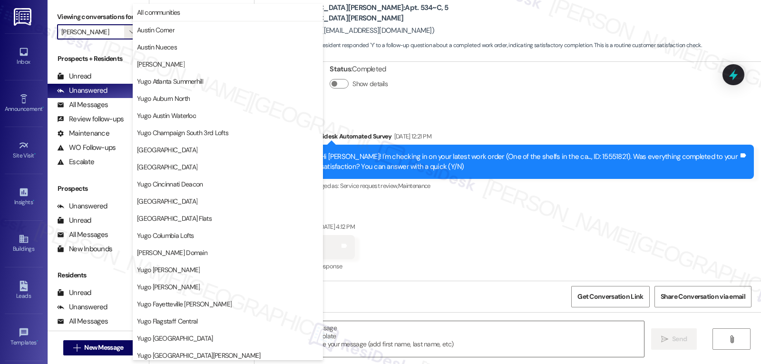
scroll to position [398, 0]
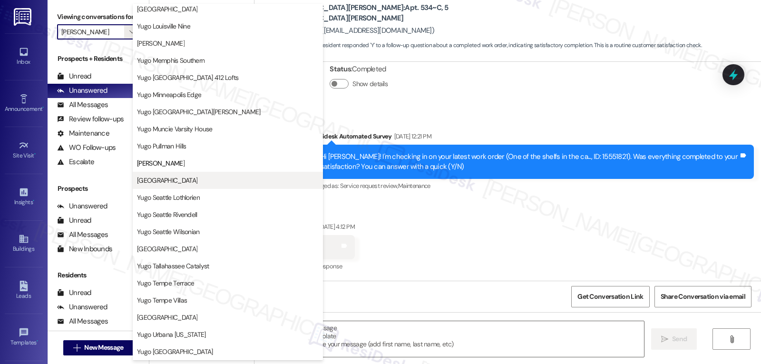
click at [185, 180] on span "[GEOGRAPHIC_DATA]" at bounding box center [167, 181] width 60 height 10
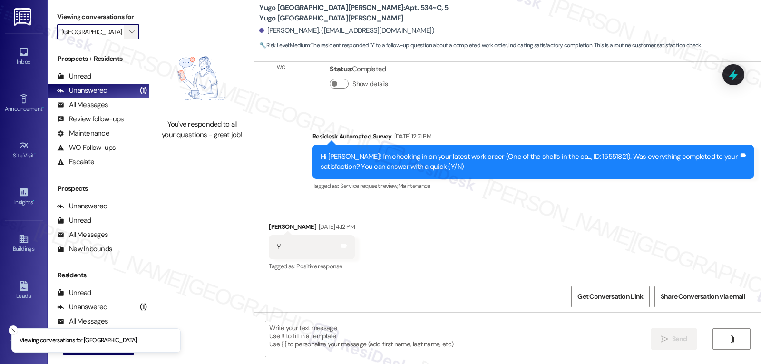
click at [128, 39] on span "" at bounding box center [132, 31] width 9 height 15
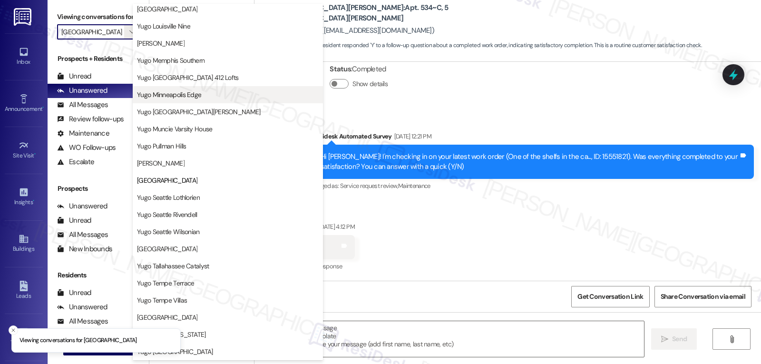
scroll to position [398, 0]
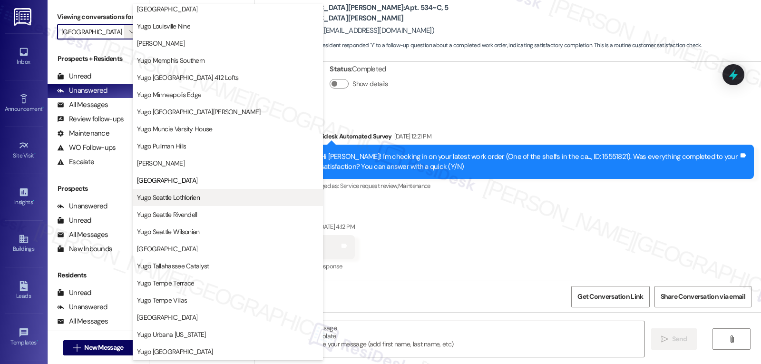
click at [186, 198] on span "Yugo Seattle Lothlorien" at bounding box center [168, 198] width 63 height 10
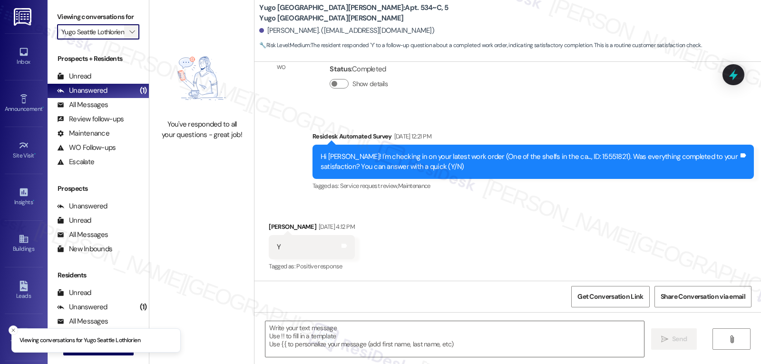
click at [131, 39] on button "" at bounding box center [131, 31] width 15 height 15
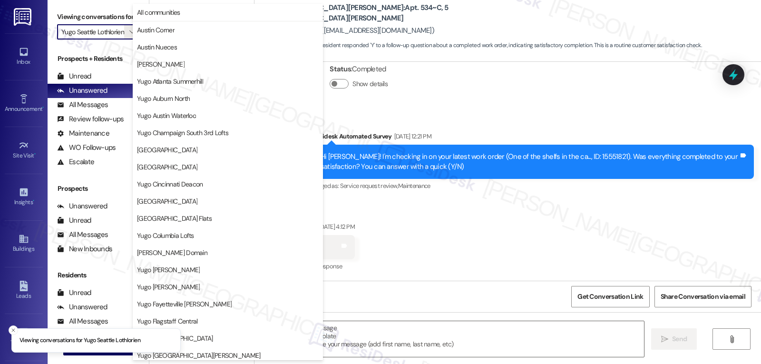
scroll to position [398, 0]
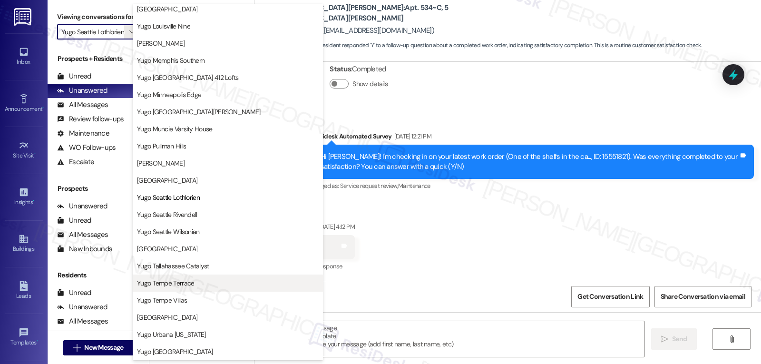
click at [182, 284] on span "Yugo Tempe Terrace" at bounding box center [165, 283] width 57 height 10
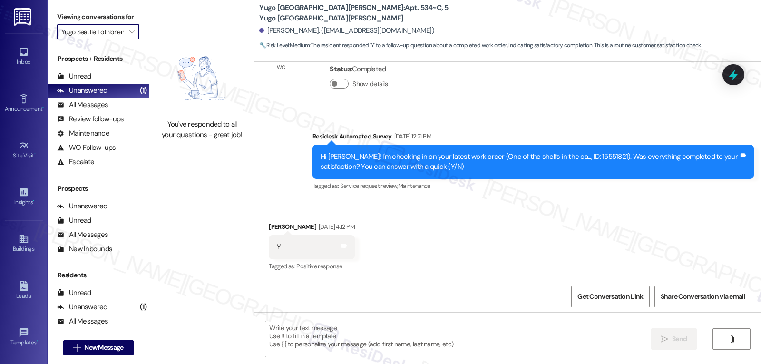
type input "Yugo Tempe Terrace"
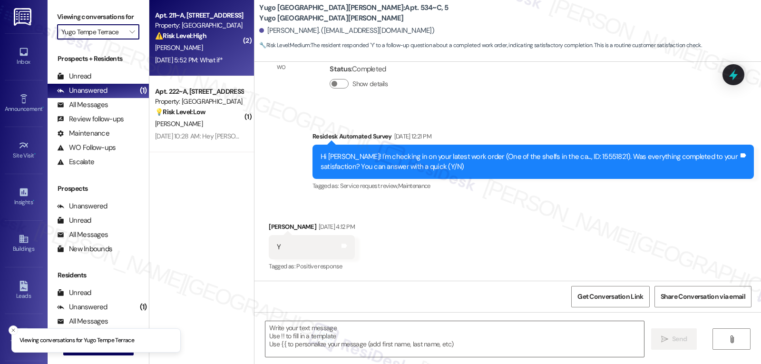
click at [177, 39] on strong "⚠️ Risk Level: High" at bounding box center [180, 35] width 51 height 9
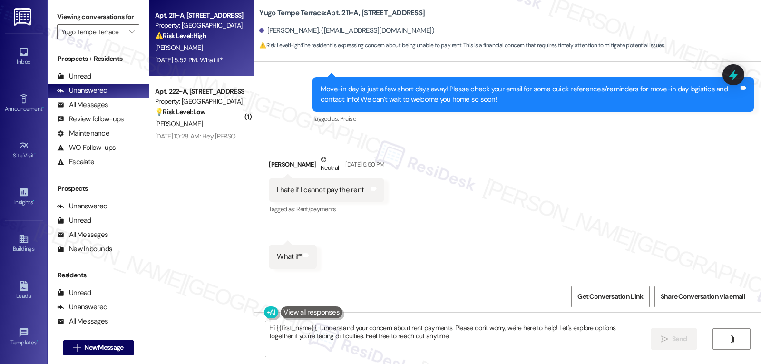
scroll to position [234, 0]
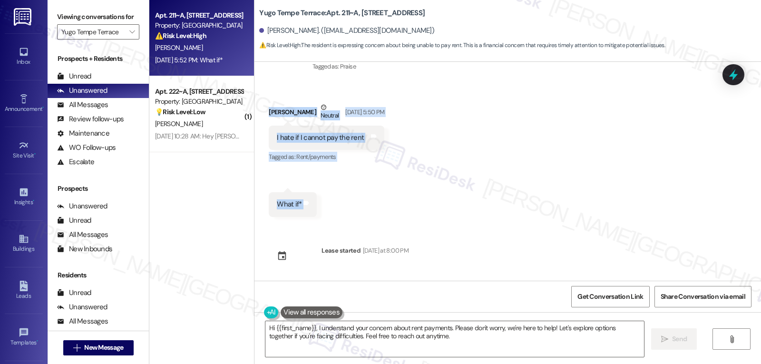
drag, startPoint x: 262, startPoint y: 116, endPoint x: 351, endPoint y: 210, distance: 129.6
click at [351, 210] on div "Received via SMS [PERSON_NAME] [DATE] 5:50 PM I hate if I cannot pay the rent T…" at bounding box center [508, 152] width 507 height 143
copy div "[PERSON_NAME] Neutral [DATE] 5:50 PM I hate if I cannot pay the rent Tags and n…"
click at [425, 344] on textarea "Hi {{first_name}}, I understand your concern about rent payments. Please don't …" at bounding box center [454, 339] width 379 height 36
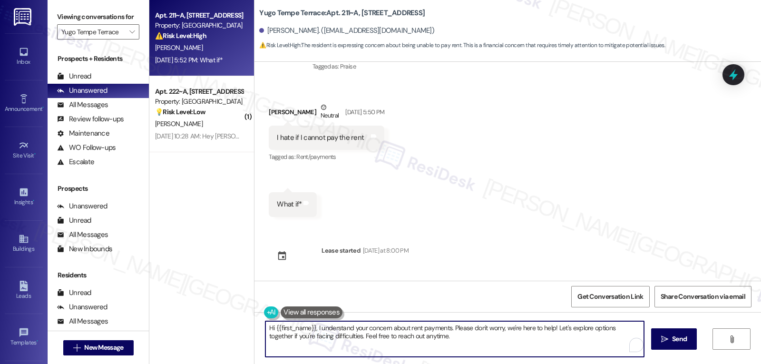
paste textarea "[PERSON_NAME], thanks for reaching out"
click at [629, 327] on textarea "Hi [PERSON_NAME], thanks for reaching out. I understand you're having some diff…" at bounding box center [454, 339] width 379 height 36
type textarea "Hi [PERSON_NAME], thanks for reaching out. I understand you're having some diff…"
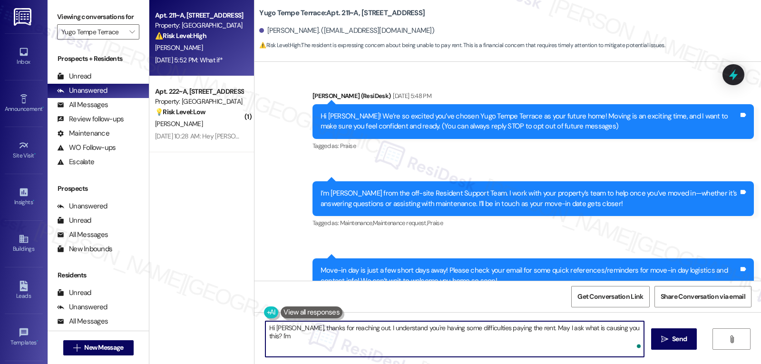
scroll to position [234, 0]
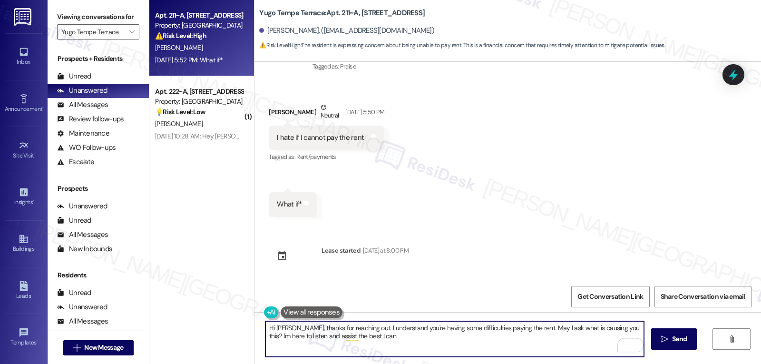
click at [519, 343] on textarea "Hi Ryan, thanks for reaching out. I understand you're having some difficulties …" at bounding box center [454, 339] width 379 height 36
type textarea "Hi Ryan, thanks for reaching out. I understand you're having some difficulties …"
click at [670, 341] on span "Send" at bounding box center [679, 339] width 19 height 10
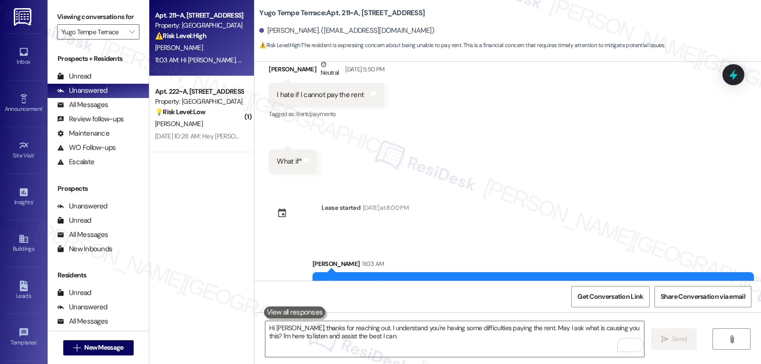
scroll to position [310, 0]
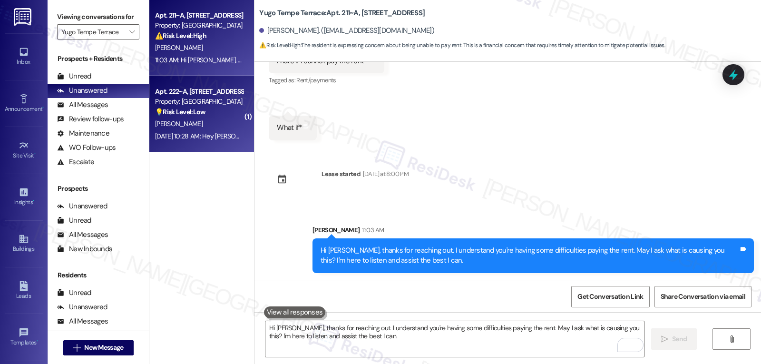
click at [193, 143] on div "Apt. 222~A, 5 Yugo Tempe Terrace Property: Yugo Tempe Terrace 💡 Risk Level: Low…" at bounding box center [201, 114] width 105 height 76
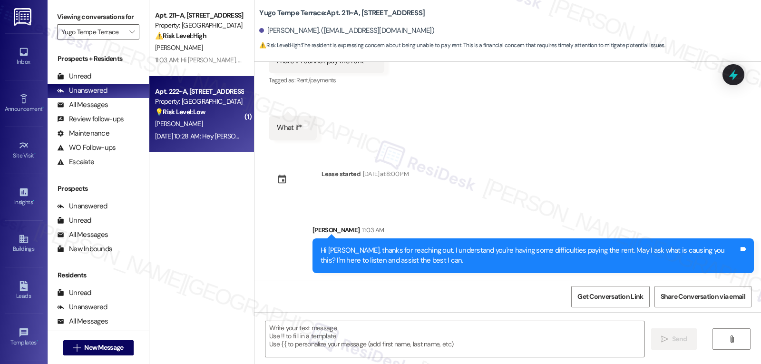
type textarea "Fetching suggested responses. Please feel free to read through the conversation…"
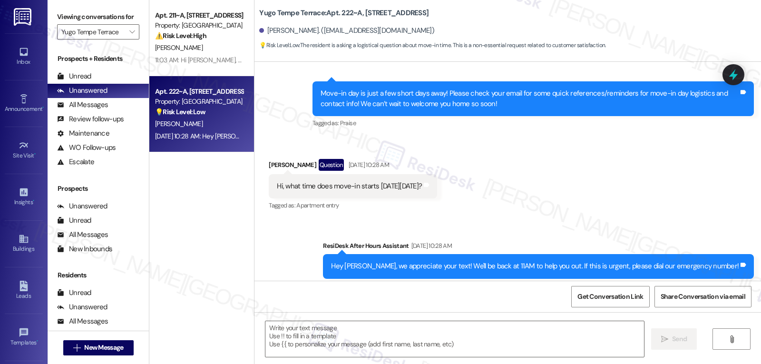
scroll to position [253, 0]
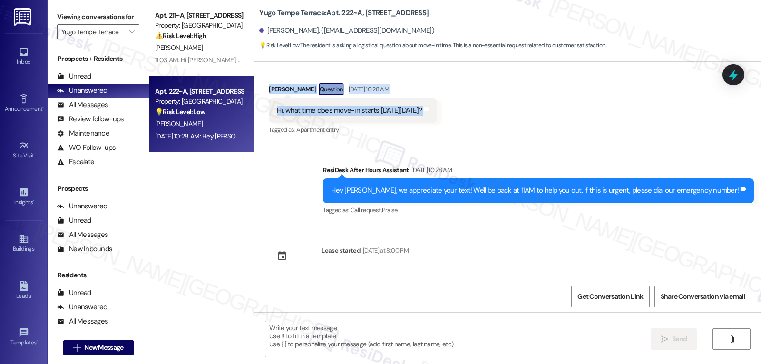
drag, startPoint x: 262, startPoint y: 91, endPoint x: 444, endPoint y: 108, distance: 182.5
click at [444, 108] on div "Received via SMS Akshi Ahlawat Question Aug 16, 2025 at 10:28 AM Hi, what time …" at bounding box center [353, 110] width 183 height 68
copy div "Akshi Ahlawat Question Aug 16, 2025 at 10:28 AM Hi, what time does move-in star…"
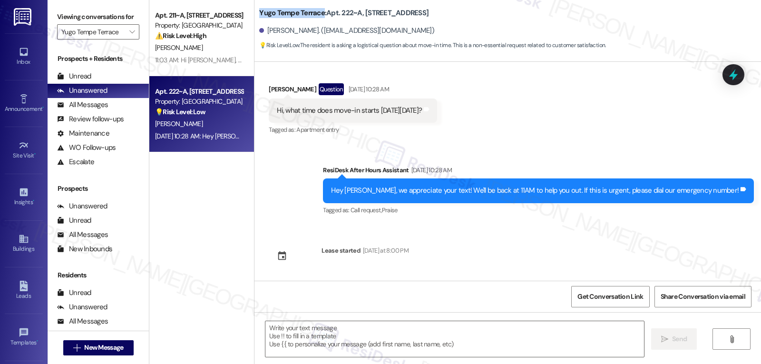
drag, startPoint x: 253, startPoint y: 9, endPoint x: 316, endPoint y: 12, distance: 62.9
click at [316, 12] on b "Yugo Tempe Terrace: Apt. 222~A, 5 Yugo Tempe Terrace" at bounding box center [343, 13] width 169 height 10
copy b "Yugo Tempe Terrace"
click at [393, 337] on textarea at bounding box center [454, 339] width 379 height 36
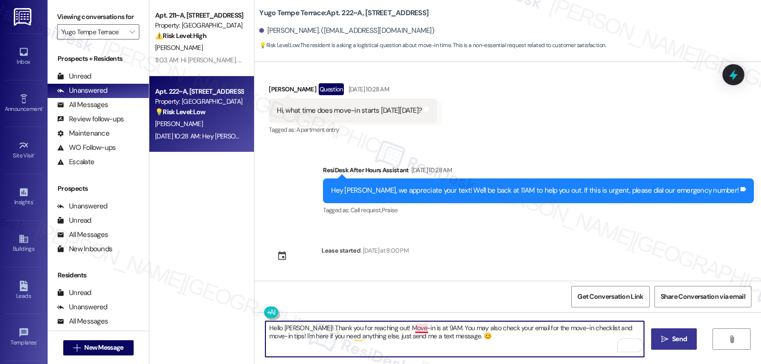
click at [411, 329] on textarea "Hello Akshi! Thank you for reaching out! Move-in is at 9AM. You may also check …" at bounding box center [454, 339] width 379 height 36
click at [467, 341] on textarea "Hello Akshi! Thank you for reaching out! Move-in is at 9 AM. You may also check…" at bounding box center [454, 339] width 379 height 36
type textarea "Hello Akshi! Thank you for reaching out! Move-in is at 9 AM. You may also check…"
click at [680, 347] on button " Send" at bounding box center [674, 338] width 46 height 21
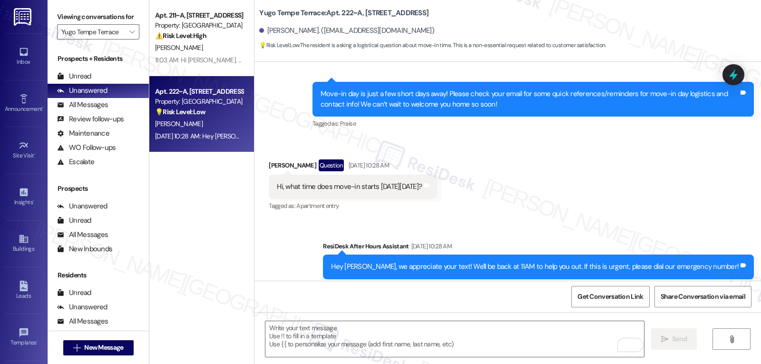
scroll to position [116, 0]
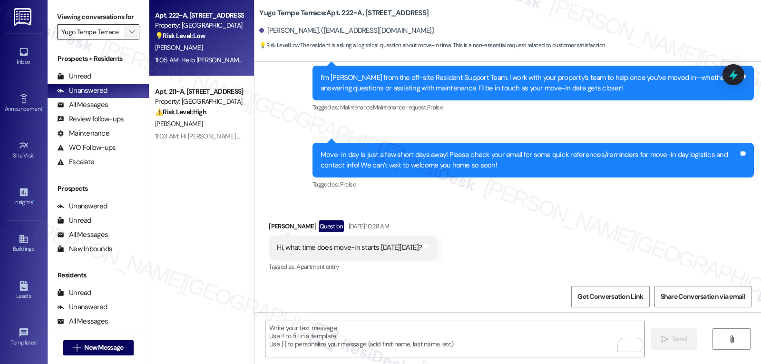
click at [124, 39] on button "" at bounding box center [131, 31] width 15 height 15
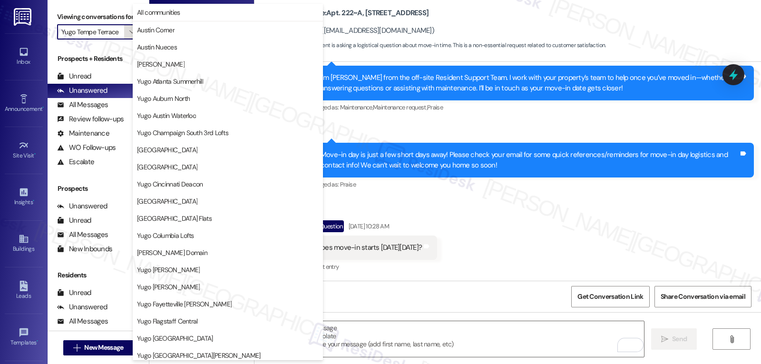
scroll to position [398, 0]
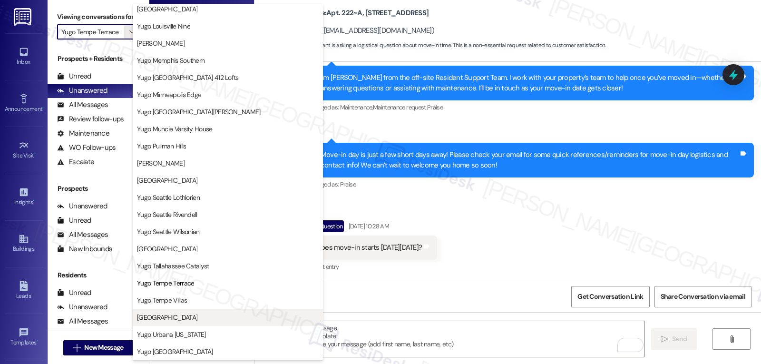
click at [202, 315] on span "[GEOGRAPHIC_DATA]" at bounding box center [228, 318] width 182 height 10
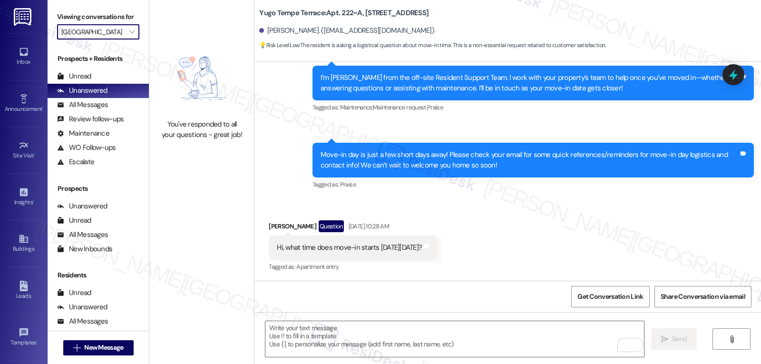
click at [117, 39] on input "[GEOGRAPHIC_DATA]" at bounding box center [92, 31] width 63 height 15
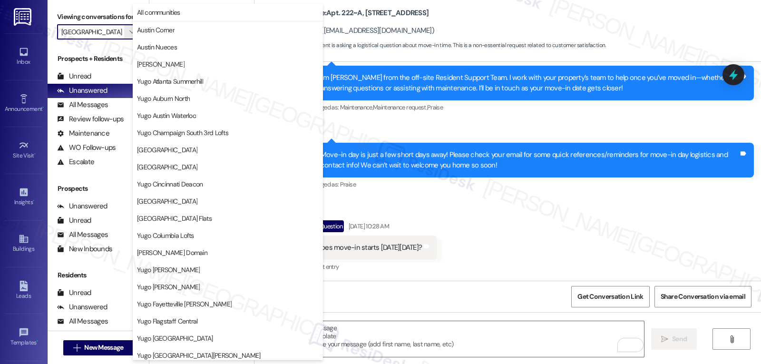
scroll to position [398, 0]
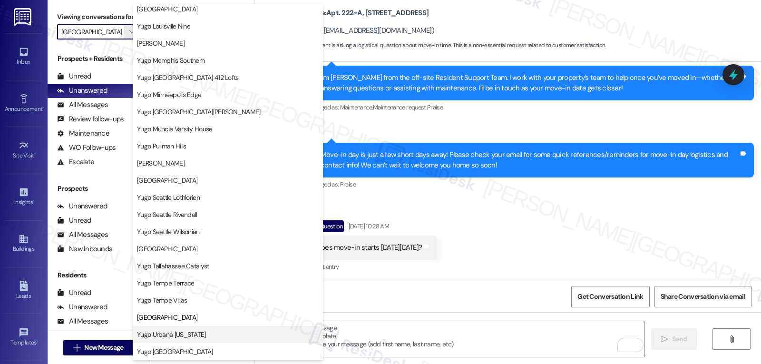
click at [206, 337] on span "Yugo Urbana [US_STATE]" at bounding box center [228, 335] width 182 height 10
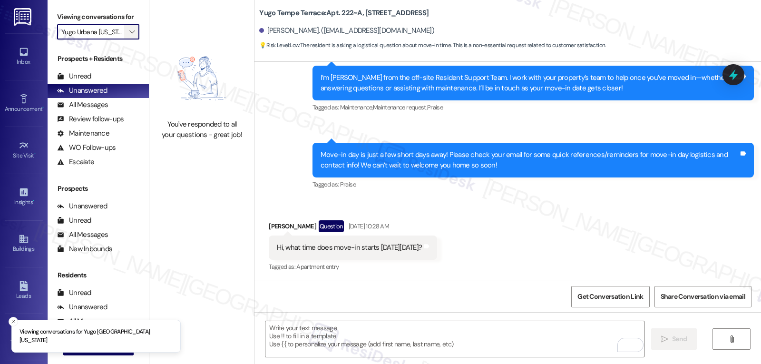
click at [129, 36] on icon "" at bounding box center [131, 32] width 5 height 8
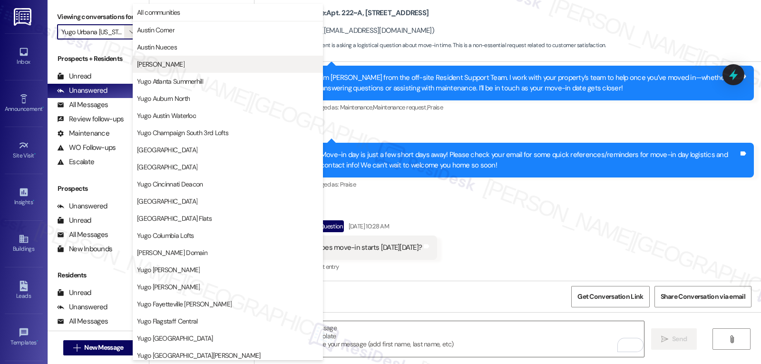
click at [195, 68] on span "[PERSON_NAME]" at bounding box center [228, 64] width 182 height 10
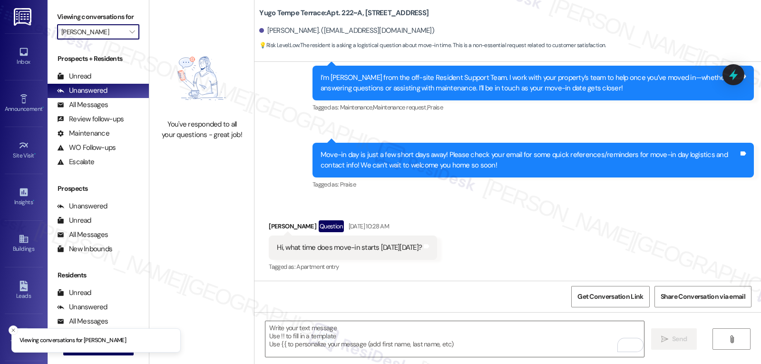
click at [136, 41] on div "Viewing conversations for Austin Rio " at bounding box center [98, 24] width 101 height 49
click at [129, 36] on icon "" at bounding box center [131, 32] width 5 height 8
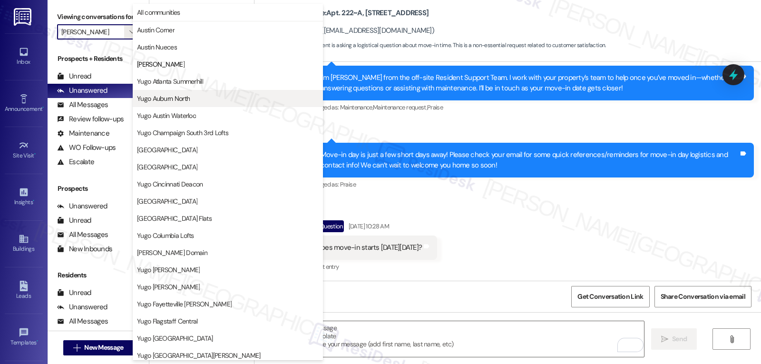
click at [165, 97] on span "Yugo Auburn North" at bounding box center [163, 99] width 53 height 10
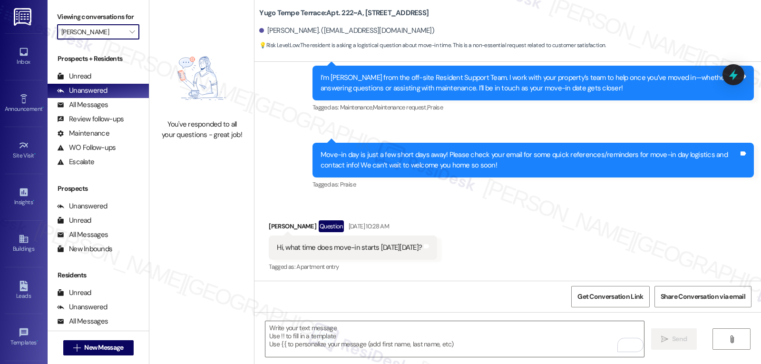
type input "Yugo Auburn North"
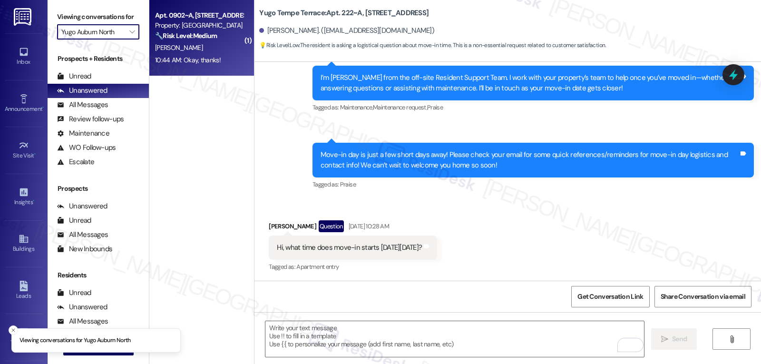
click at [181, 56] on div "10:44 AM: Okay, thanks! 10:44 AM: Okay, thanks!" at bounding box center [188, 60] width 66 height 9
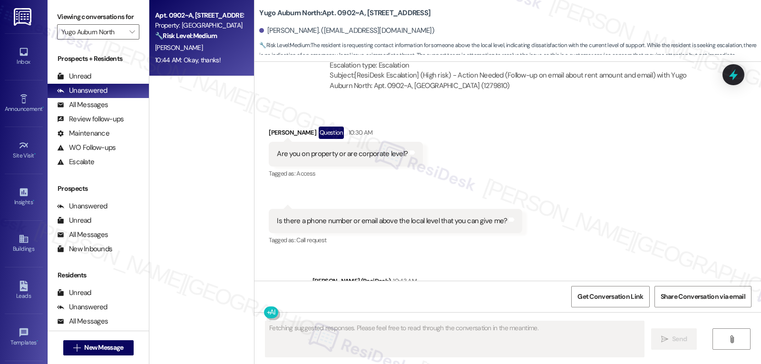
scroll to position [2745, 0]
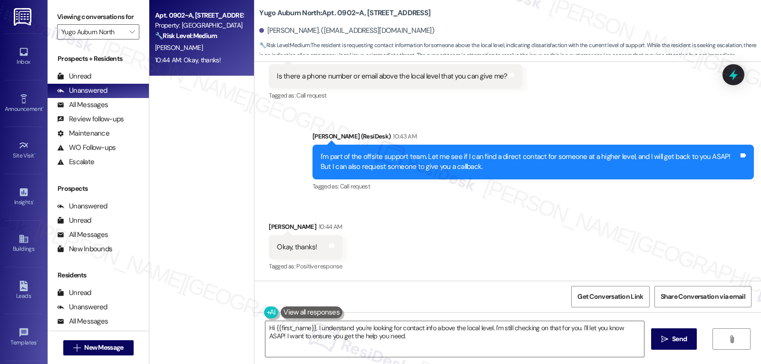
click at [269, 226] on div "Braxton Winstead 10:44 AM" at bounding box center [305, 228] width 73 height 13
copy div "Braxton"
click at [344, 349] on textarea "Hi {{first_name}}, I understand you're looking for contact info above the local…" at bounding box center [454, 339] width 379 height 36
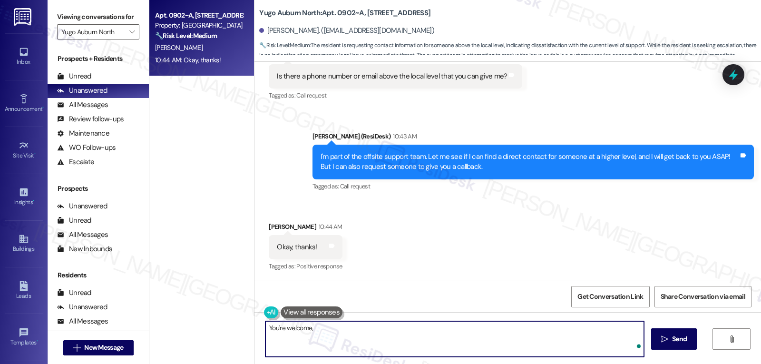
paste textarea "Braxton"
type textarea "You're welcome, Braxton!"
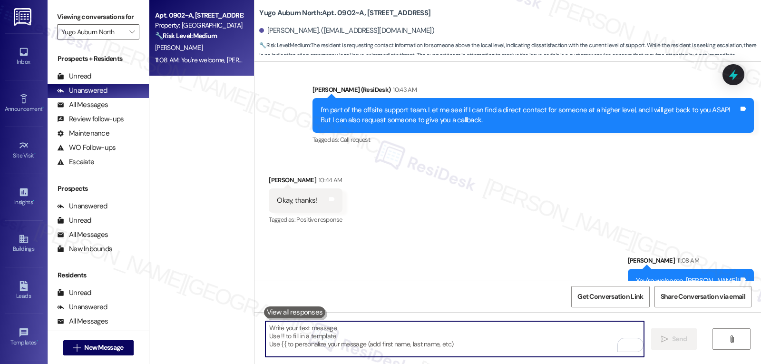
scroll to position [2812, 0]
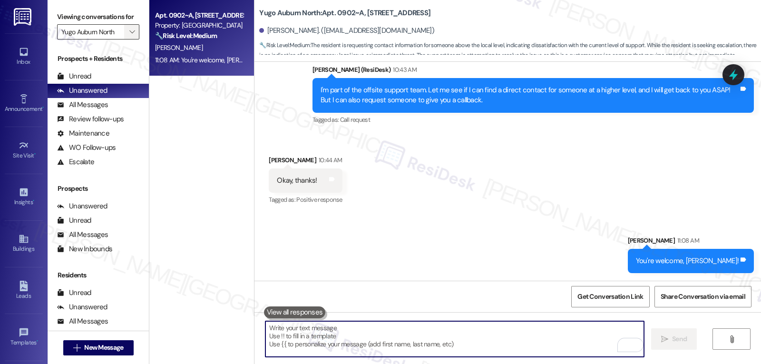
click at [128, 39] on span "" at bounding box center [132, 31] width 9 height 15
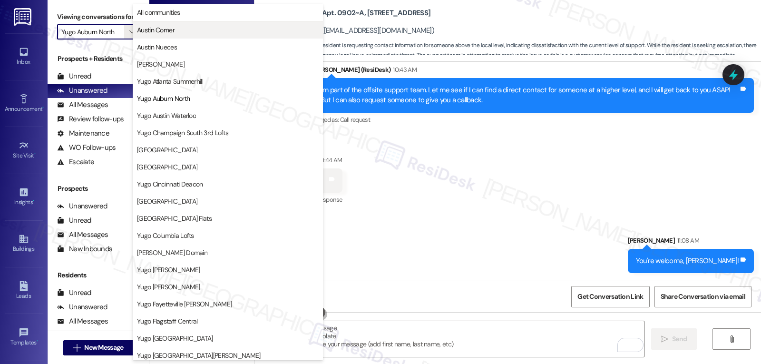
click at [181, 29] on span "Austin Corner" at bounding box center [228, 30] width 182 height 10
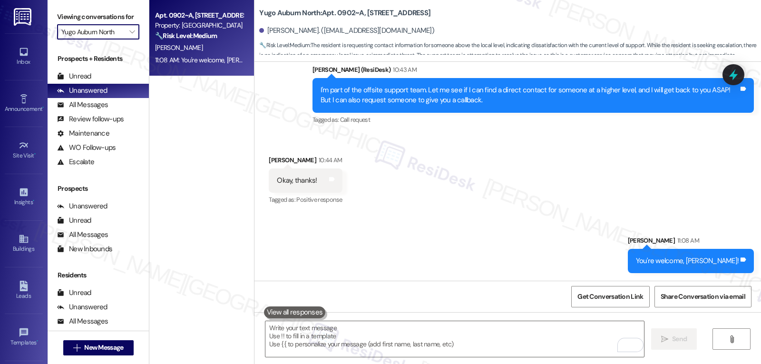
type input "Austin Corner"
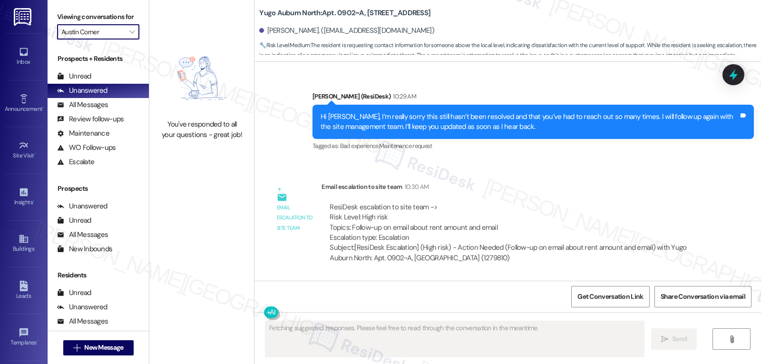
scroll to position [2745, 0]
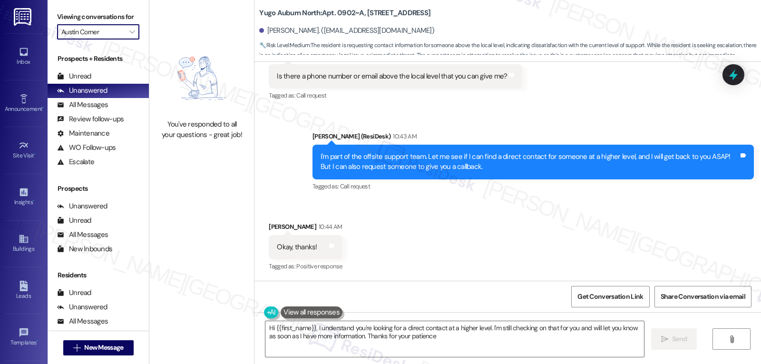
type textarea "Hi {{first_name}}, I understand you're looking for a direct contact at a higher…"
click at [124, 39] on button "" at bounding box center [131, 31] width 15 height 15
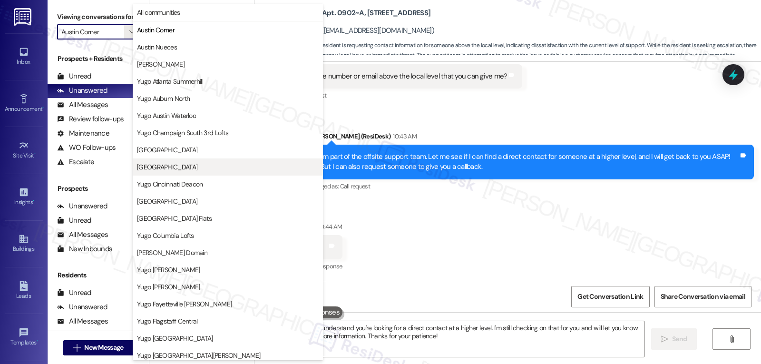
click at [197, 165] on span "[GEOGRAPHIC_DATA]" at bounding box center [167, 167] width 60 height 10
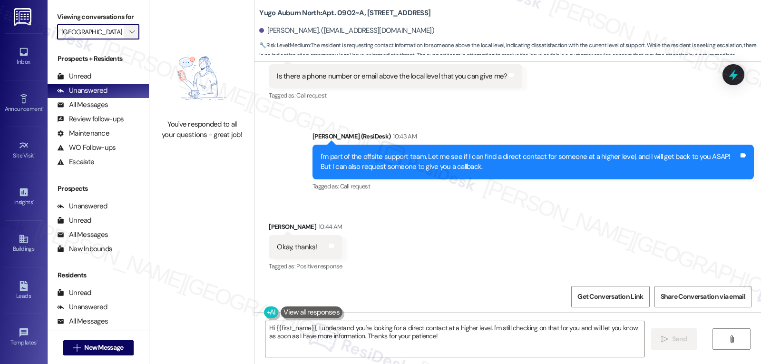
click at [131, 39] on button "" at bounding box center [131, 31] width 15 height 15
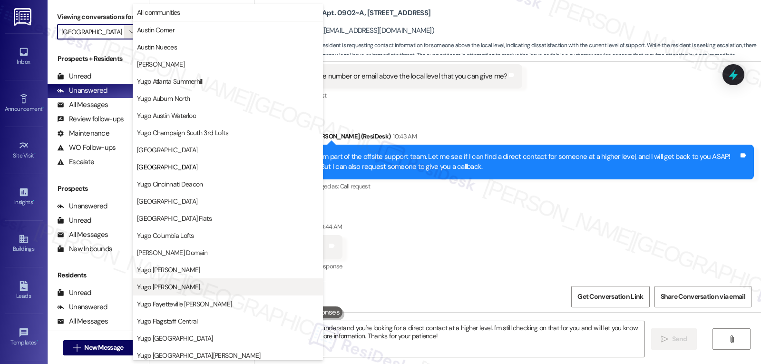
scroll to position [155, 0]
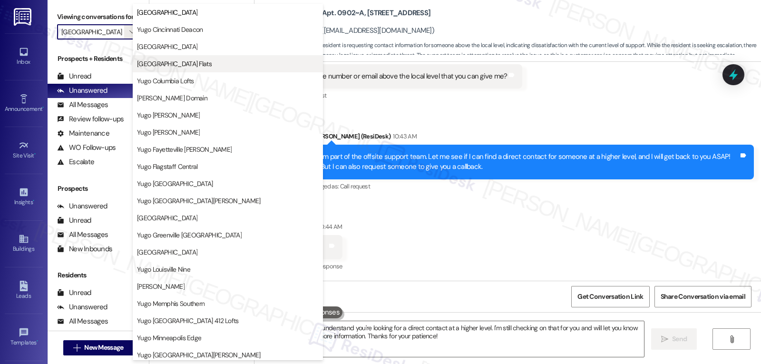
click at [187, 68] on span "[GEOGRAPHIC_DATA] Flats" at bounding box center [174, 64] width 75 height 10
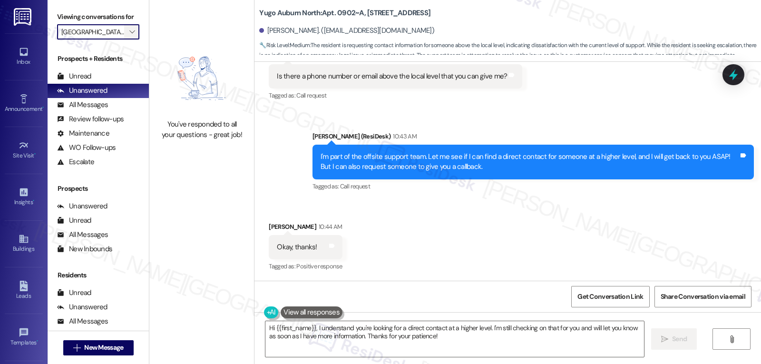
click at [129, 36] on icon "" at bounding box center [131, 32] width 5 height 8
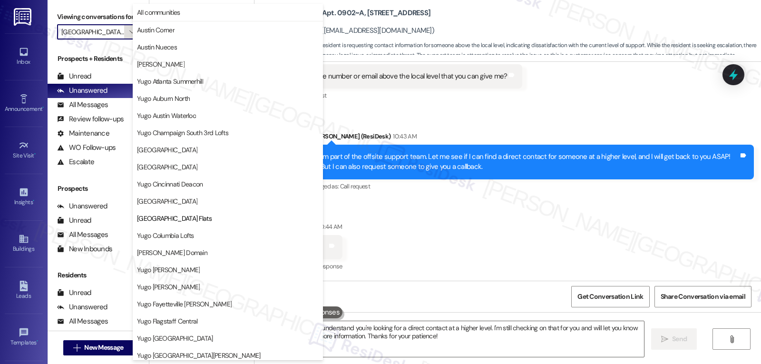
scroll to position [155, 0]
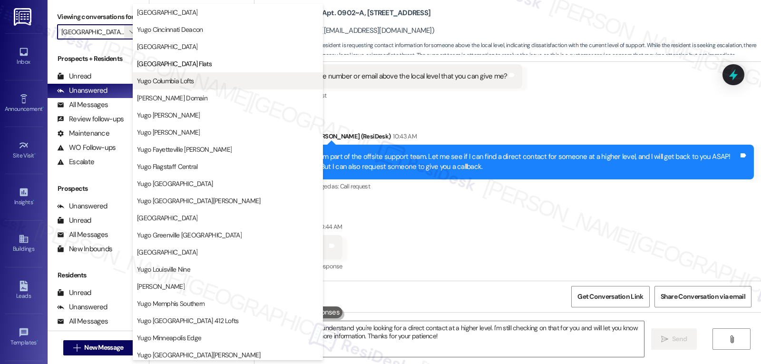
click at [174, 80] on span "Yugo Columbia Lofts" at bounding box center [165, 81] width 57 height 10
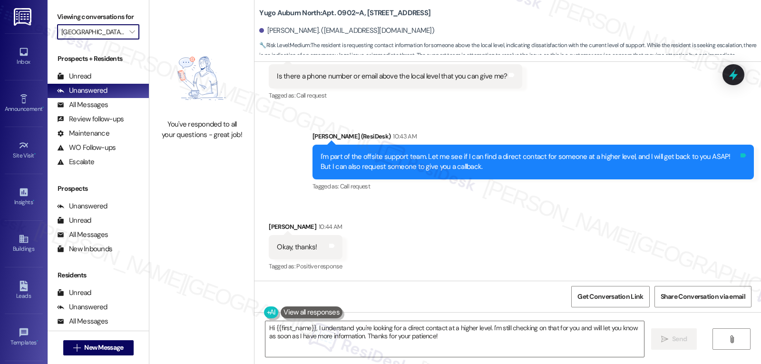
type input "Yugo Columbia Lofts"
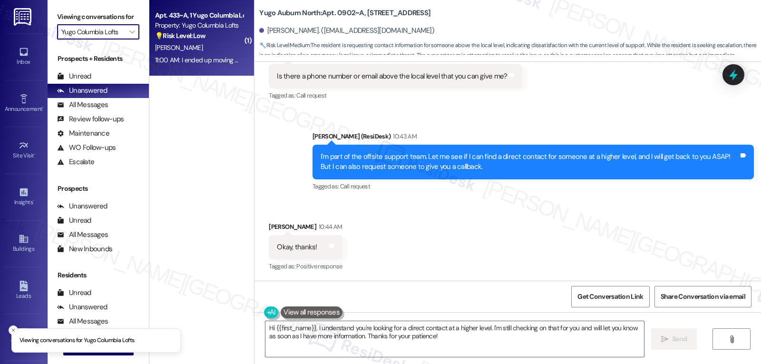
click at [191, 38] on strong "💡 Risk Level: Low" at bounding box center [180, 35] width 50 height 9
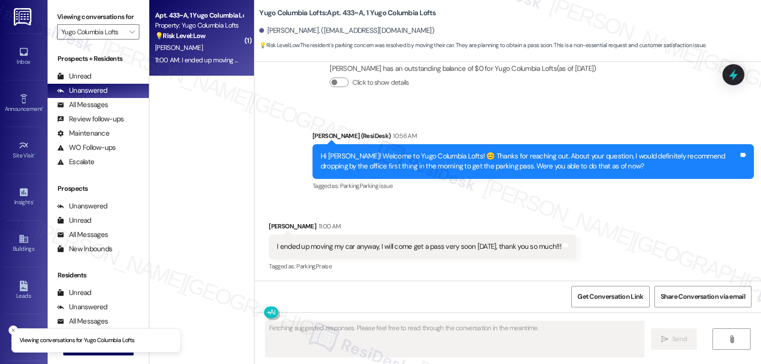
scroll to position [1460, 0]
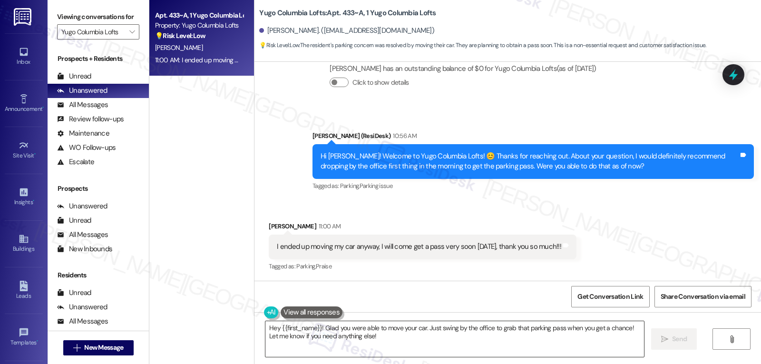
click at [380, 348] on textarea "Hey {{first_name}}! Glad you were able to move your car. Just swing by the offi…" at bounding box center [454, 339] width 379 height 36
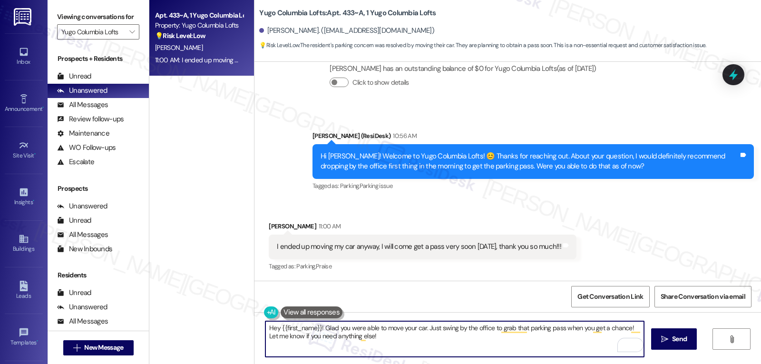
click at [423, 328] on textarea "Hey {{first_name}}! Glad you were able to move your car. Just swing by the offi…" at bounding box center [454, 339] width 379 height 36
click at [441, 342] on textarea "Hey {{first_name}}! Glad you were able to move your car. Yup, ust swing by the …" at bounding box center [454, 339] width 379 height 36
click at [270, 328] on textarea "Hey {{first_name}}! Glad you were able to move your car. Yup, ust swing by the …" at bounding box center [454, 339] width 379 height 36
click at [452, 340] on textarea "You're very welcome, {{first_name}}! Glad you were able to move your car. Yup, …" at bounding box center [454, 339] width 379 height 36
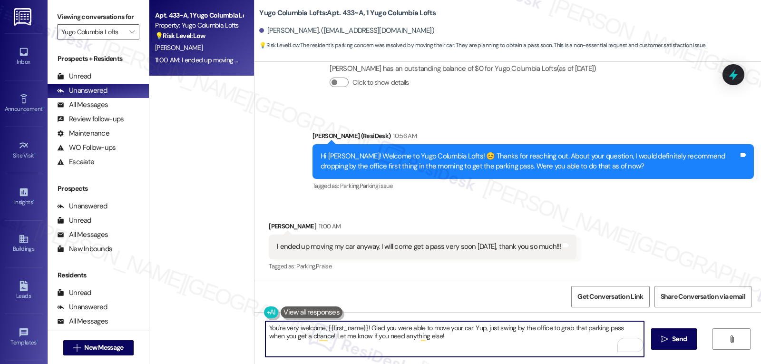
click at [471, 343] on textarea "You're very welcome, {{first_name}}! Glad you were able to move your car. Yup, …" at bounding box center [454, 339] width 379 height 36
type textarea "You're very welcome, {{first_name}}! Glad you were able to move your car. Yup, …"
click at [673, 338] on span "Send" at bounding box center [679, 339] width 15 height 10
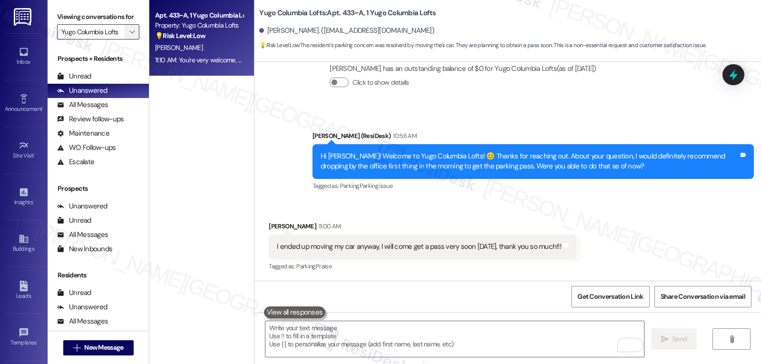
click at [128, 39] on span "" at bounding box center [132, 31] width 9 height 15
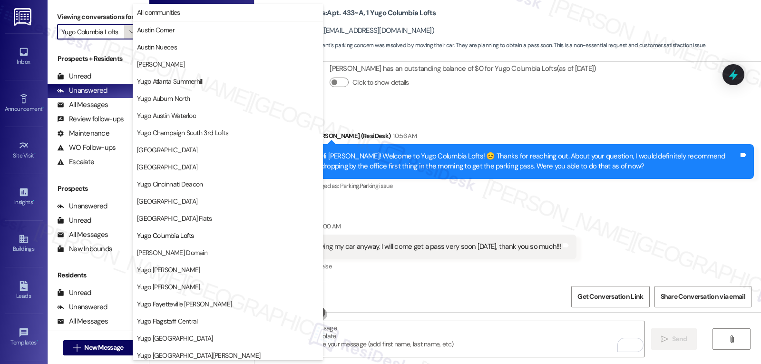
scroll to position [155, 0]
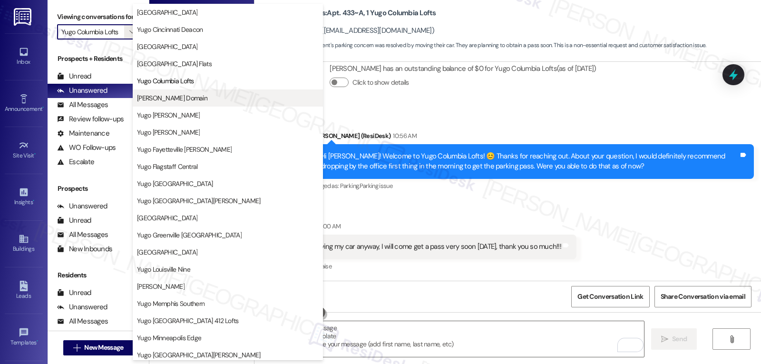
click at [181, 99] on span "[PERSON_NAME] Domain" at bounding box center [172, 98] width 70 height 10
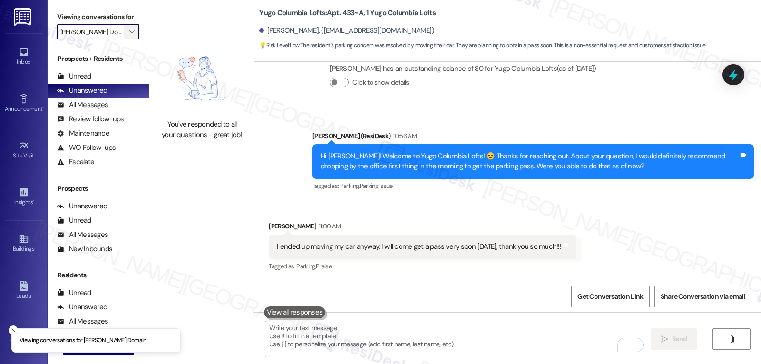
scroll to position [0, 5]
click at [129, 36] on icon "" at bounding box center [131, 32] width 5 height 8
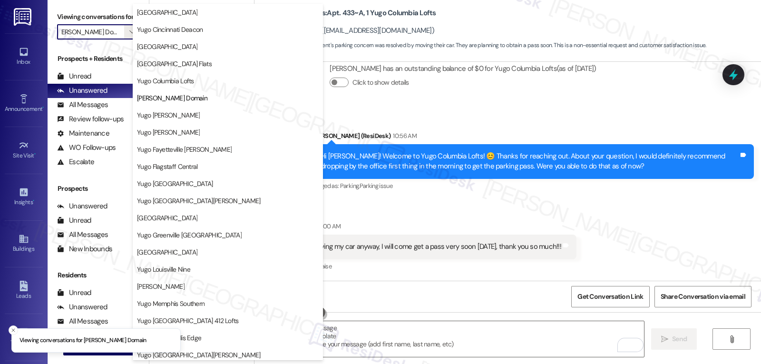
scroll to position [0, 0]
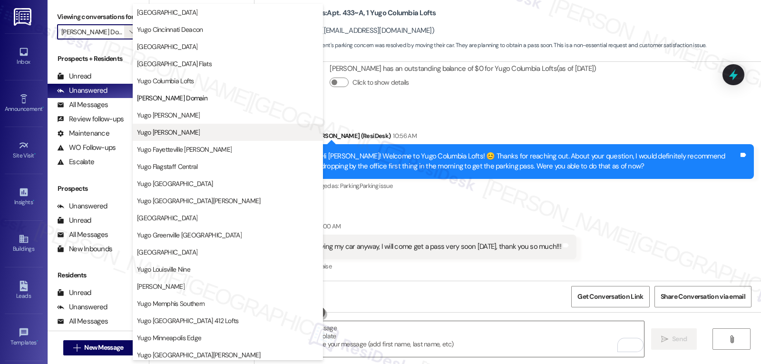
click at [183, 133] on span "Yugo [PERSON_NAME]" at bounding box center [168, 133] width 63 height 10
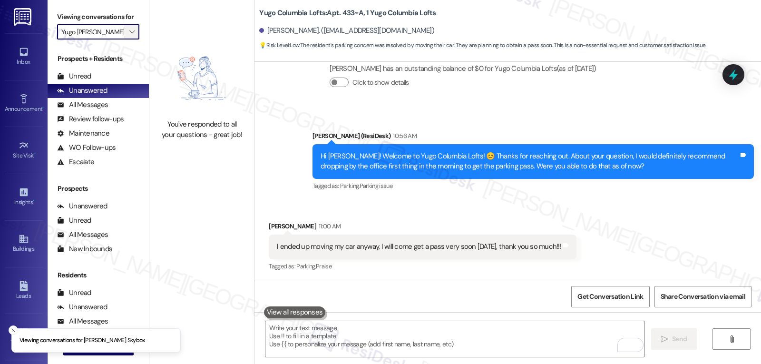
click at [129, 36] on icon "" at bounding box center [131, 32] width 5 height 8
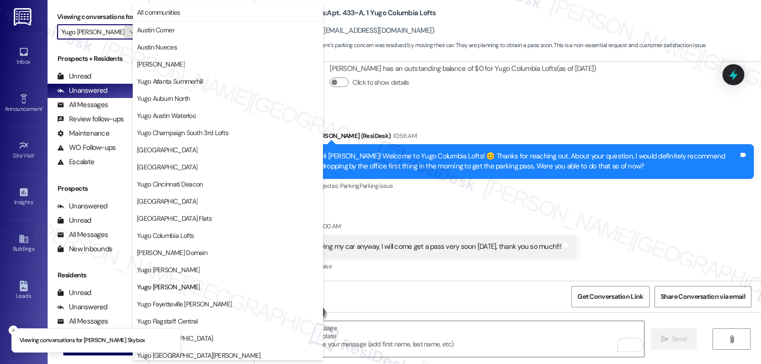
scroll to position [155, 0]
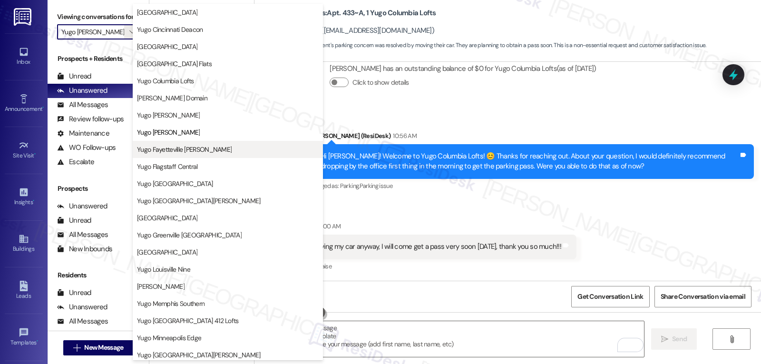
click at [184, 151] on span "Yugo Fayetteville [PERSON_NAME]" at bounding box center [184, 150] width 95 height 10
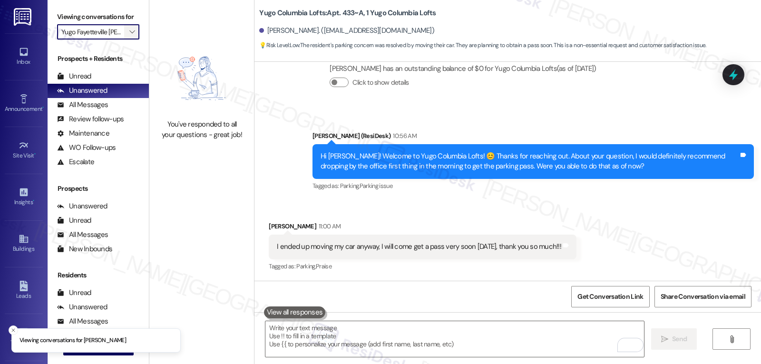
click at [130, 39] on button "" at bounding box center [131, 31] width 15 height 15
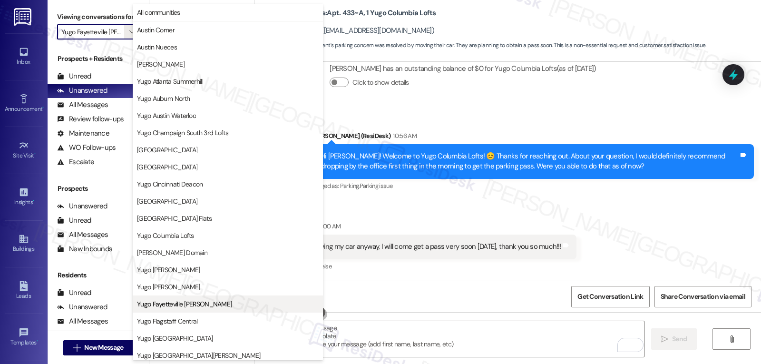
scroll to position [155, 0]
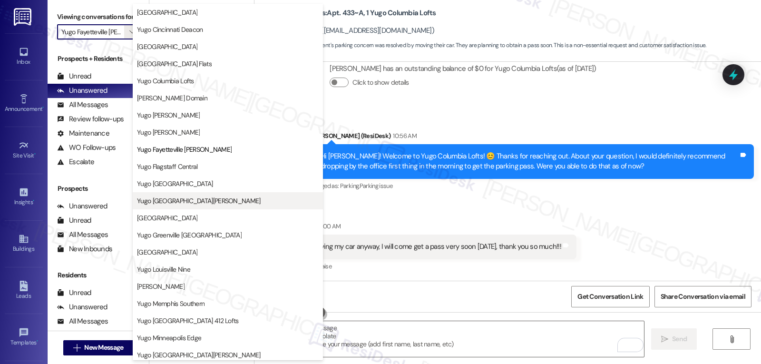
click at [173, 207] on button "Yugo [GEOGRAPHIC_DATA][PERSON_NAME]" at bounding box center [228, 200] width 190 height 17
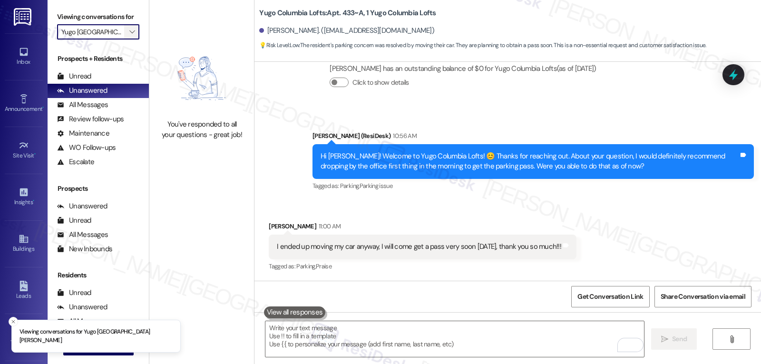
click at [129, 36] on icon "" at bounding box center [131, 32] width 5 height 8
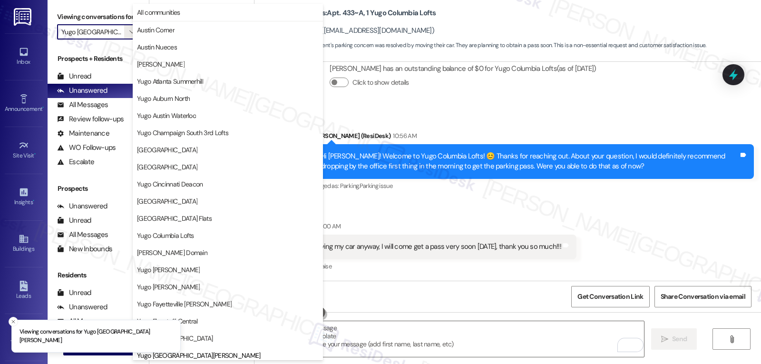
scroll to position [326, 0]
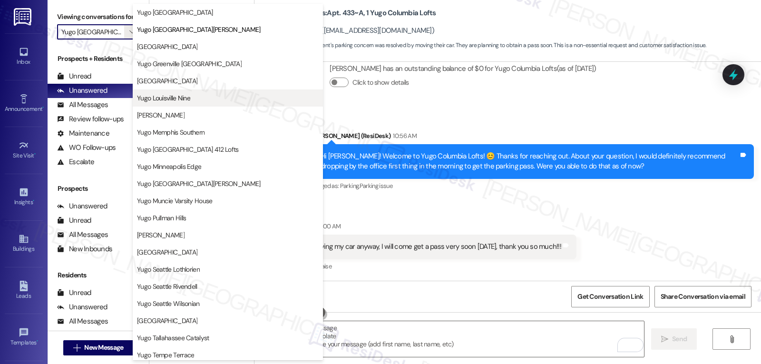
click at [190, 105] on button "Yugo Louisville Nine" at bounding box center [228, 97] width 190 height 17
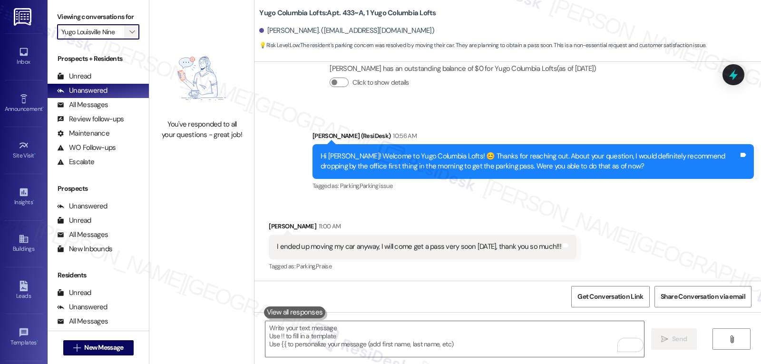
click at [130, 39] on button "" at bounding box center [131, 31] width 15 height 15
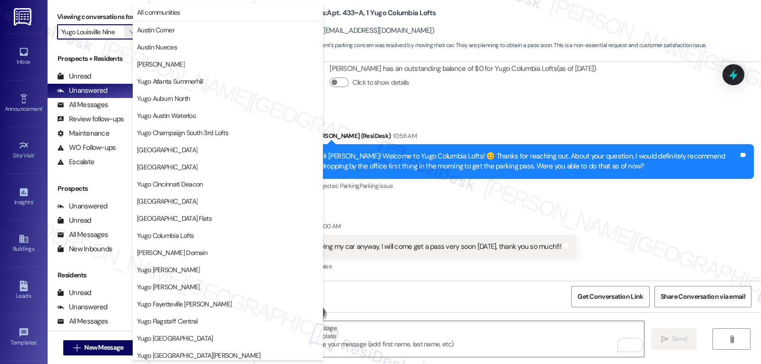
scroll to position [326, 0]
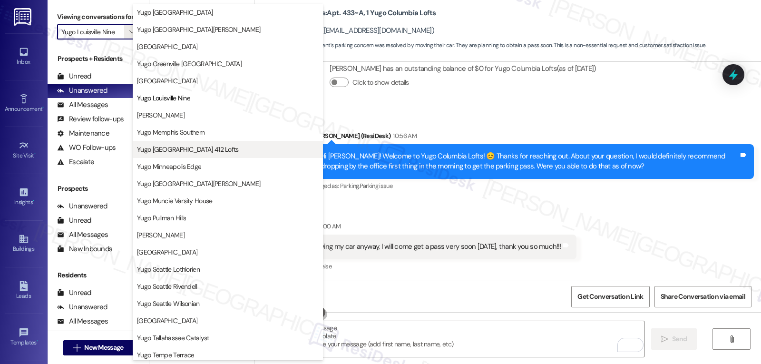
click at [192, 145] on span "Yugo [GEOGRAPHIC_DATA] 412 Lofts" at bounding box center [188, 150] width 102 height 10
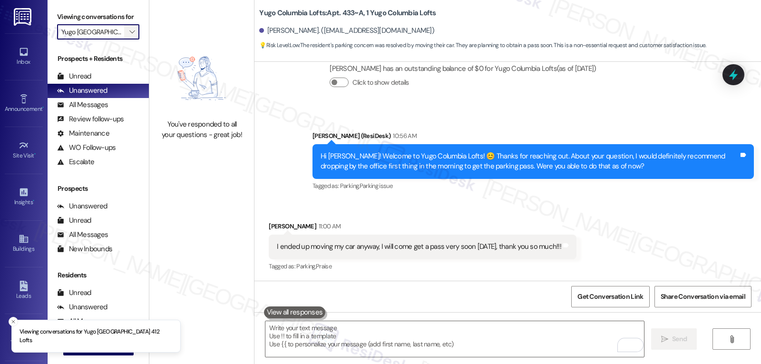
click at [129, 36] on icon "" at bounding box center [131, 32] width 5 height 8
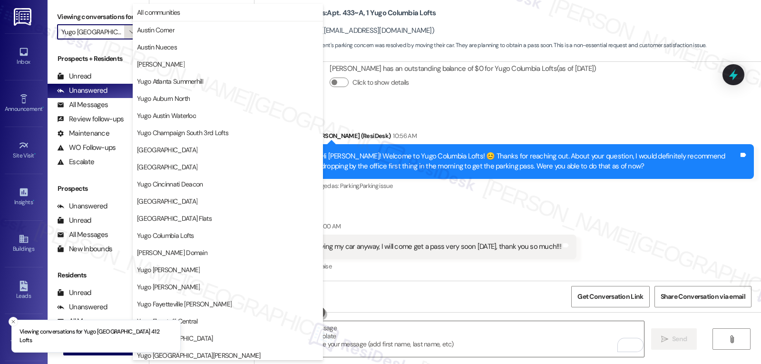
scroll to position [326, 0]
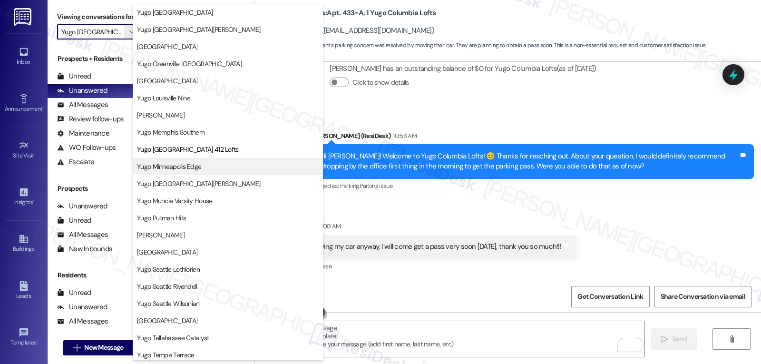
click at [203, 171] on button "Yugo Minneapolis Edge" at bounding box center [228, 166] width 190 height 17
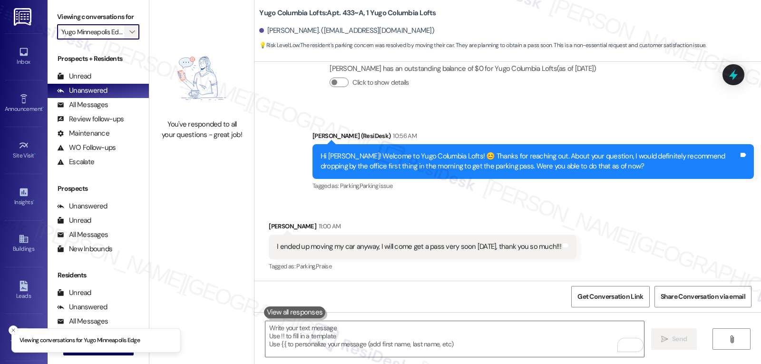
click at [129, 36] on icon "" at bounding box center [131, 32] width 5 height 8
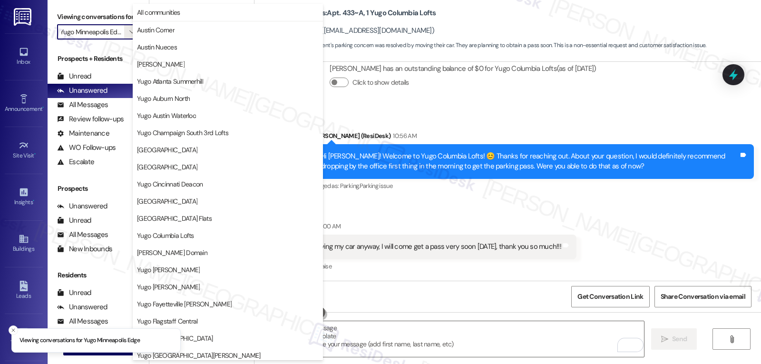
scroll to position [326, 0]
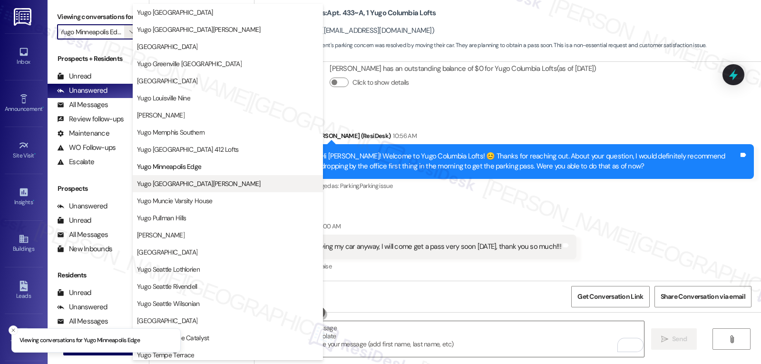
click at [205, 186] on span "Yugo [GEOGRAPHIC_DATA][PERSON_NAME]" at bounding box center [199, 184] width 124 height 10
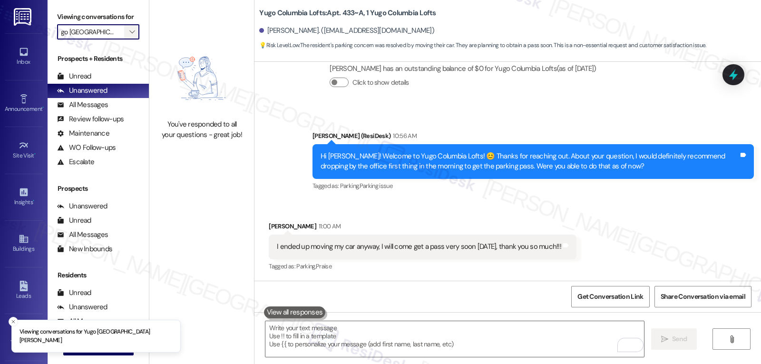
click at [129, 36] on icon "" at bounding box center [131, 32] width 5 height 8
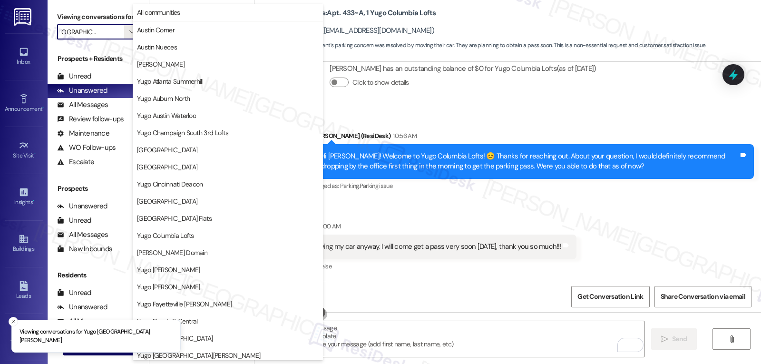
scroll to position [398, 0]
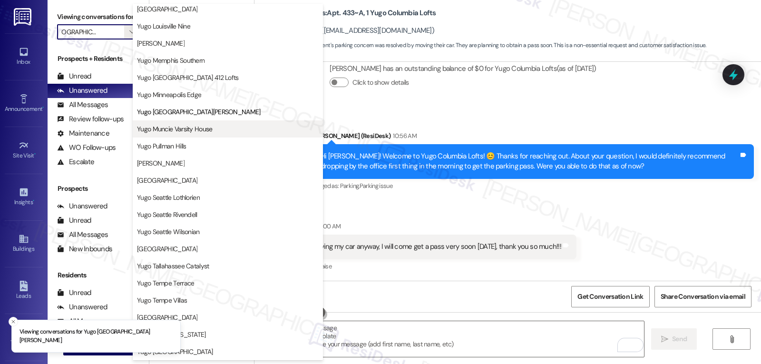
click at [204, 135] on button "Yugo Muncie Varsity House" at bounding box center [228, 128] width 190 height 17
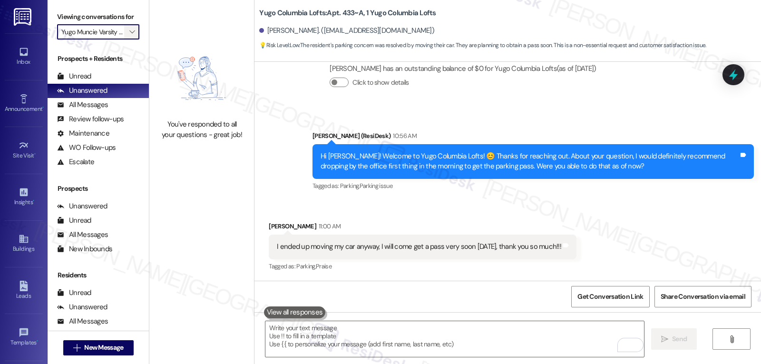
click at [129, 36] on icon "" at bounding box center [131, 32] width 5 height 8
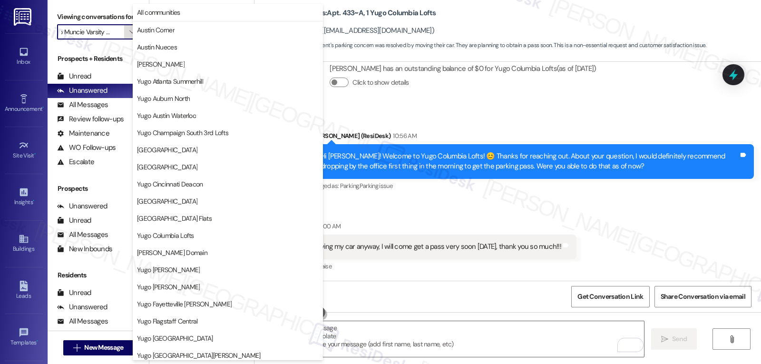
scroll to position [398, 0]
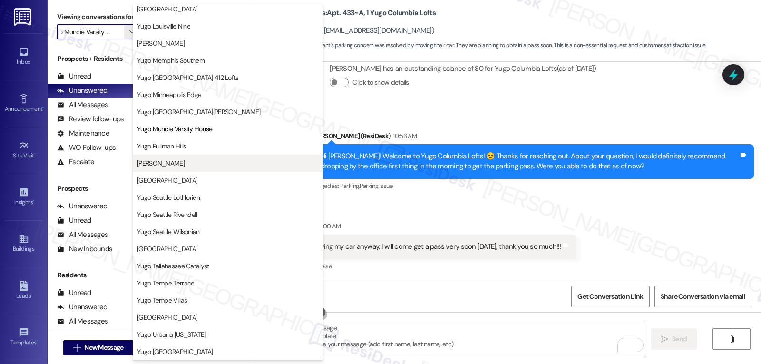
click at [177, 166] on span "[PERSON_NAME]" at bounding box center [161, 163] width 48 height 10
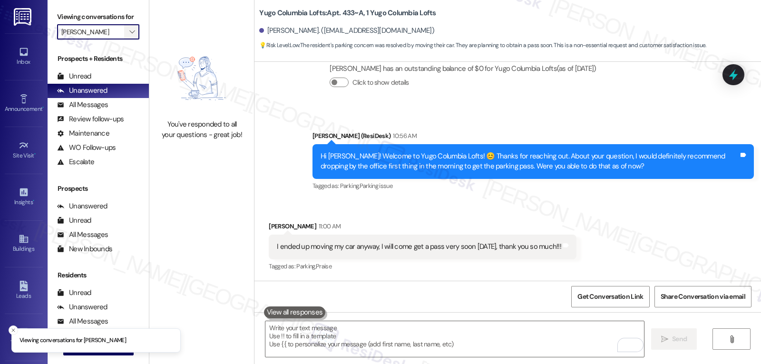
click at [129, 36] on icon "" at bounding box center [131, 32] width 5 height 8
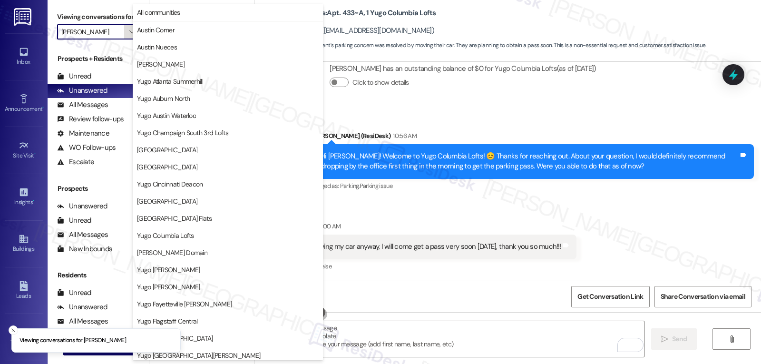
scroll to position [398, 0]
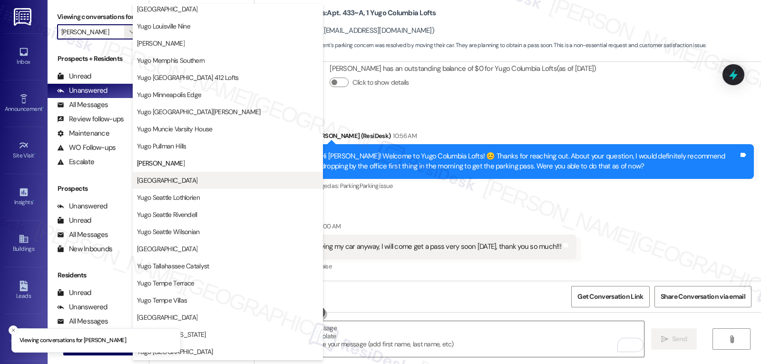
click at [195, 180] on span "[GEOGRAPHIC_DATA]" at bounding box center [167, 181] width 60 height 10
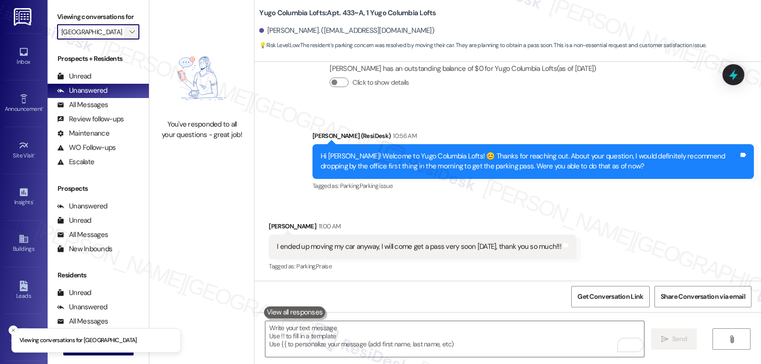
click at [131, 39] on button "" at bounding box center [131, 31] width 15 height 15
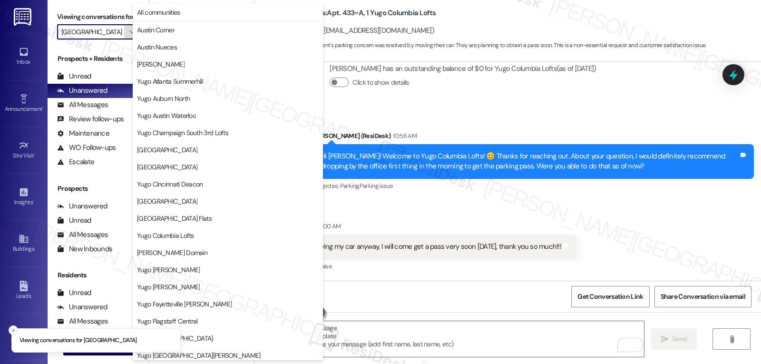
scroll to position [398, 0]
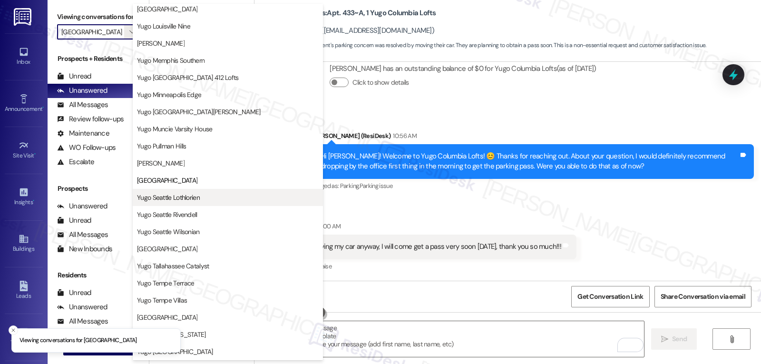
click at [184, 203] on button "Yugo Seattle Lothlorien" at bounding box center [228, 197] width 190 height 17
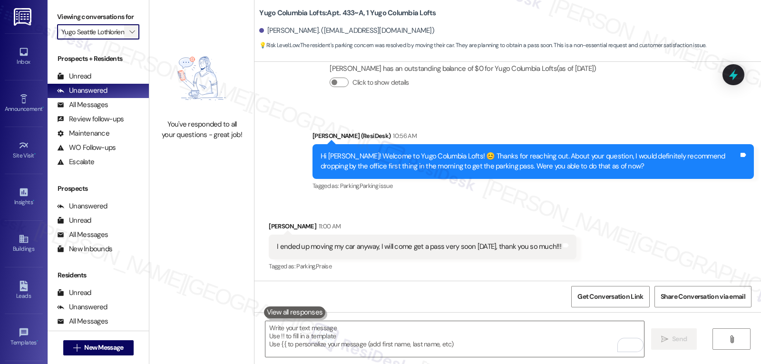
scroll to position [0, 7]
click at [129, 36] on icon "" at bounding box center [131, 32] width 5 height 8
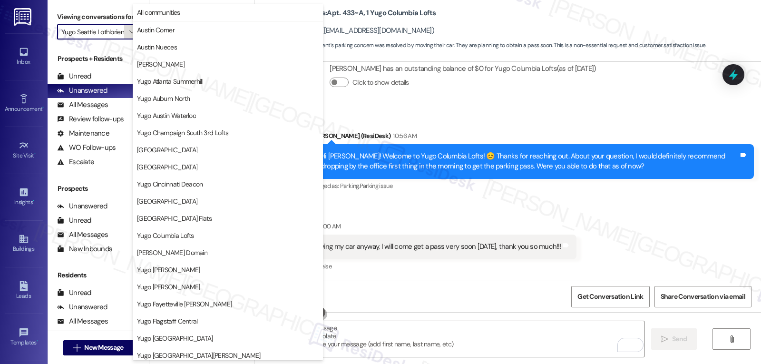
scroll to position [398, 0]
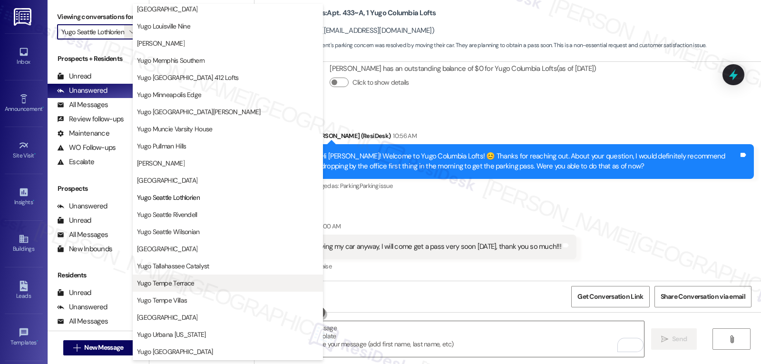
click at [205, 275] on button "Yugo Tempe Terrace" at bounding box center [228, 283] width 190 height 17
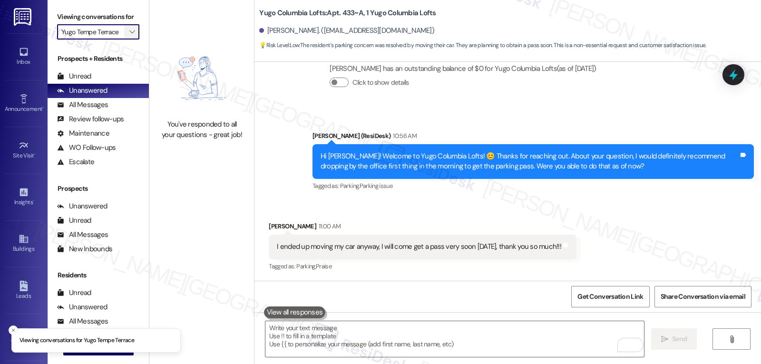
click at [128, 37] on span "" at bounding box center [132, 31] width 9 height 15
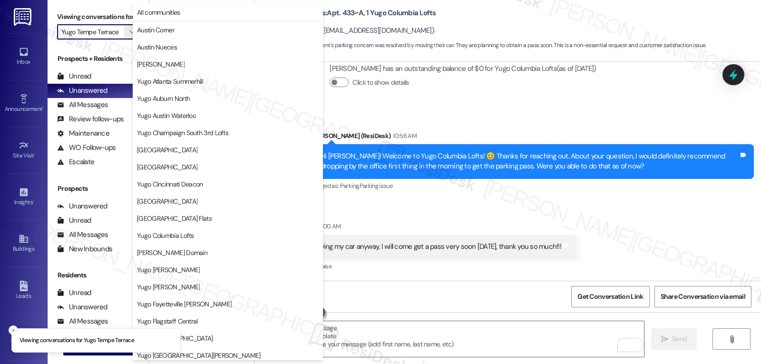
scroll to position [398, 0]
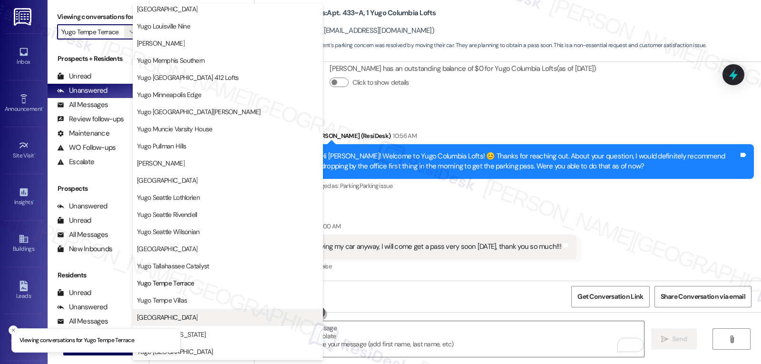
click at [213, 315] on span "[GEOGRAPHIC_DATA]" at bounding box center [228, 318] width 182 height 10
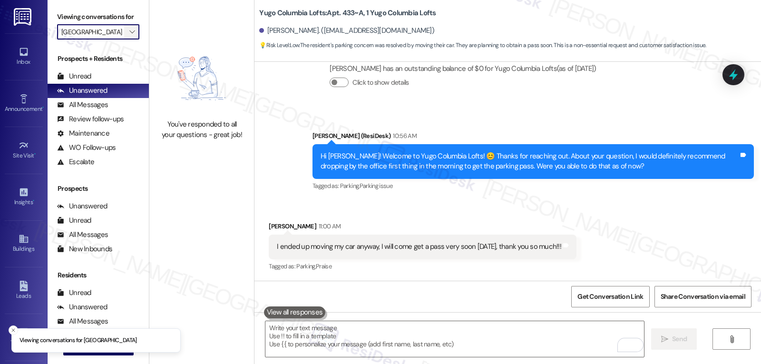
click at [129, 36] on icon "" at bounding box center [131, 32] width 5 height 8
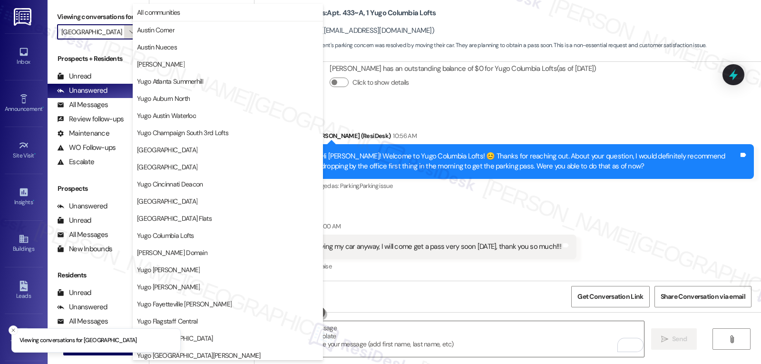
scroll to position [398, 0]
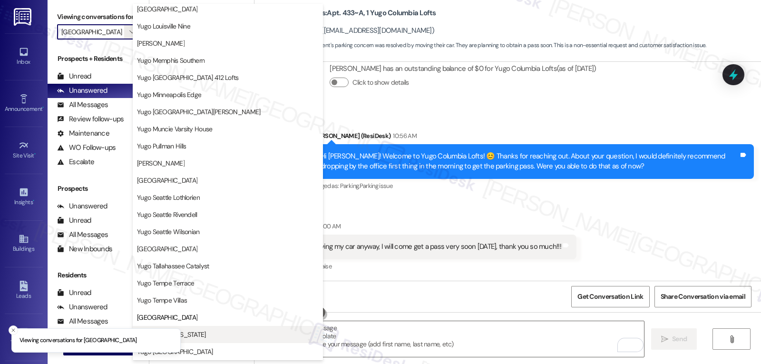
click at [199, 336] on span "Yugo Urbana [US_STATE]" at bounding box center [228, 335] width 182 height 10
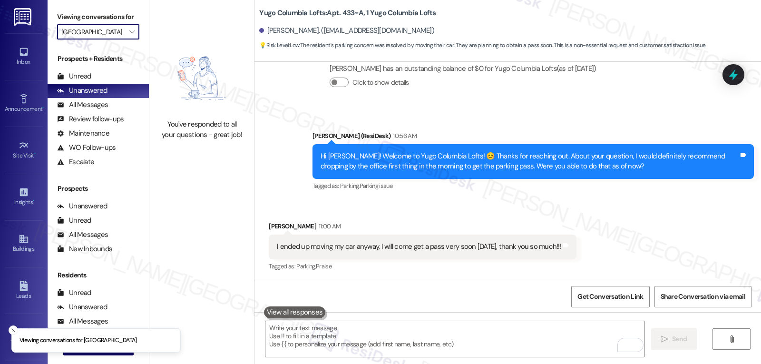
type input "Yugo Urbana [US_STATE]"
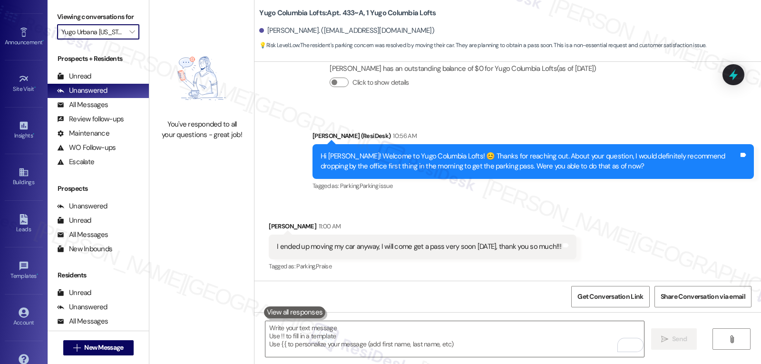
scroll to position [90, 0]
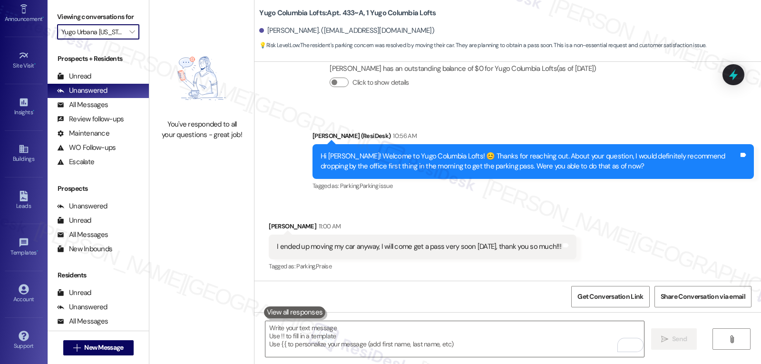
drag, startPoint x: 24, startPoint y: 291, endPoint x: 30, endPoint y: 279, distance: 13.8
click at [25, 291] on icon at bounding box center [24, 289] width 10 height 10
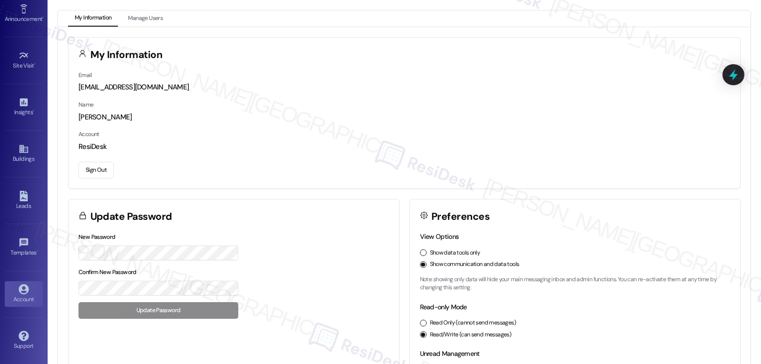
click at [99, 172] on button "Sign Out" at bounding box center [96, 170] width 35 height 17
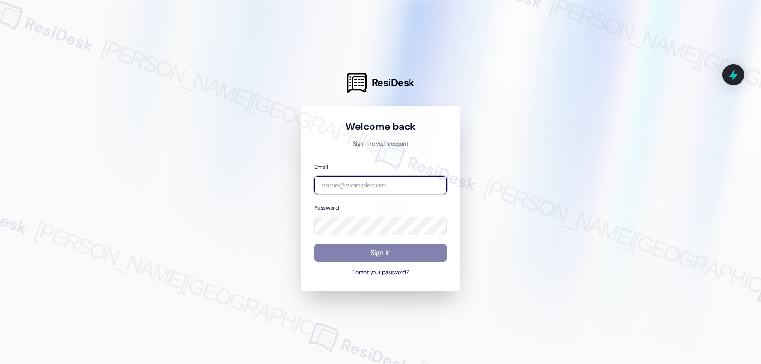
click at [370, 183] on input "email" at bounding box center [381, 185] width 132 height 19
paste input "automated-surveys-birchstone_residential-jomar.punay@birchstone_residential.com"
type input "automated-surveys-birchstone_residential-jomar.punay@birchstone_residential.com"
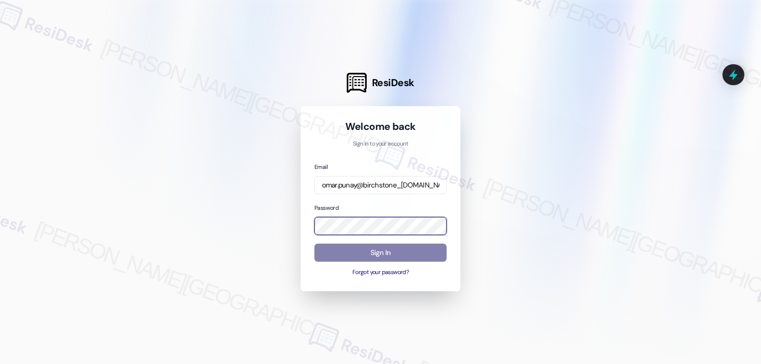
scroll to position [0, 0]
click at [360, 237] on div "Email automated-surveys-birchstone_residential-jomar.punay@birchstone_residenti…" at bounding box center [381, 220] width 132 height 116
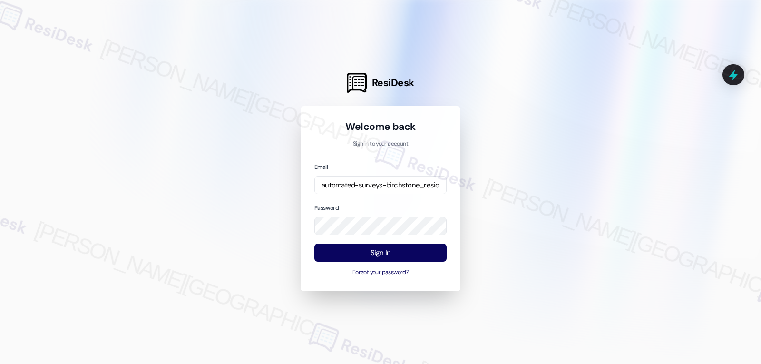
click at [362, 201] on div "Email automated-surveys-birchstone_residential-jomar.punay@birchstone_residenti…" at bounding box center [381, 220] width 132 height 116
click at [387, 256] on button "Sign In" at bounding box center [381, 253] width 132 height 19
